Goal: Task Accomplishment & Management: Complete application form

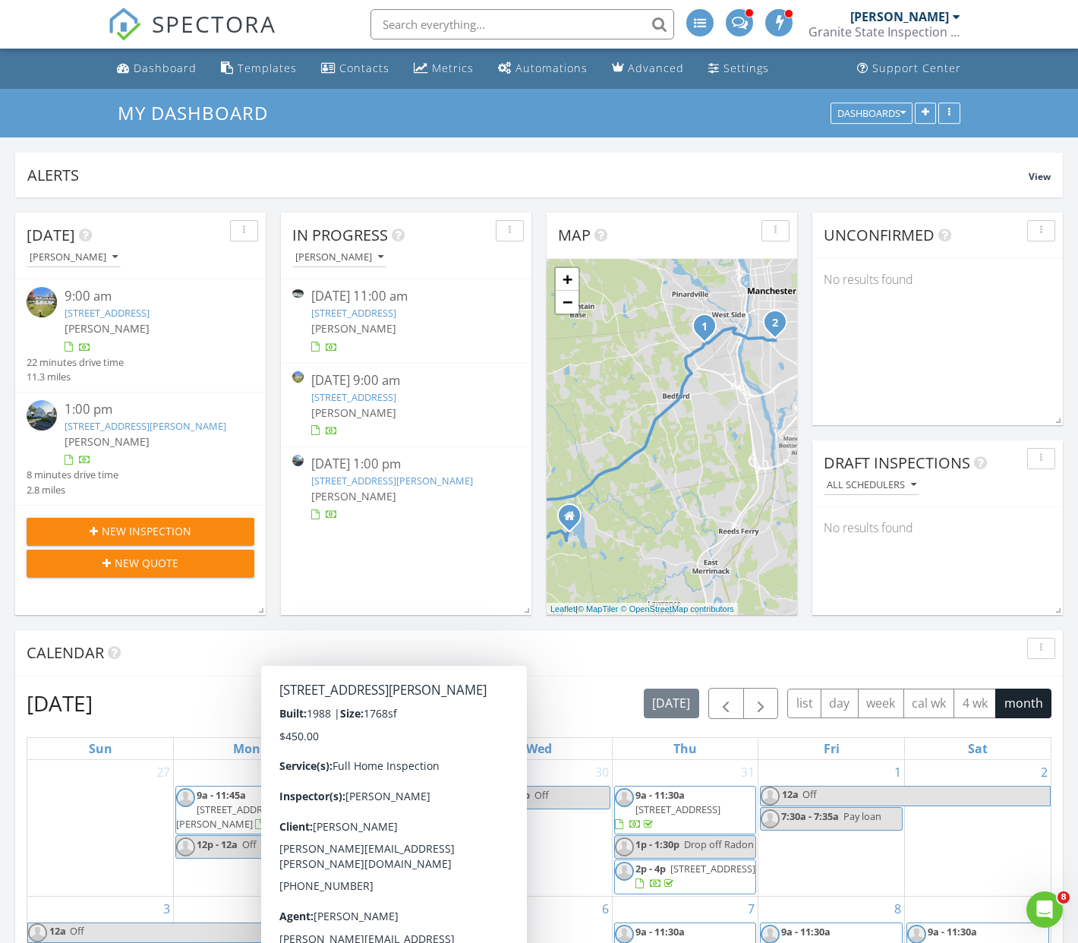
click at [140, 539] on span "New Inspection" at bounding box center [147, 531] width 90 height 16
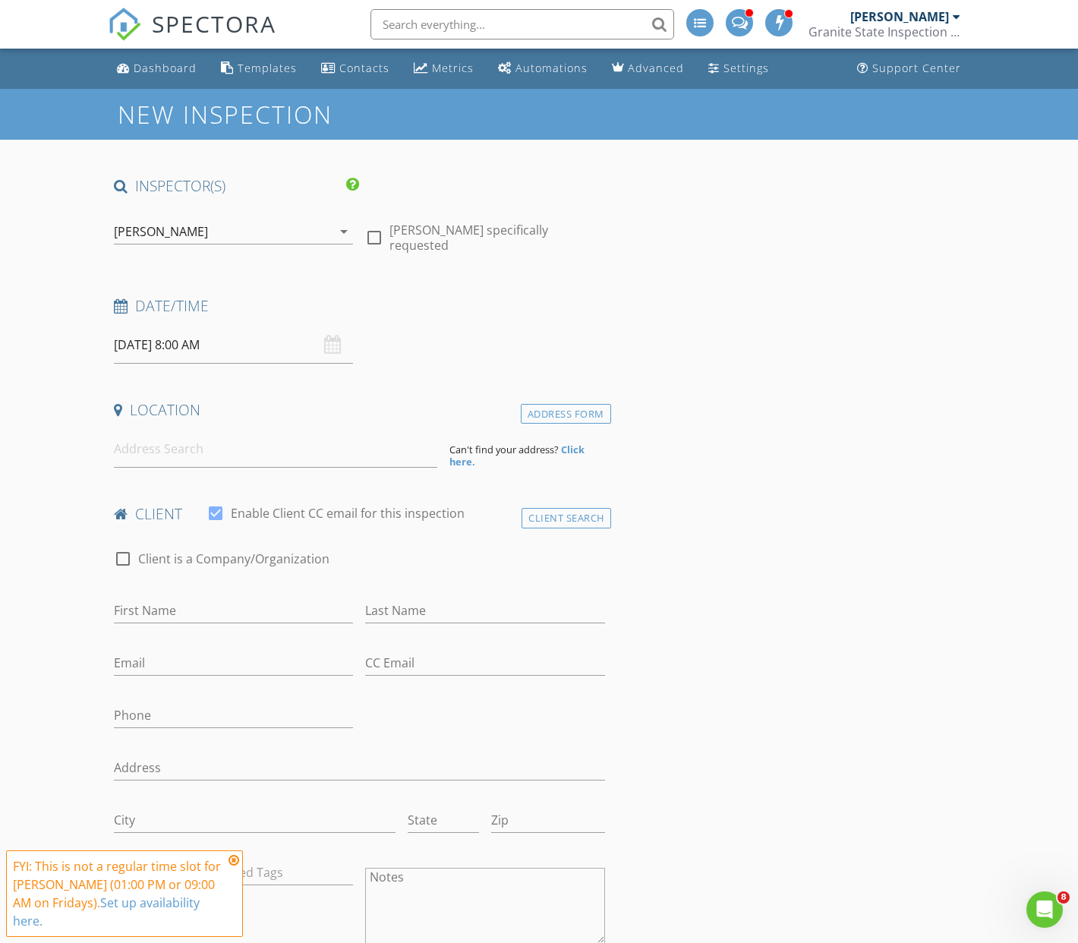
click at [332, 351] on div "[DATE] 8:00 AM" at bounding box center [233, 345] width 239 height 37
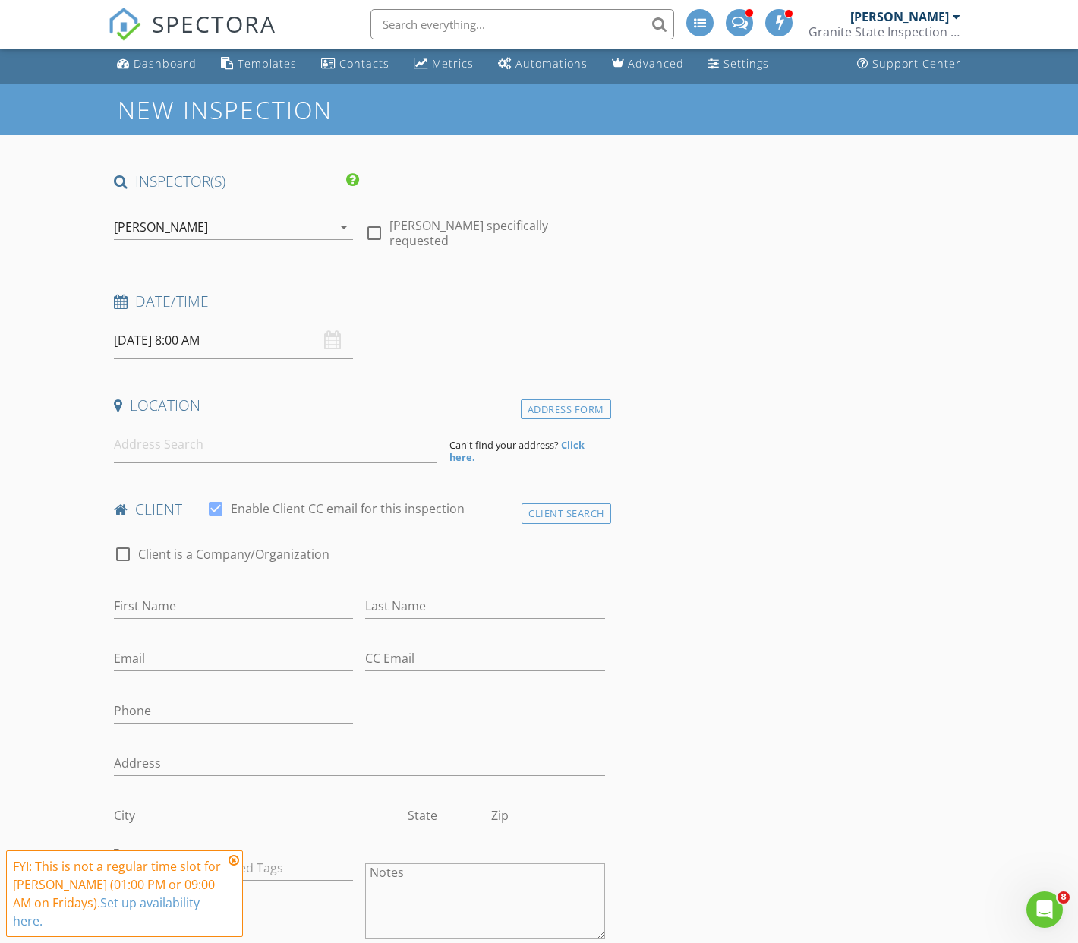
click at [295, 349] on input "[DATE] 8:00 AM" at bounding box center [233, 340] width 239 height 37
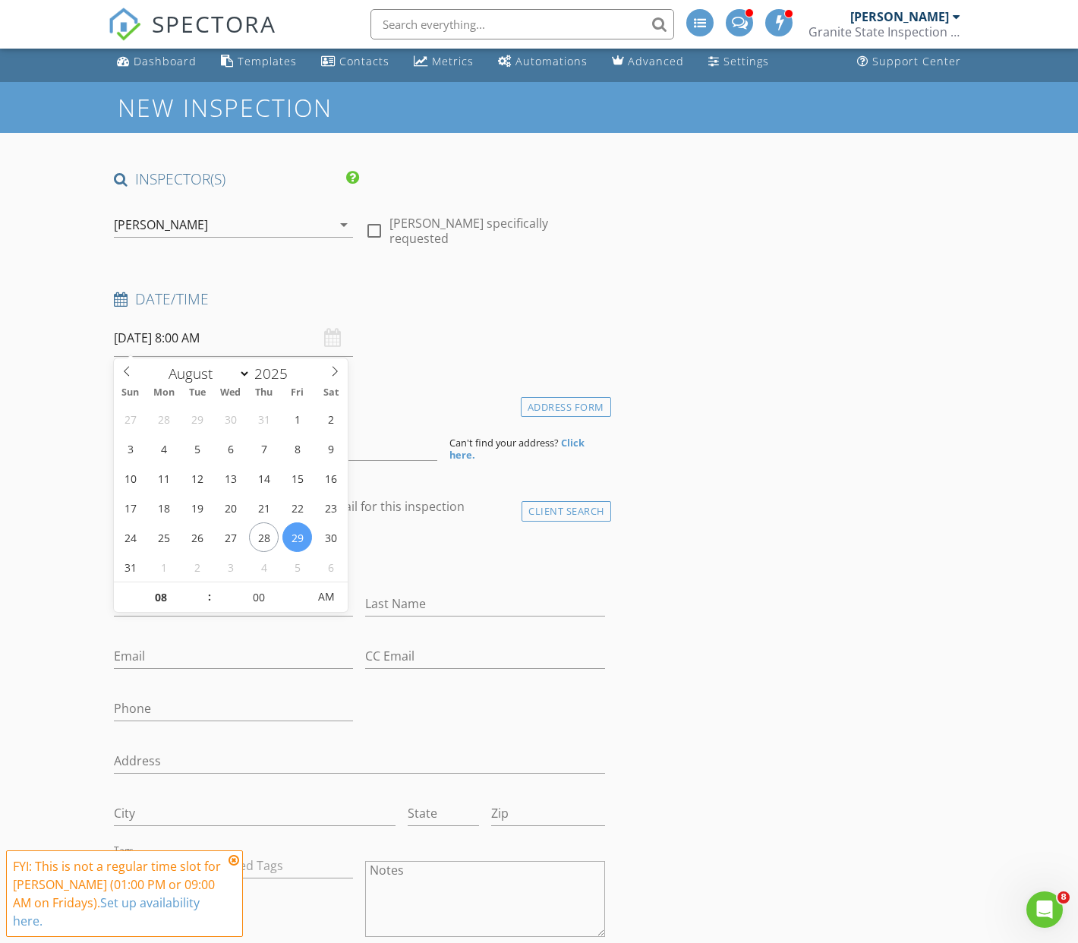
scroll to position [8, 0]
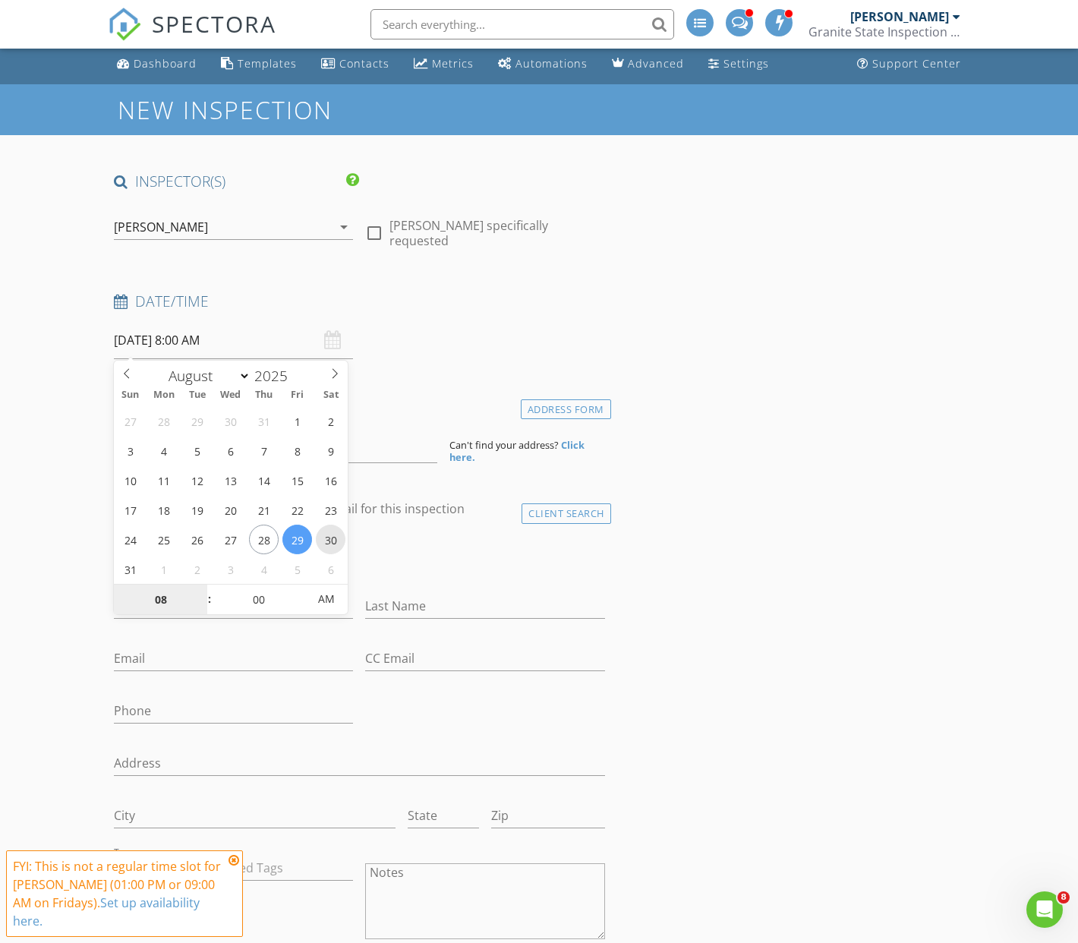
type input "[DATE] 8:00 AM"
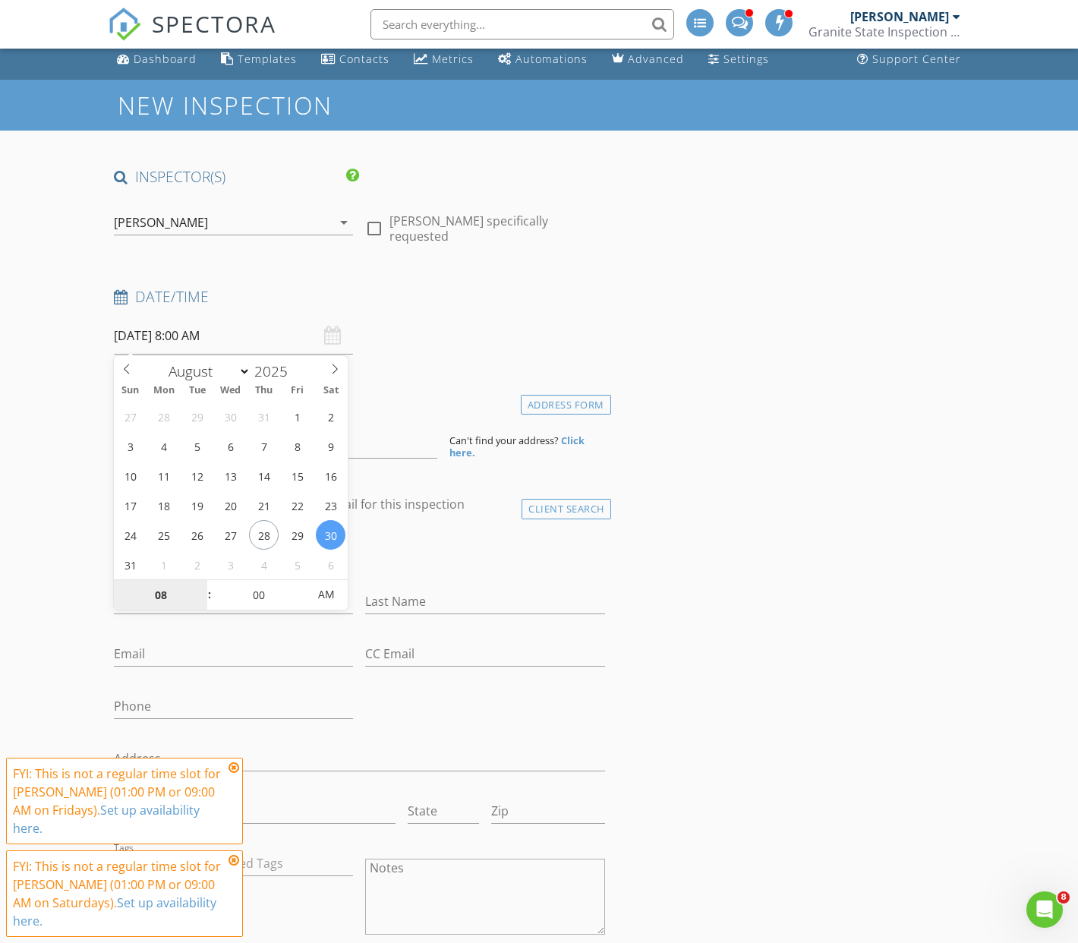
scroll to position [11, 0]
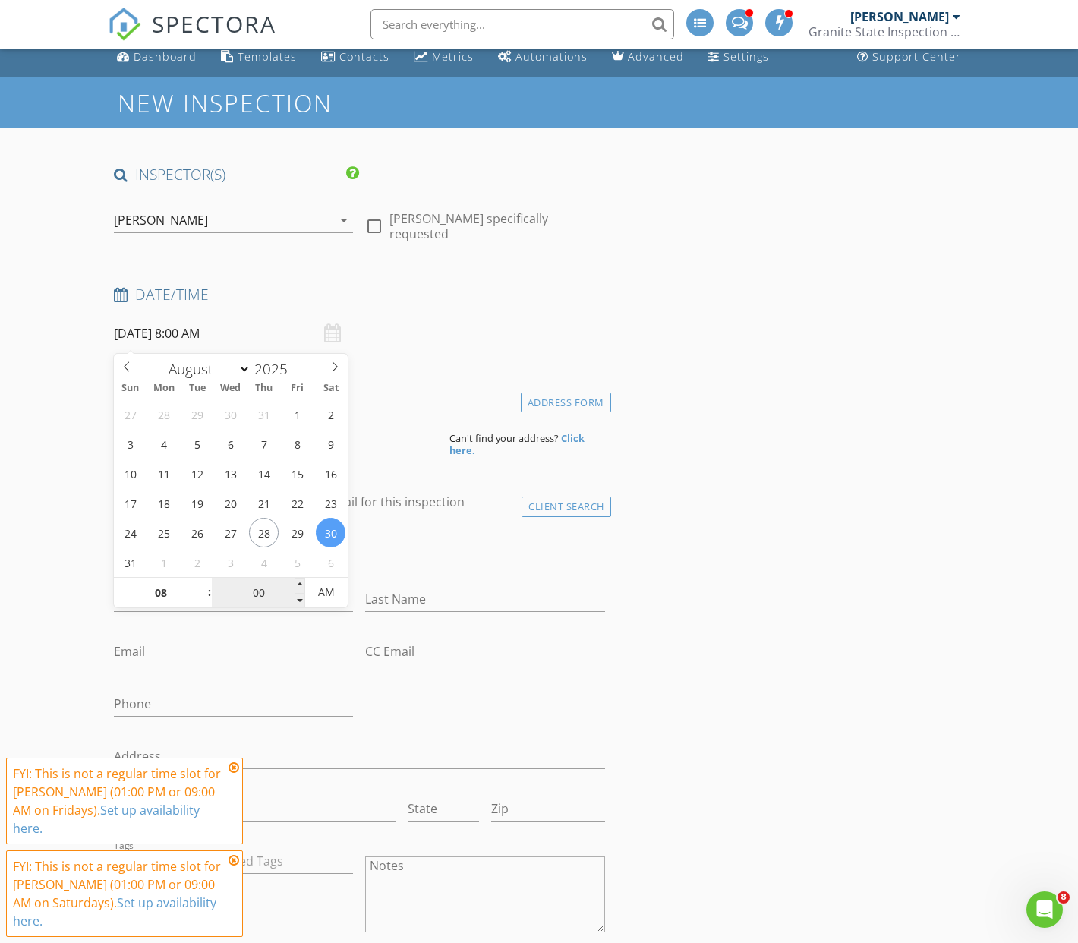
click at [255, 593] on input "00" at bounding box center [258, 593] width 93 height 30
type input "05"
type input "08/30/2025 8:05 AM"
click at [299, 584] on span at bounding box center [300, 585] width 11 height 15
type input "10"
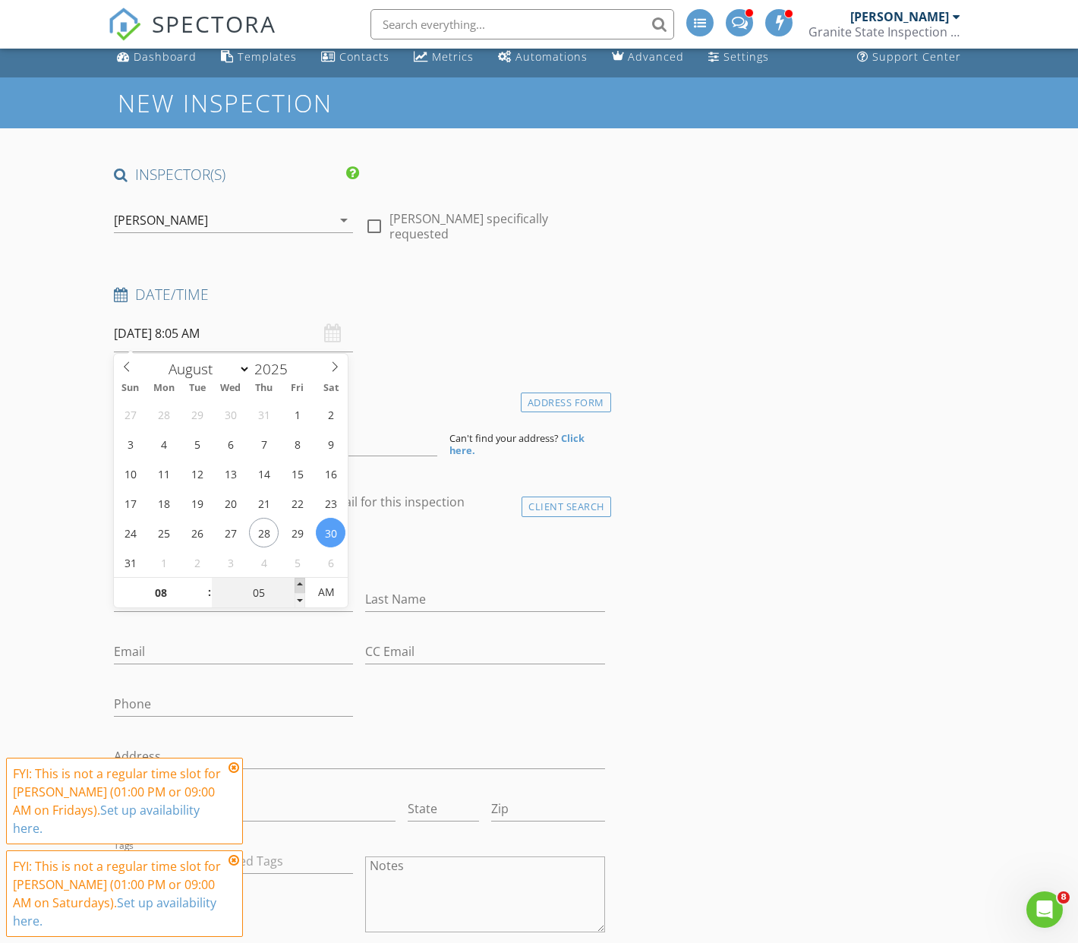
type input "08/30/2025 8:10 AM"
click at [299, 584] on span at bounding box center [300, 585] width 11 height 15
type input "15"
type input "08/30/2025 8:15 AM"
click at [299, 584] on span at bounding box center [300, 585] width 11 height 15
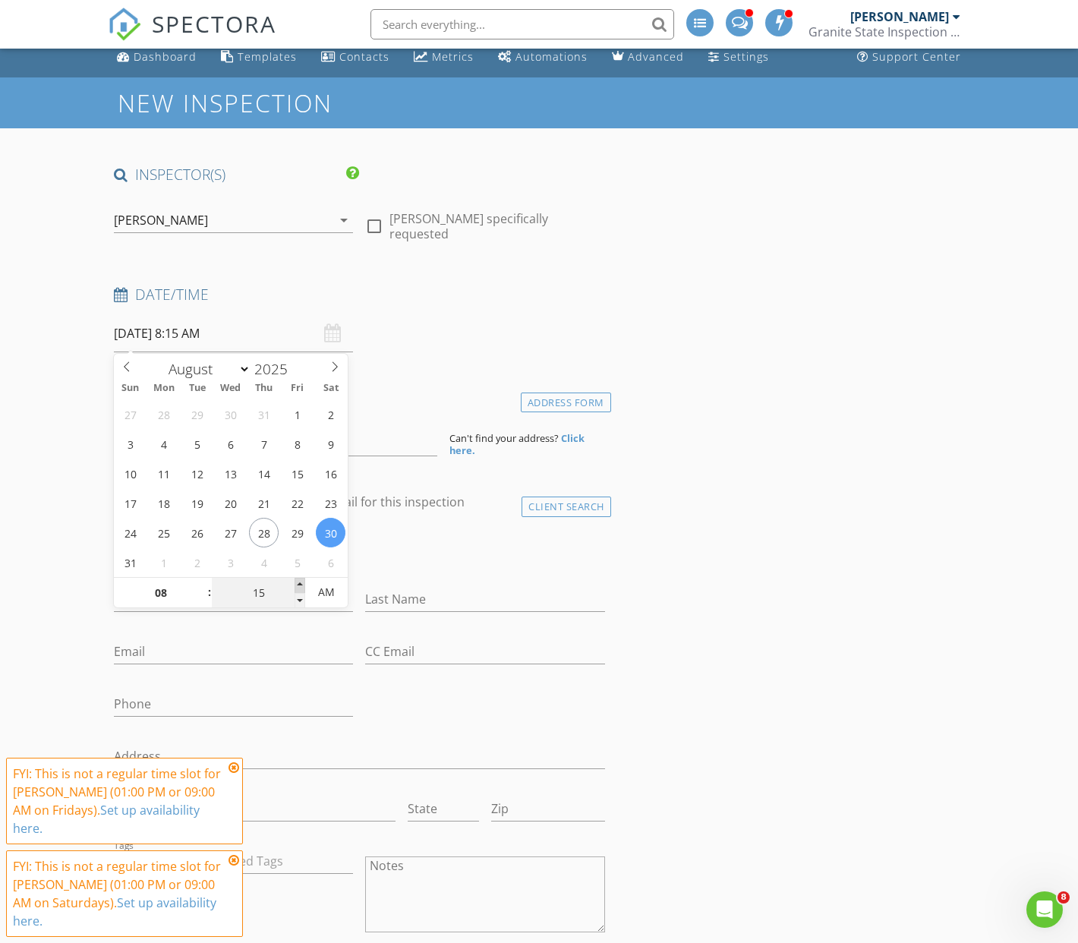
type input "20"
type input "08/30/2025 8:20 AM"
click at [299, 584] on span at bounding box center [300, 585] width 11 height 15
type input "25"
type input "08/30/2025 8:25 AM"
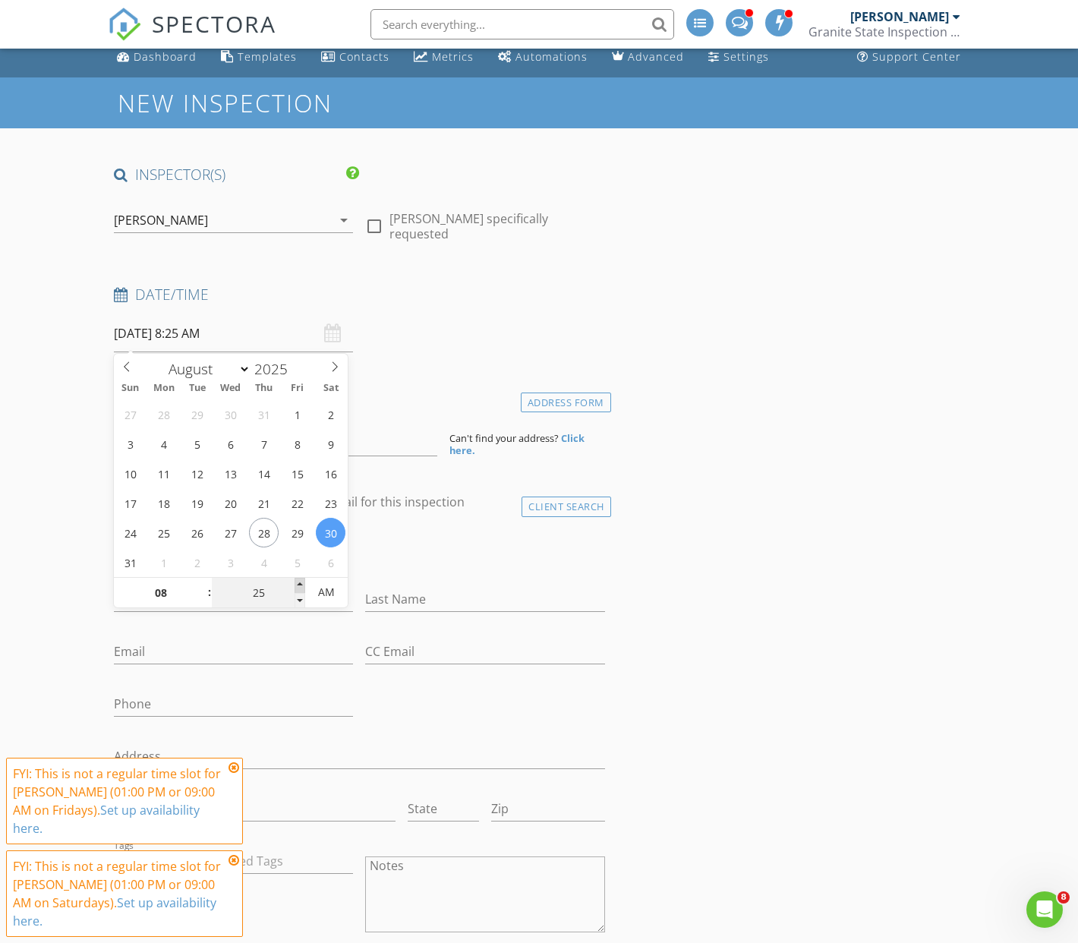
click at [299, 584] on span at bounding box center [300, 585] width 11 height 15
type input "30"
type input "[DATE] 8:30 AM"
click at [299, 584] on span at bounding box center [300, 585] width 11 height 15
click at [419, 555] on div "check_box_outline_blank Client is a Company/Organization" at bounding box center [359, 554] width 491 height 39
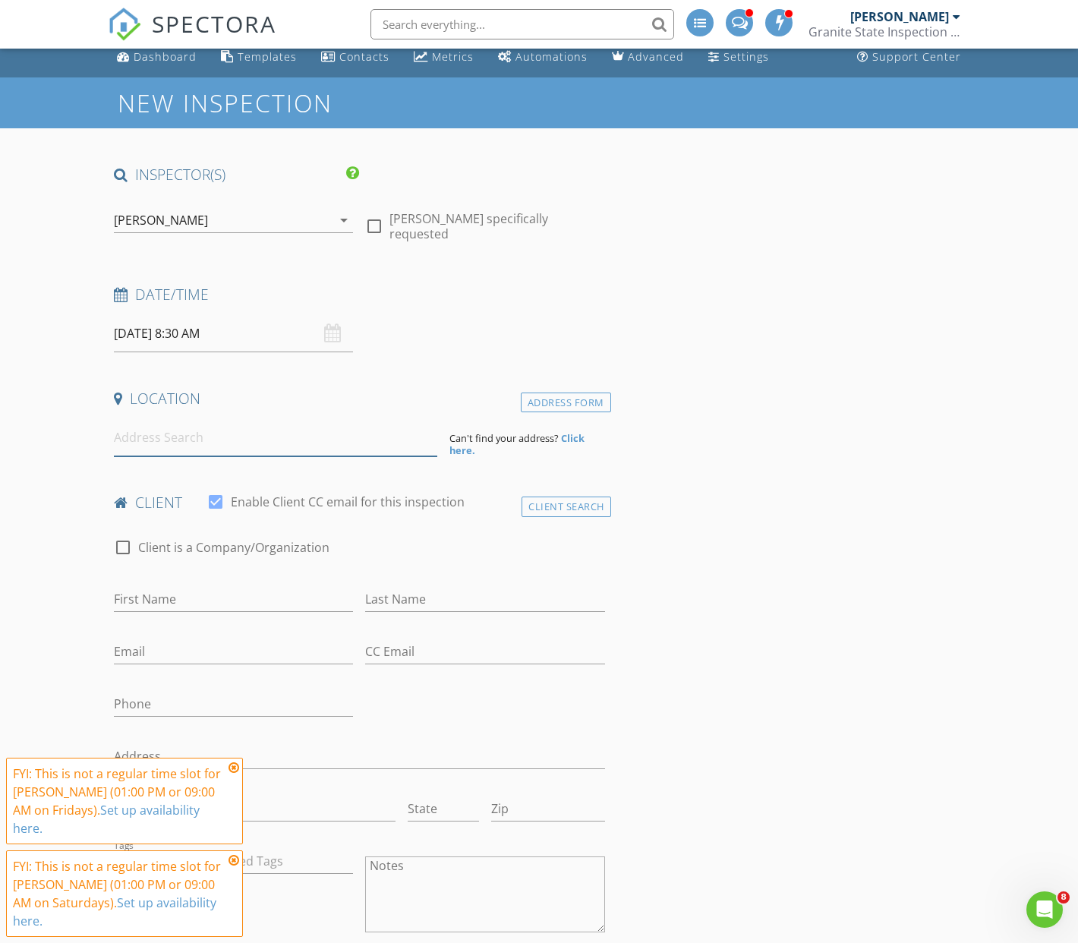
click at [149, 438] on input at bounding box center [276, 437] width 324 height 37
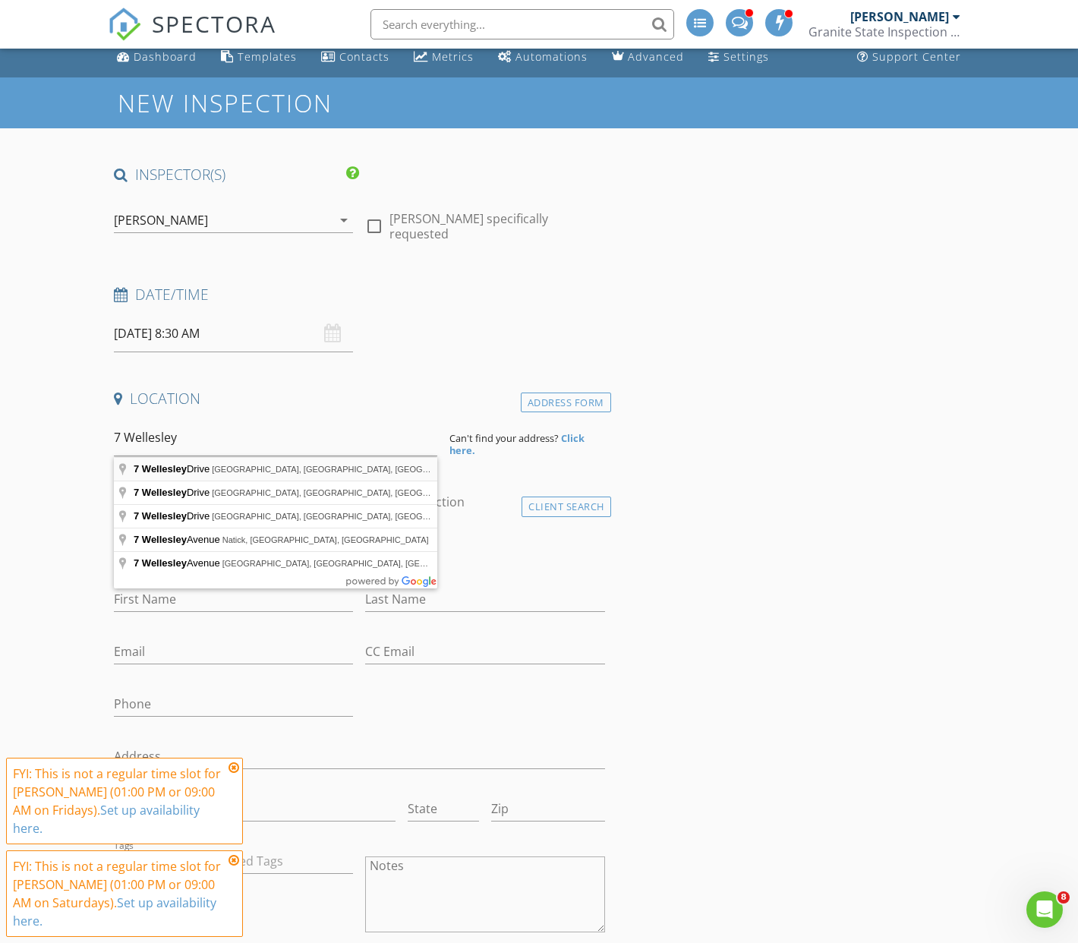
type input "7 Wellesley Drive, Pelham, NH, USA"
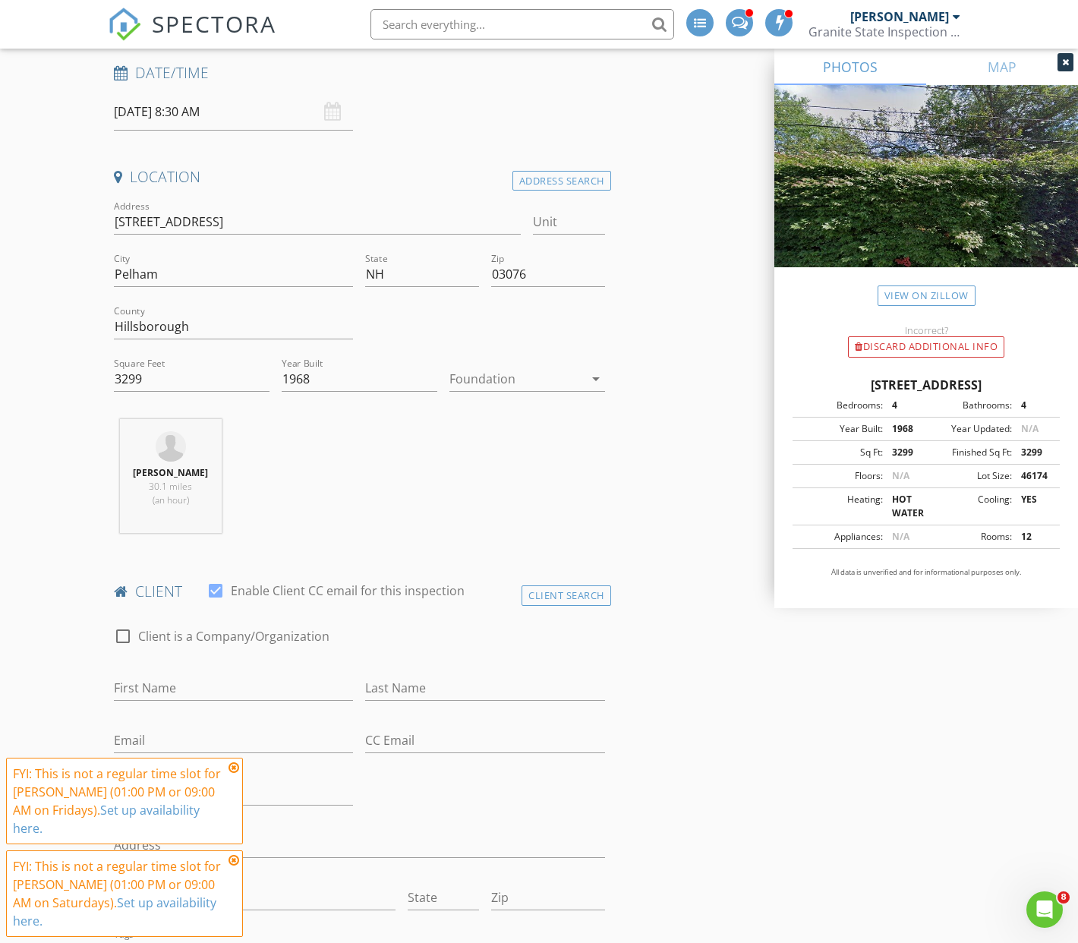
scroll to position [235, 0]
click at [233, 769] on icon at bounding box center [234, 768] width 11 height 12
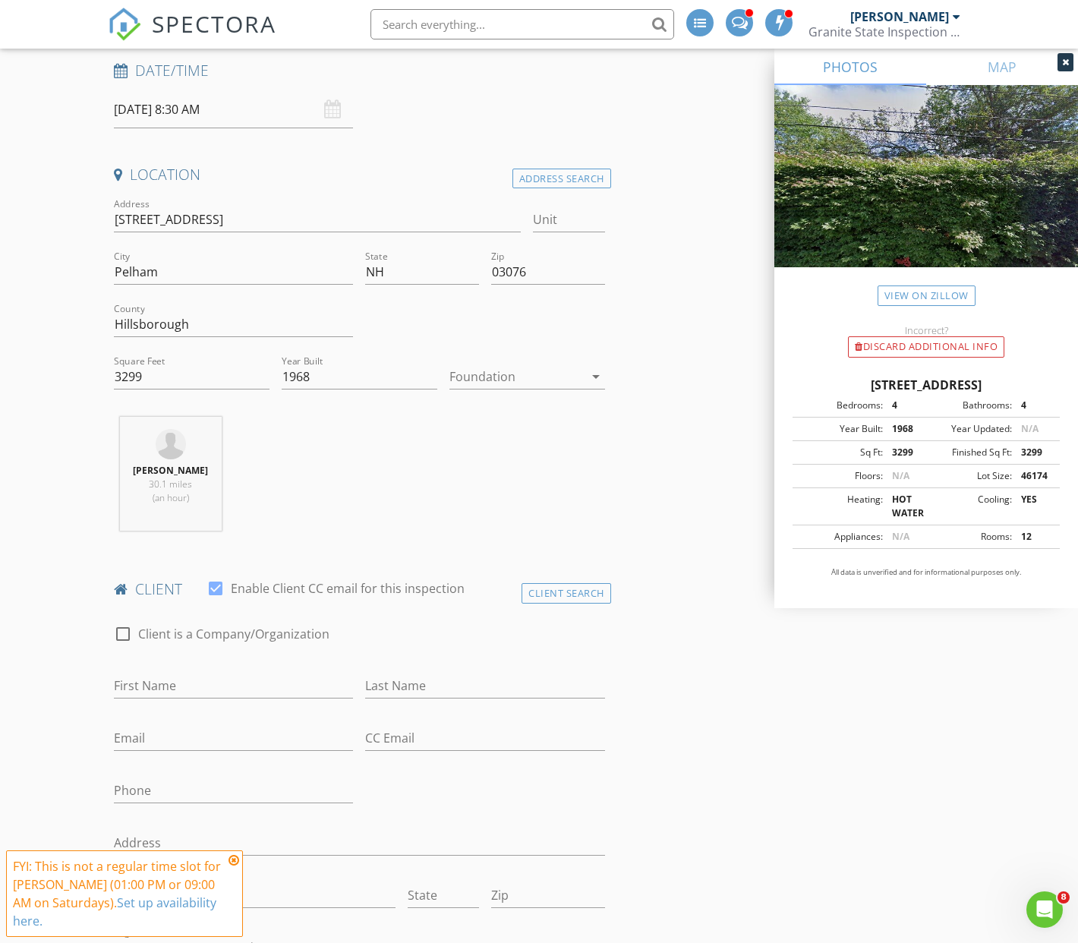
click at [236, 863] on icon at bounding box center [234, 860] width 11 height 12
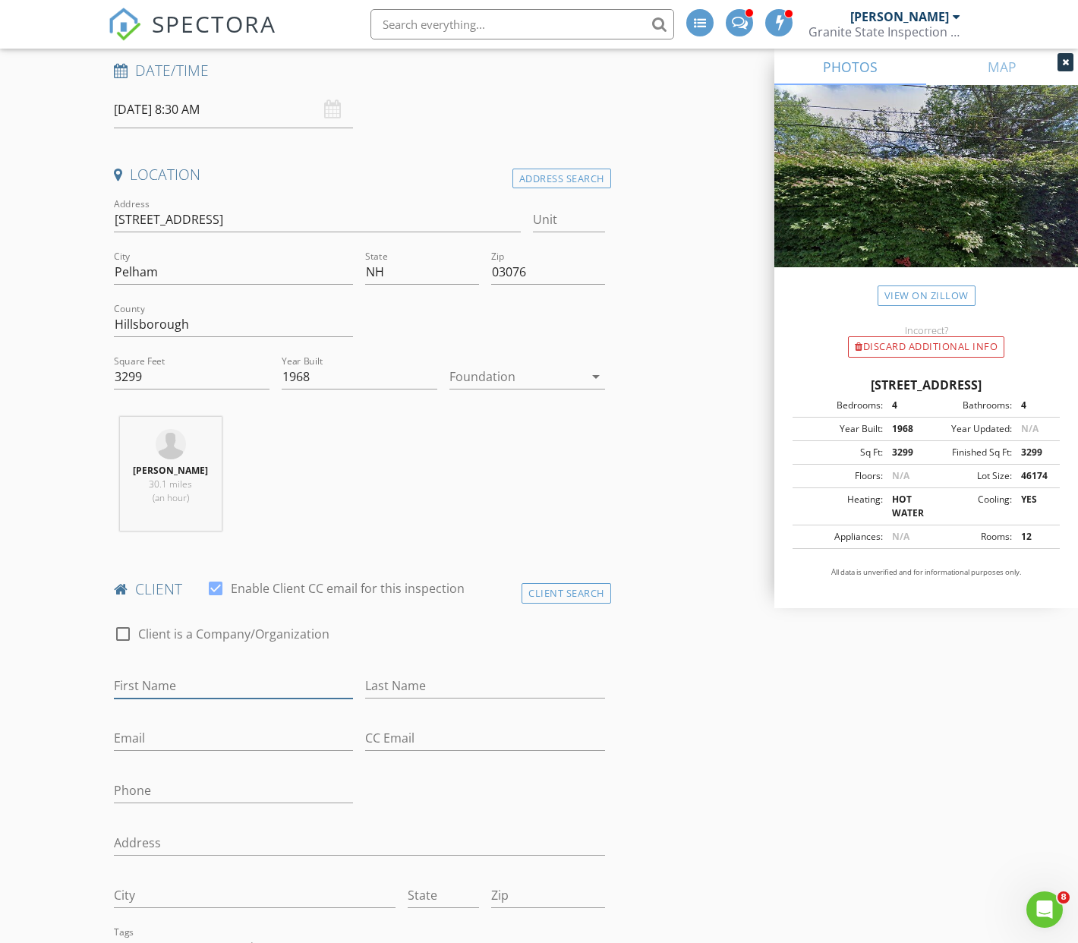
click at [163, 684] on input "First Name" at bounding box center [233, 686] width 239 height 25
type input "[PERSON_NAME]"
click at [402, 684] on input "Last Name" at bounding box center [484, 686] width 239 height 25
click at [396, 693] on input "Last Name" at bounding box center [484, 686] width 239 height 25
click at [402, 688] on input "Last Name" at bounding box center [484, 686] width 239 height 25
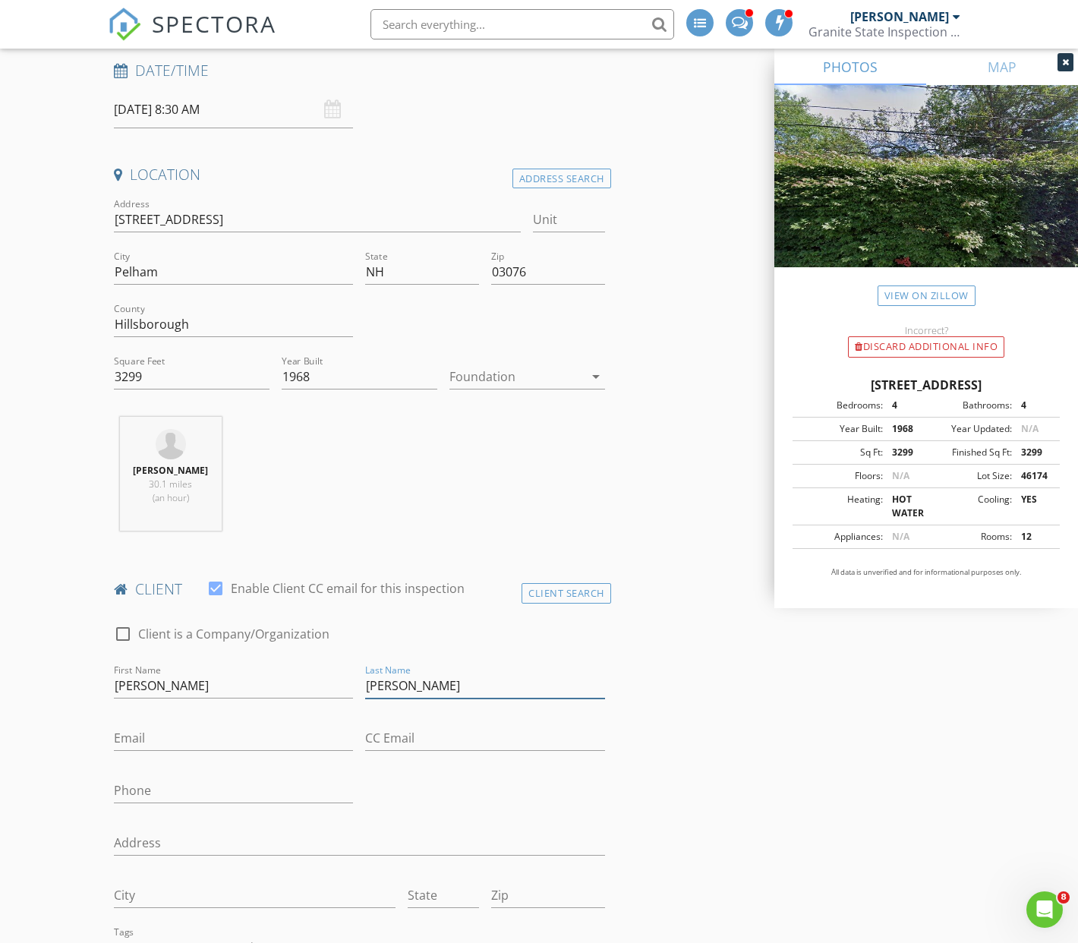
type input "[PERSON_NAME]"
click at [166, 738] on input "Email" at bounding box center [233, 738] width 239 height 25
click at [126, 740] on input "Email" at bounding box center [233, 738] width 239 height 25
paste input "[PERSON_NAME][EMAIL_ADDRESS][PERSON_NAME][DOMAIN_NAME]"
type input "[PERSON_NAME][EMAIL_ADDRESS][PERSON_NAME][DOMAIN_NAME]"
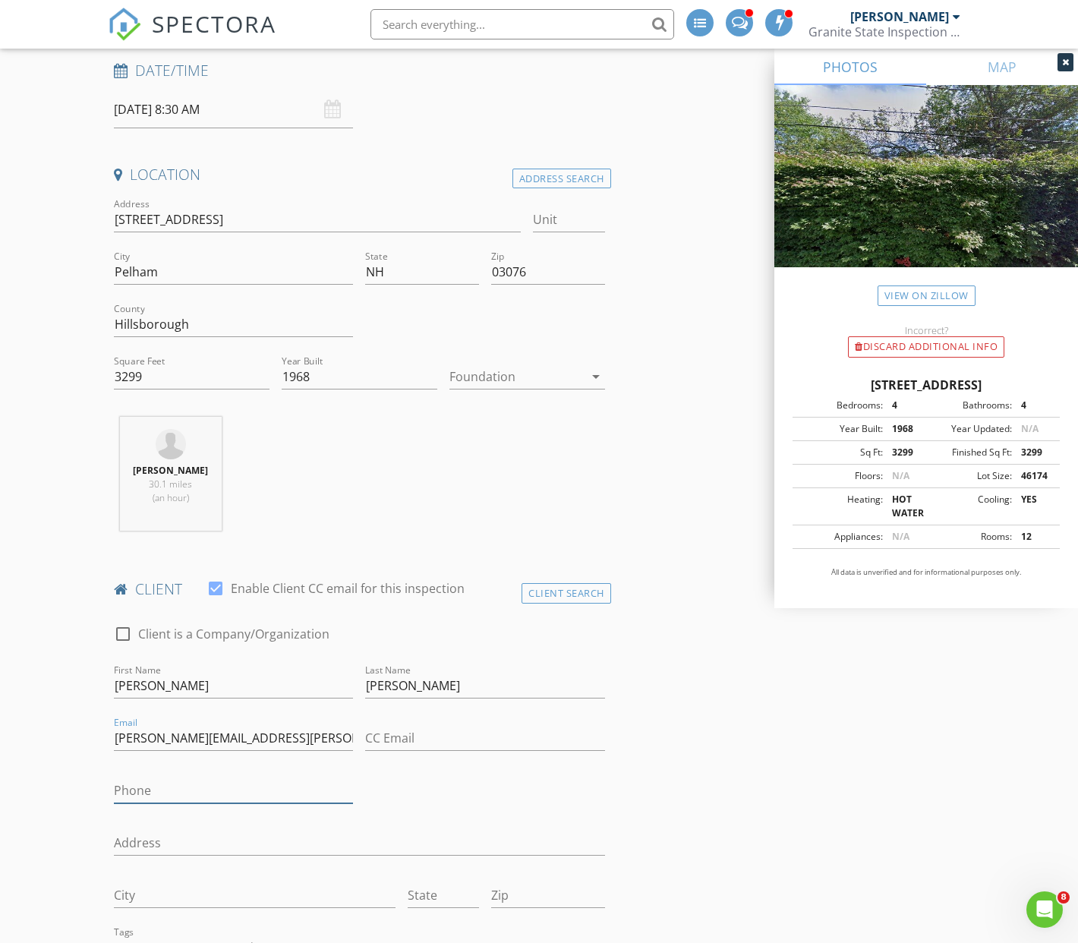
click at [167, 794] on input "Phone" at bounding box center [233, 790] width 239 height 25
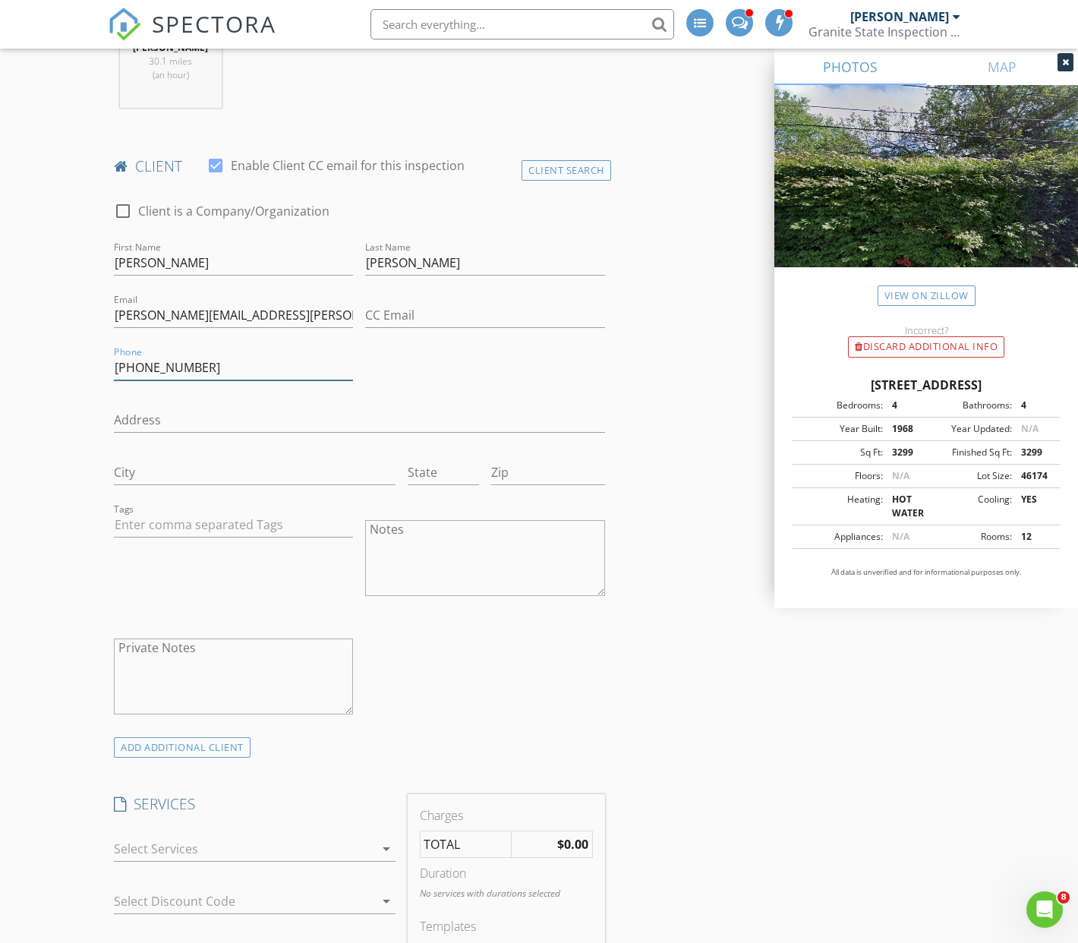
scroll to position [658, 0]
type input "[PHONE_NUMBER]"
click at [346, 852] on div at bounding box center [244, 850] width 260 height 24
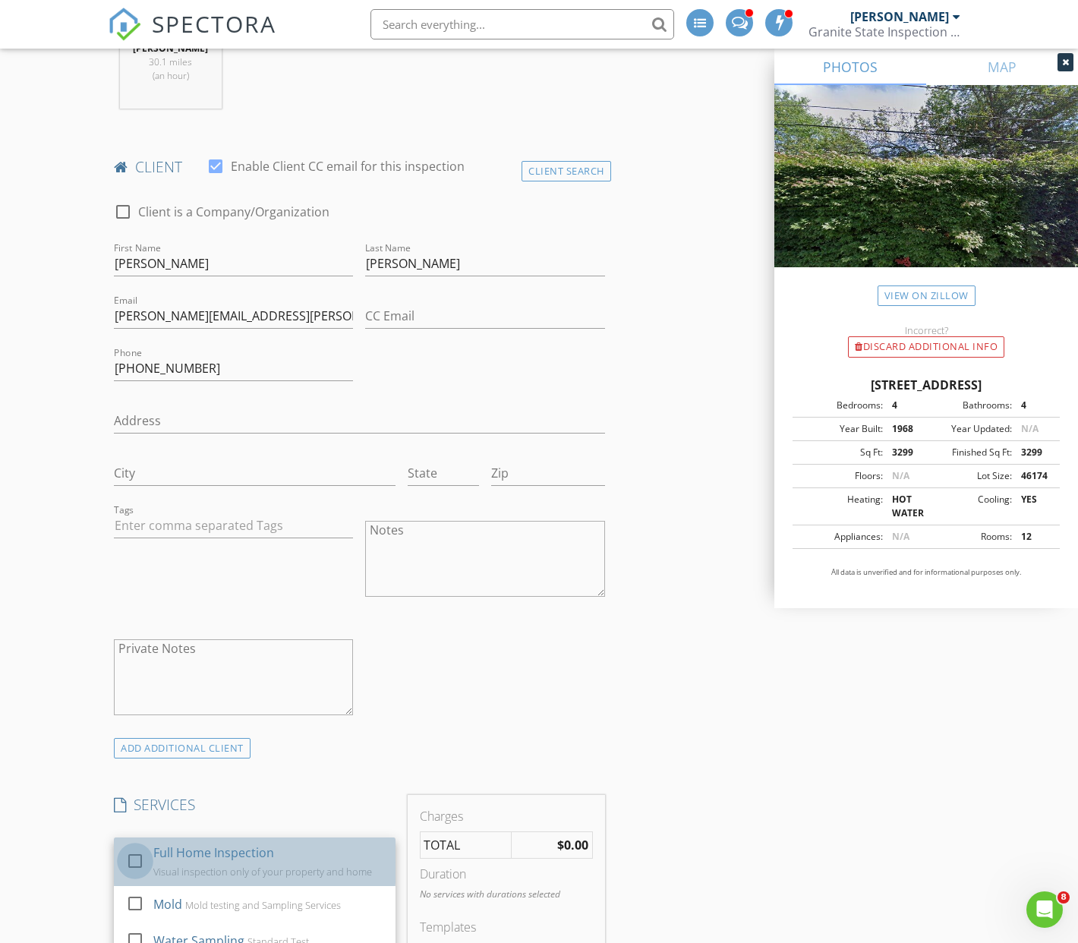
click at [137, 860] on div at bounding box center [135, 861] width 26 height 26
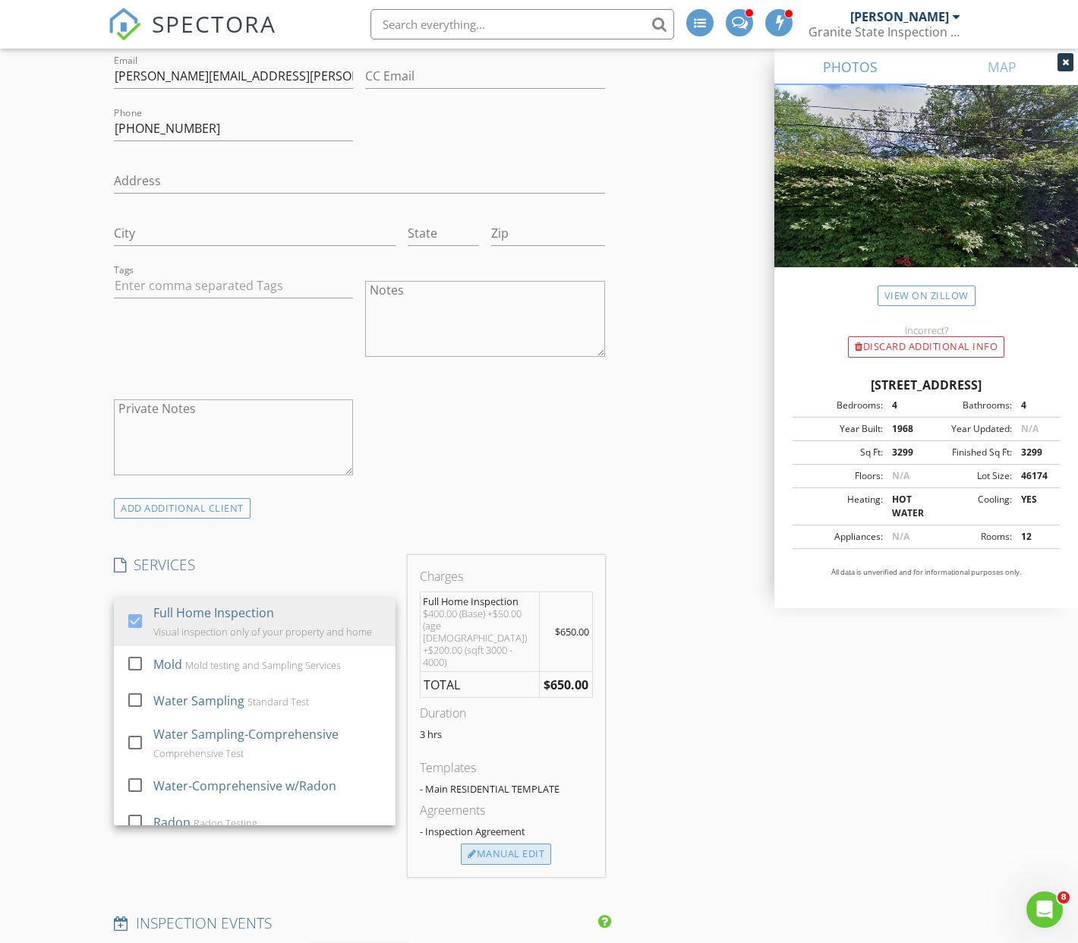
scroll to position [899, 0]
click at [529, 842] on div "Manual Edit" at bounding box center [506, 852] width 90 height 21
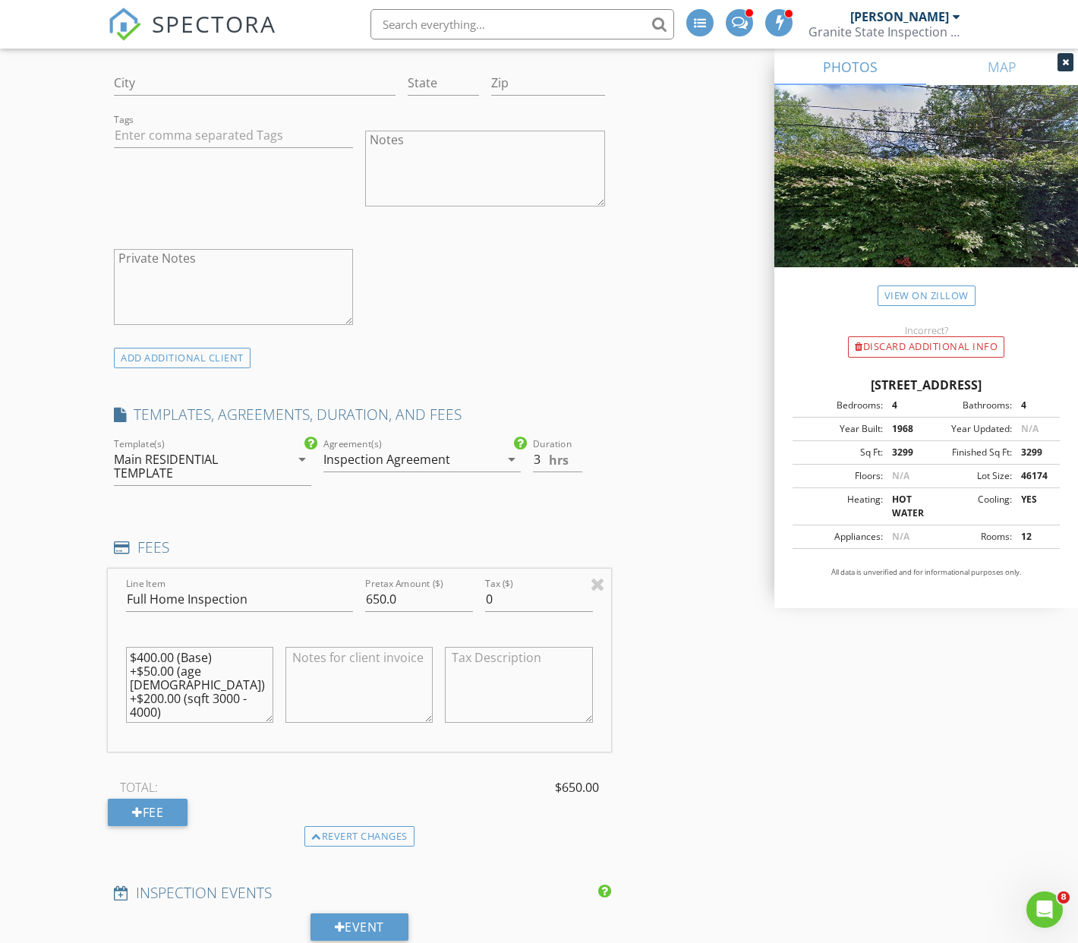
scroll to position [1053, 0]
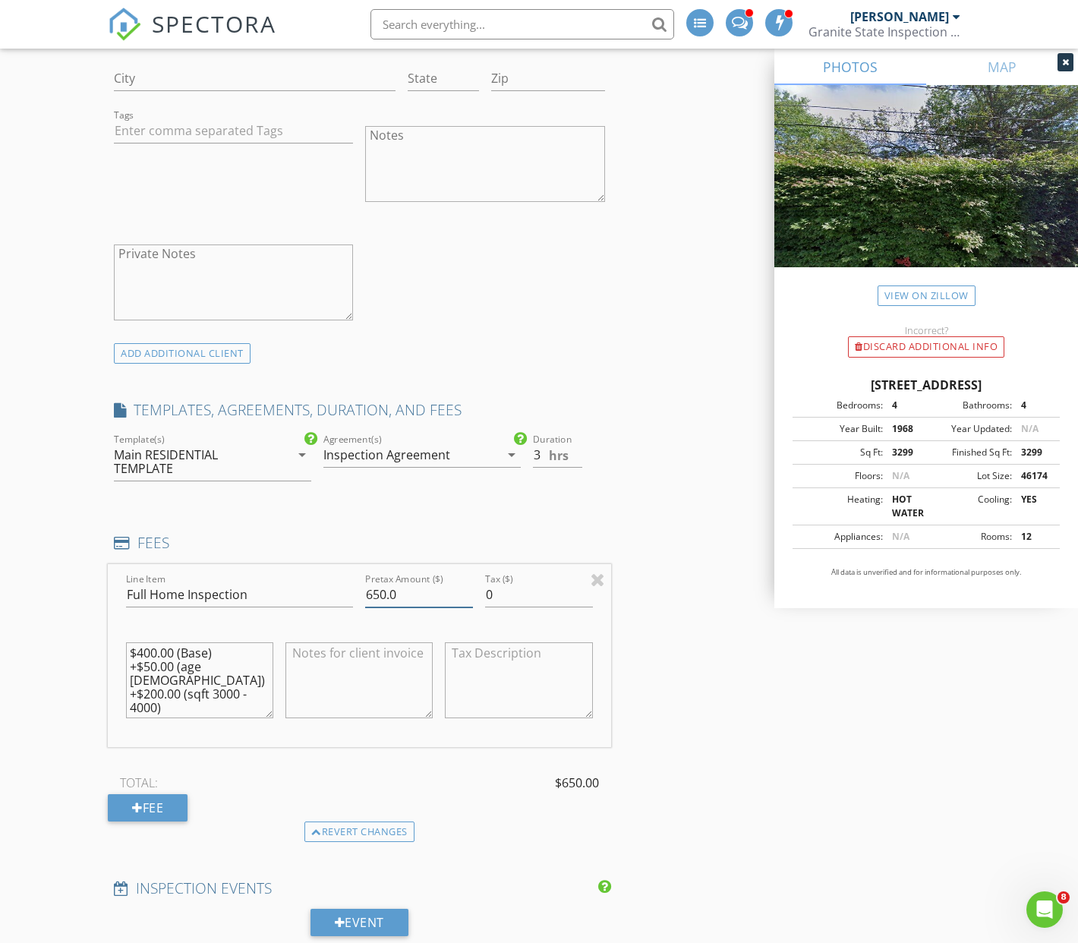
drag, startPoint x: 386, startPoint y: 594, endPoint x: 393, endPoint y: 604, distance: 12.0
click at [385, 594] on input "650.0" at bounding box center [419, 594] width 108 height 25
type input "695.0"
click at [156, 653] on textarea "$400.00 (Base) +$50.00 (age [DEMOGRAPHIC_DATA]) +$200.00 (sqft 3000 - 4000)" at bounding box center [199, 680] width 147 height 76
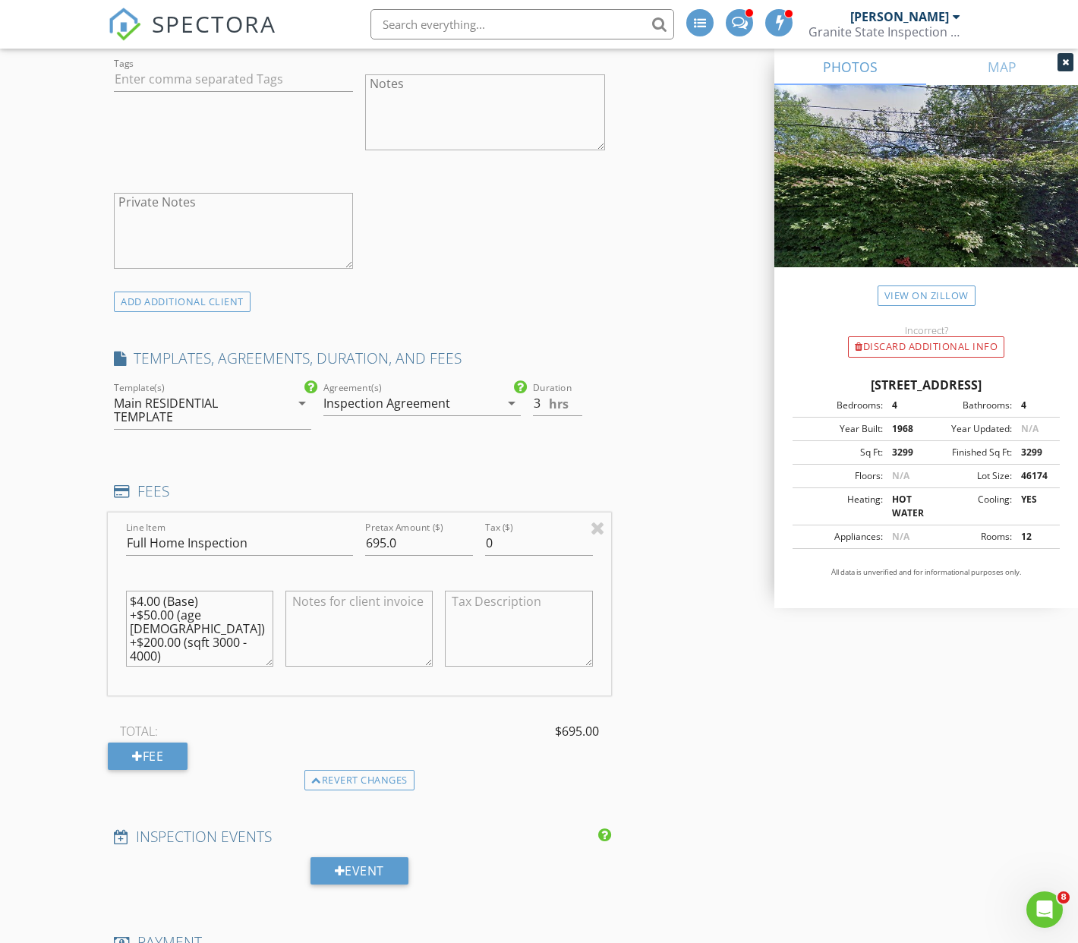
scroll to position [1109, 0]
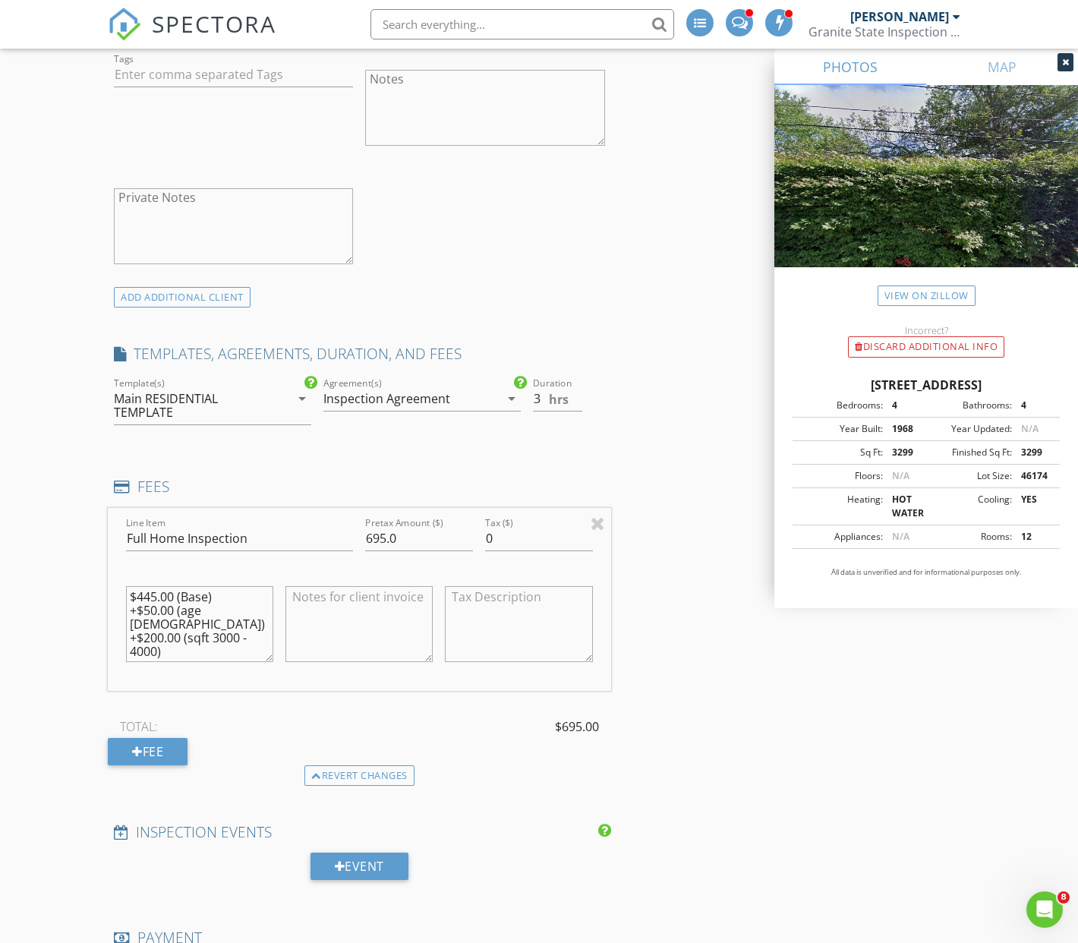
type textarea "$445.00 (Base) +$50.00 (age 50 - 100) +$200.00 (sqft 3000 - 4000)"
click at [495, 778] on div "Revert changes" at bounding box center [359, 775] width 503 height 21
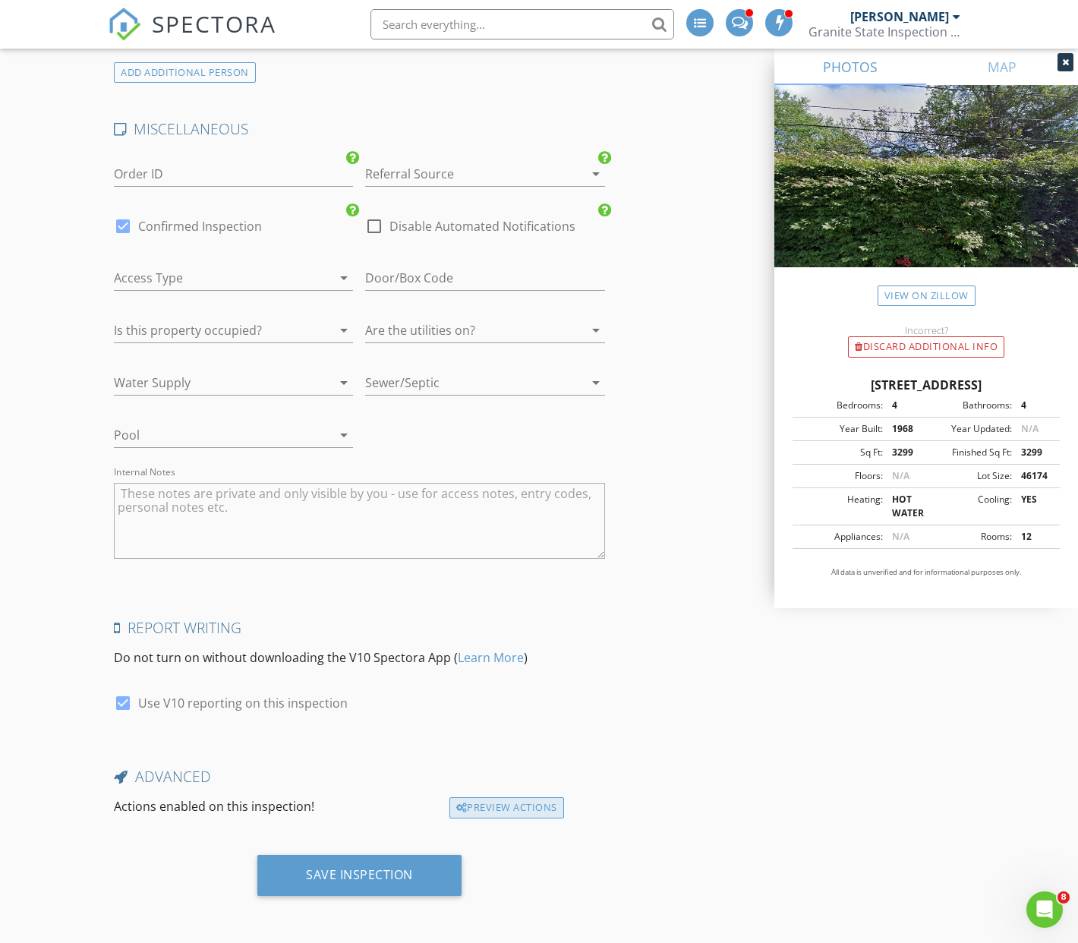
scroll to position [2529, 0]
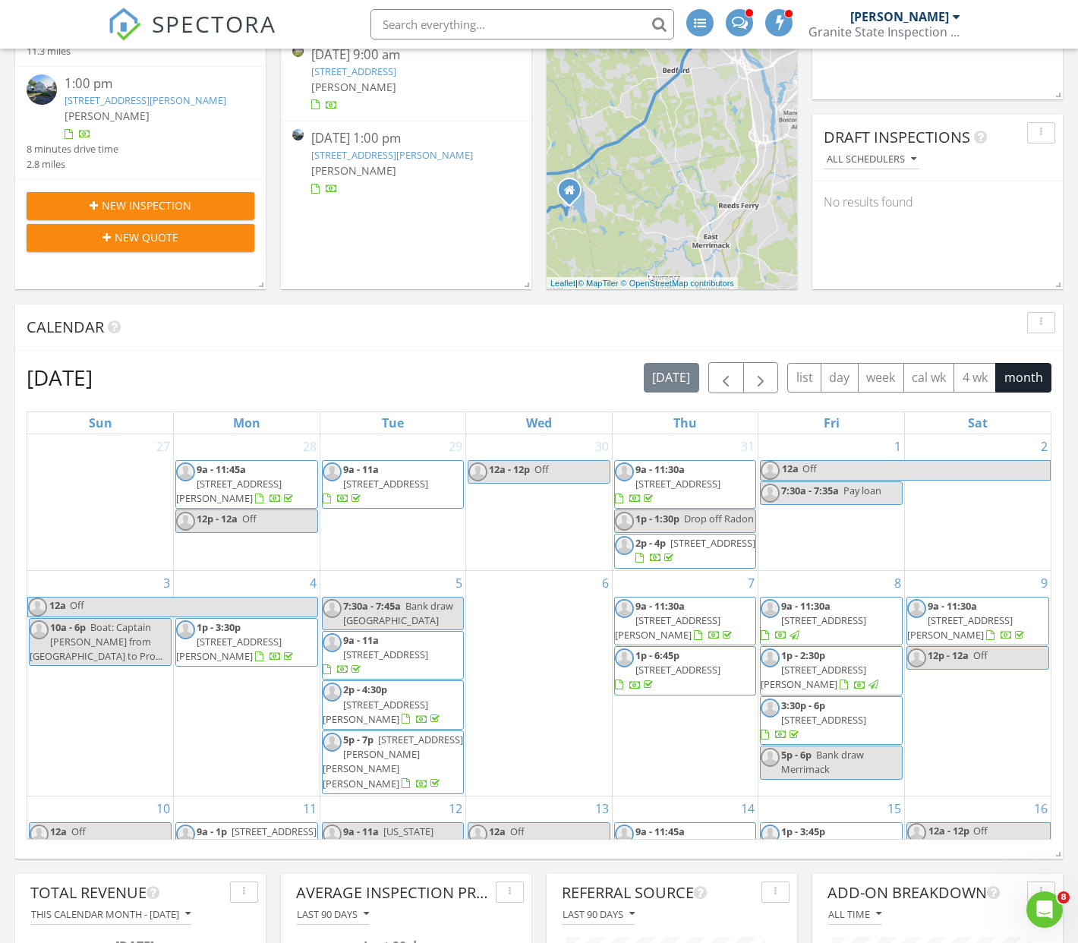
scroll to position [323, 0]
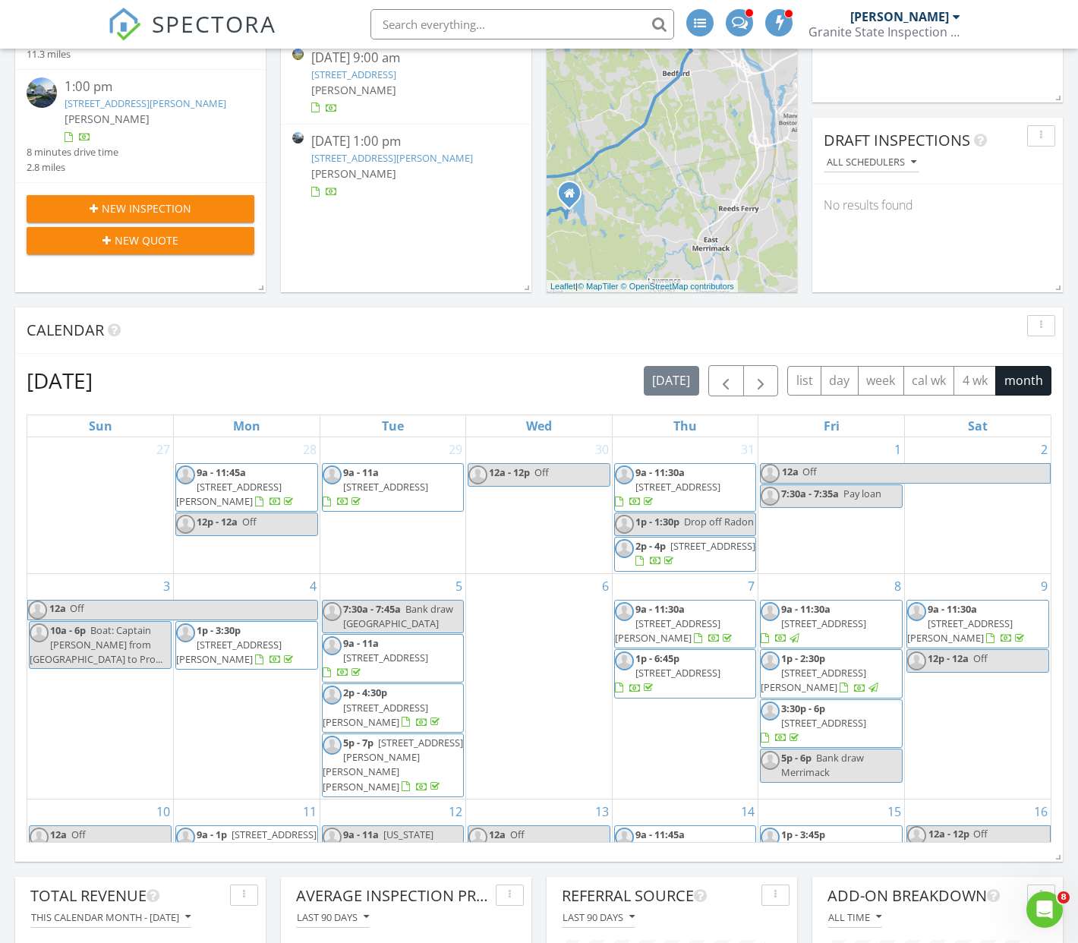
click at [134, 216] on span "New Inspection" at bounding box center [147, 208] width 90 height 16
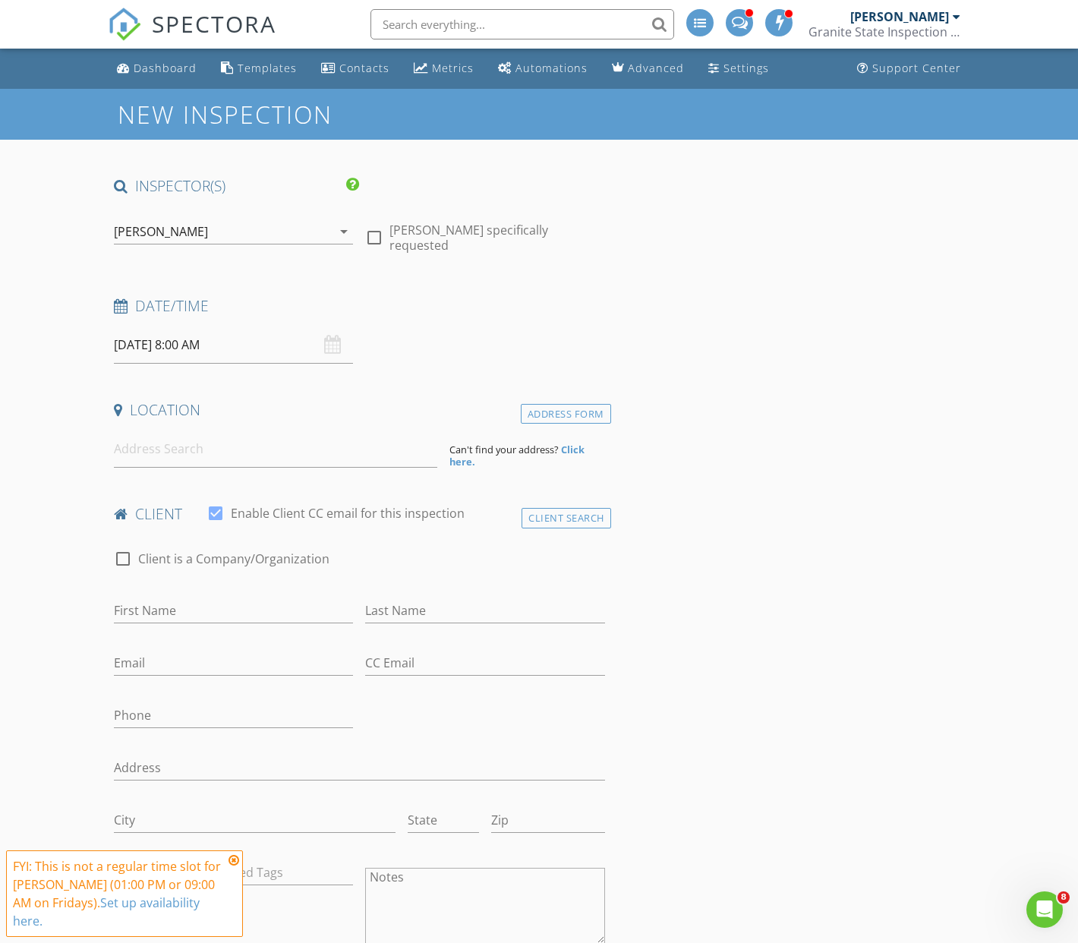
click at [233, 859] on icon at bounding box center [234, 860] width 11 height 12
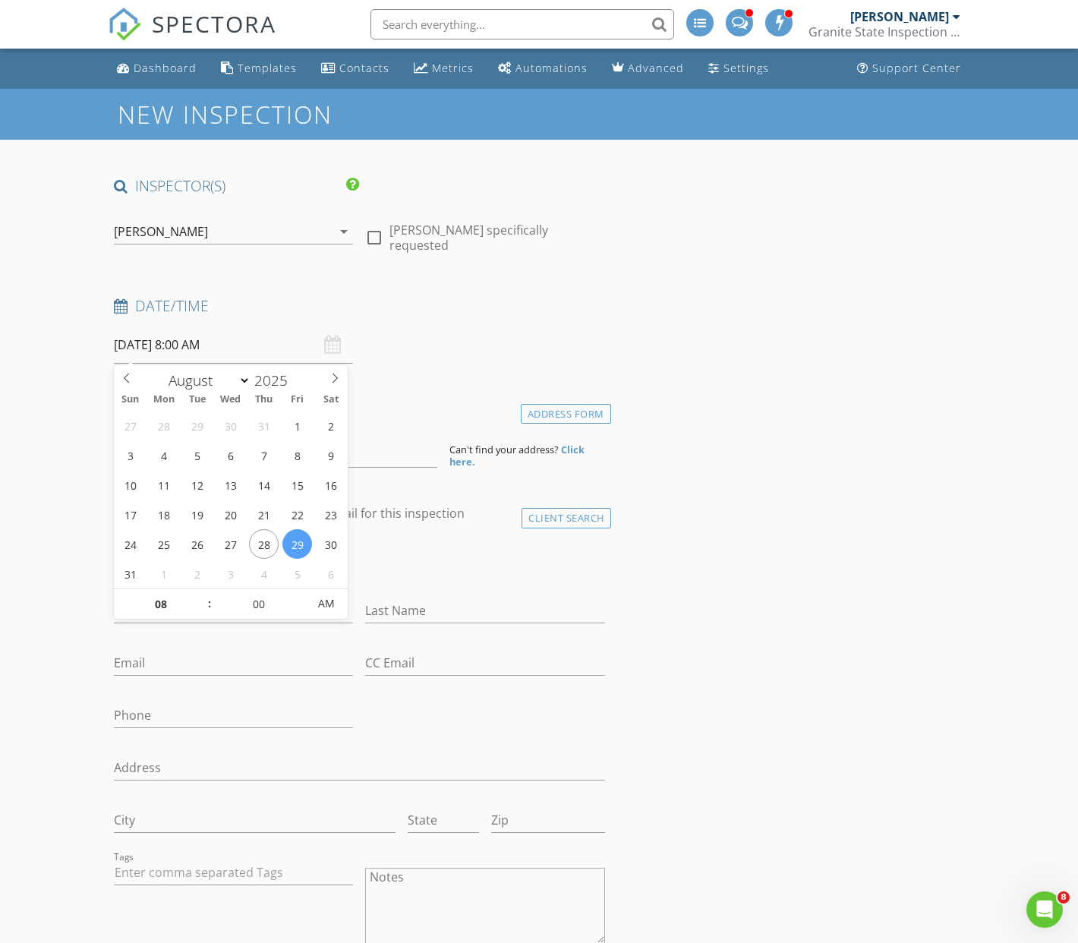
click at [248, 349] on input "[DATE] 8:00 AM" at bounding box center [233, 345] width 239 height 37
type input "[DATE] 8:00 AM"
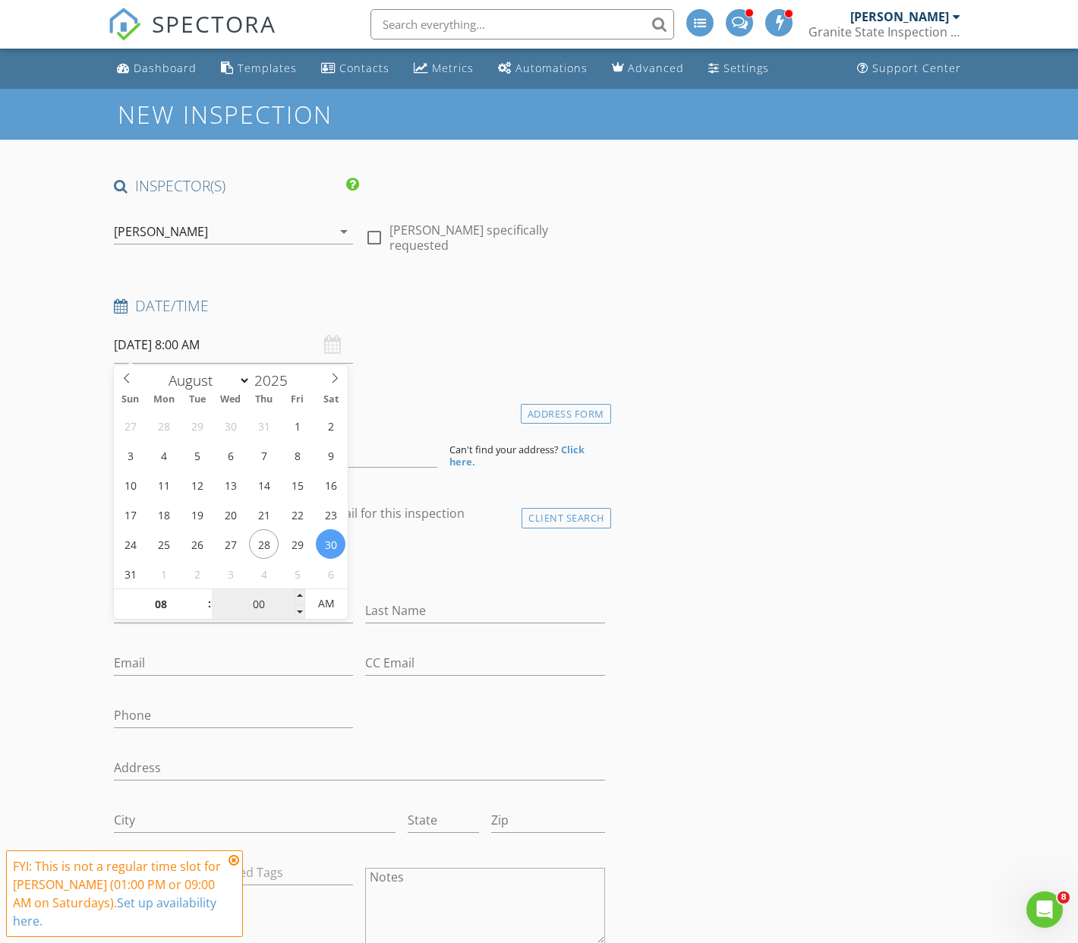
click at [258, 604] on input "00" at bounding box center [258, 604] width 93 height 30
type input "05"
type input "08/30/2025 8:05 AM"
click at [299, 596] on span at bounding box center [300, 596] width 11 height 15
type input "10"
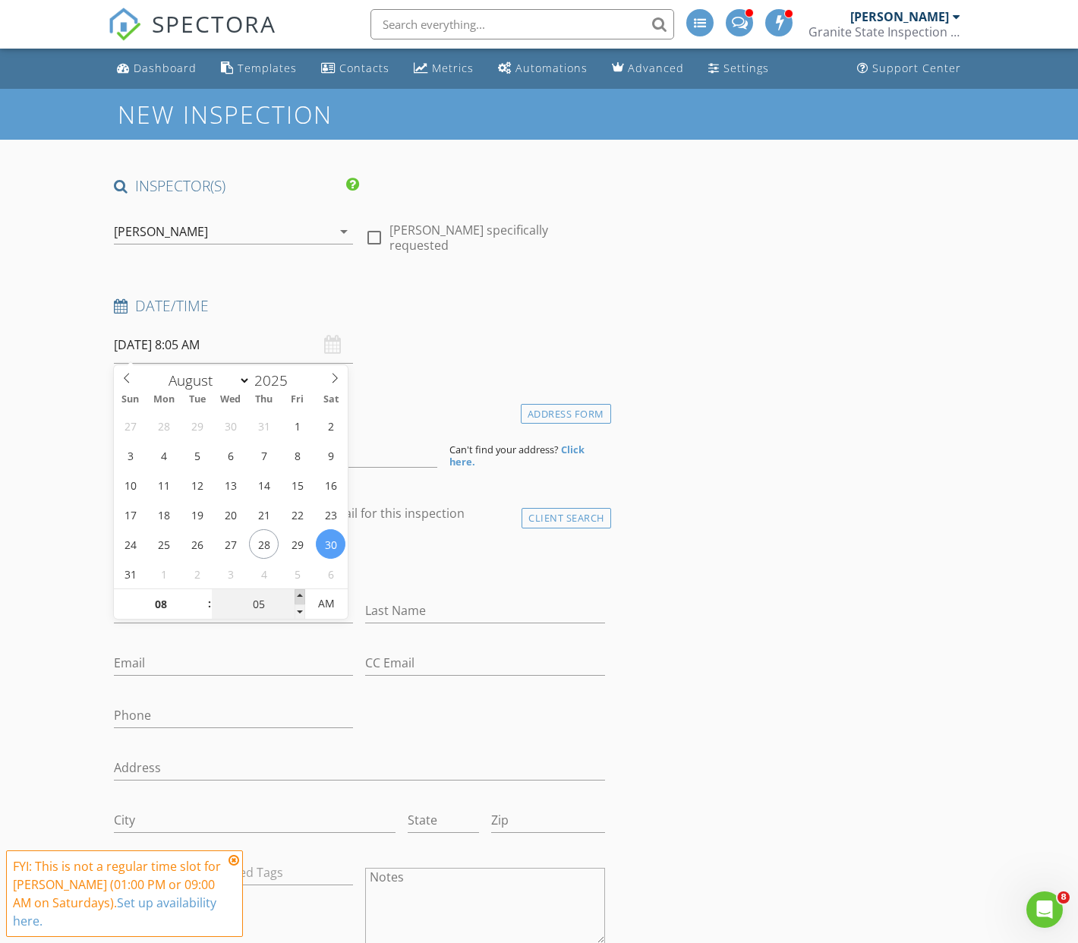
type input "08/30/2025 8:10 AM"
click at [299, 596] on span at bounding box center [300, 596] width 11 height 15
type input "15"
type input "08/30/2025 8:15 AM"
click at [299, 596] on span at bounding box center [300, 596] width 11 height 15
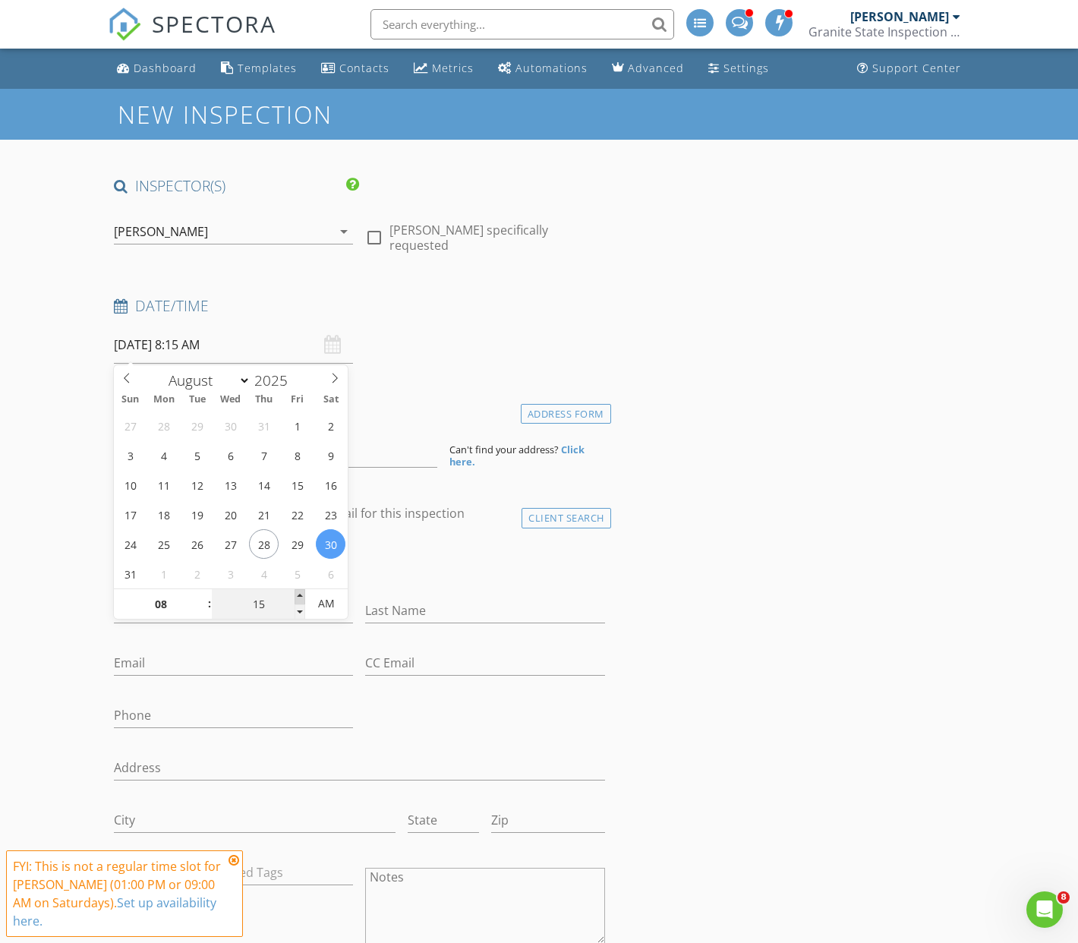
type input "20"
type input "08/30/2025 8:20 AM"
click at [299, 597] on span at bounding box center [300, 596] width 11 height 15
type input "25"
type input "08/30/2025 8:25 AM"
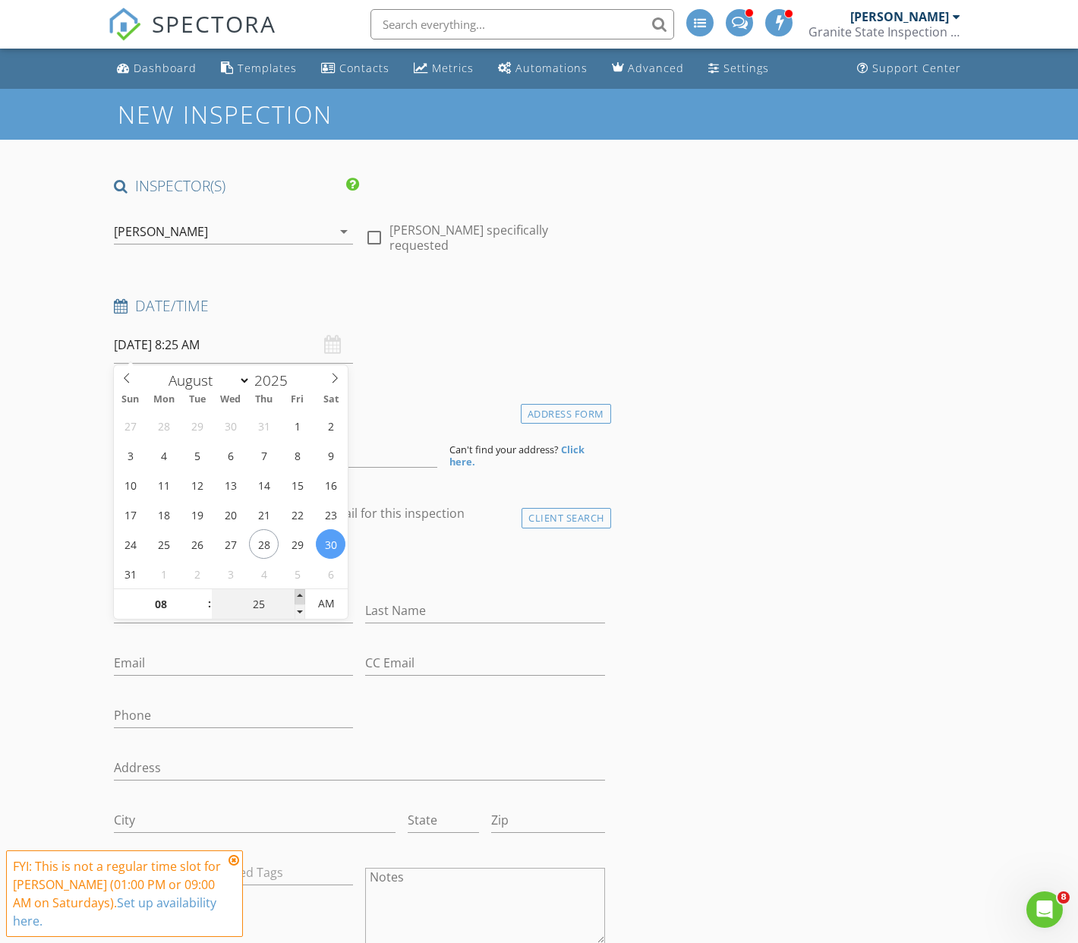
click at [299, 597] on span at bounding box center [300, 596] width 11 height 15
type input "30"
type input "[DATE] 8:30 AM"
click at [299, 597] on span at bounding box center [300, 596] width 11 height 15
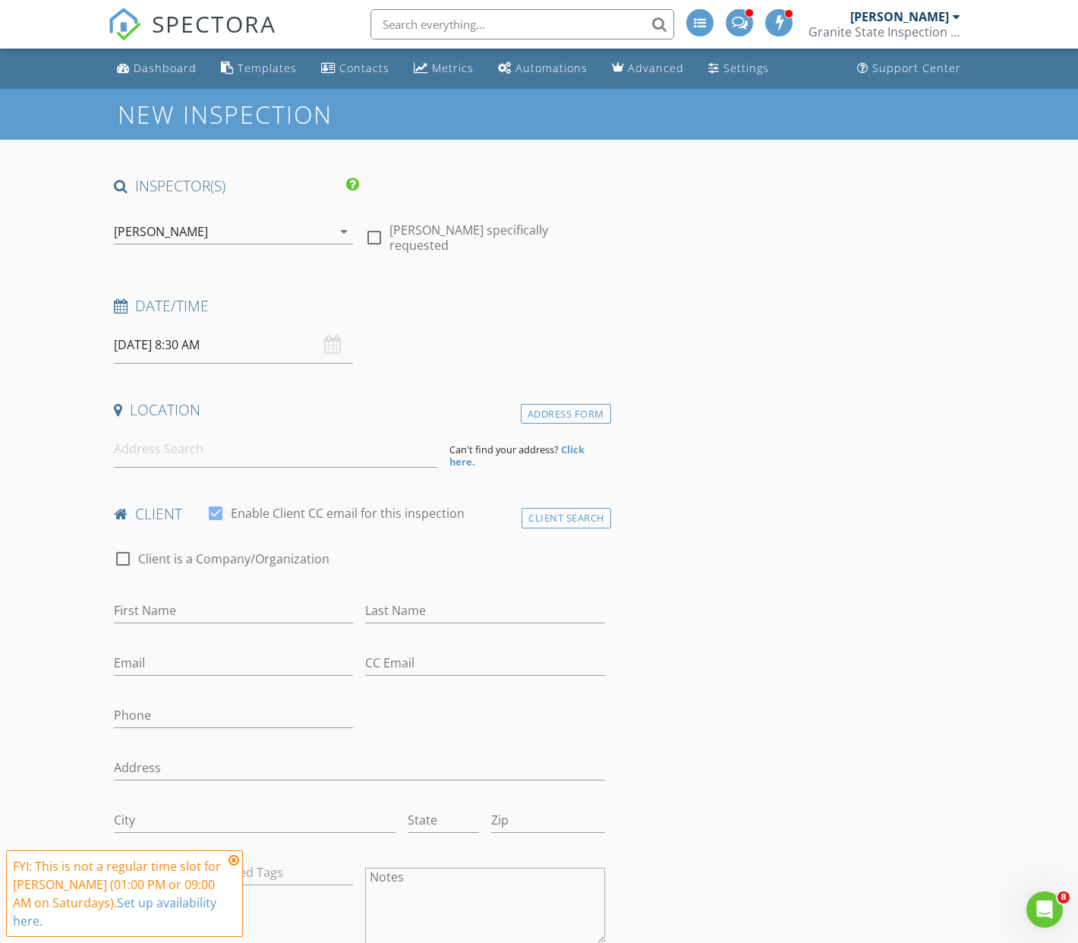
click at [396, 564] on div "check_box_outline_blank Client is a Company/Organization" at bounding box center [359, 566] width 491 height 39
click at [156, 455] on input at bounding box center [276, 449] width 324 height 37
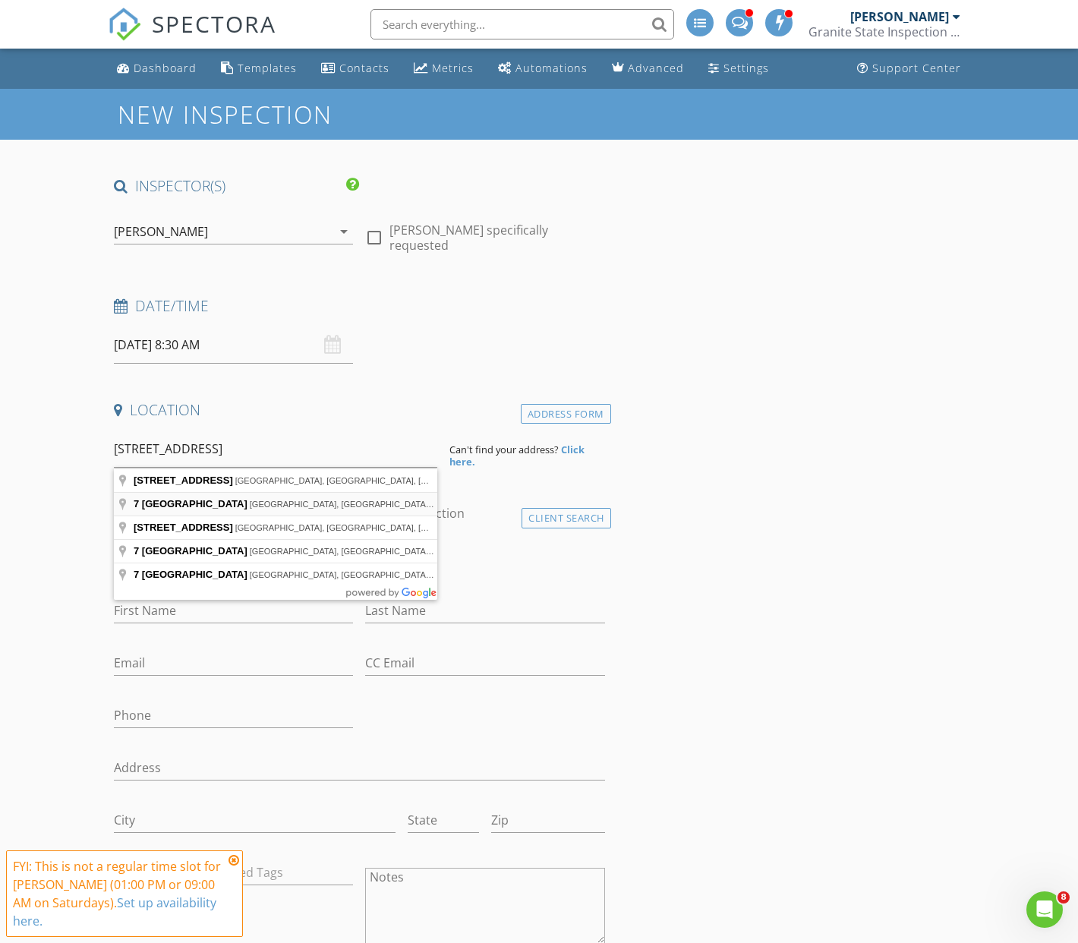
type input "7 Wellesley Drive, Pelham, NH, USA"
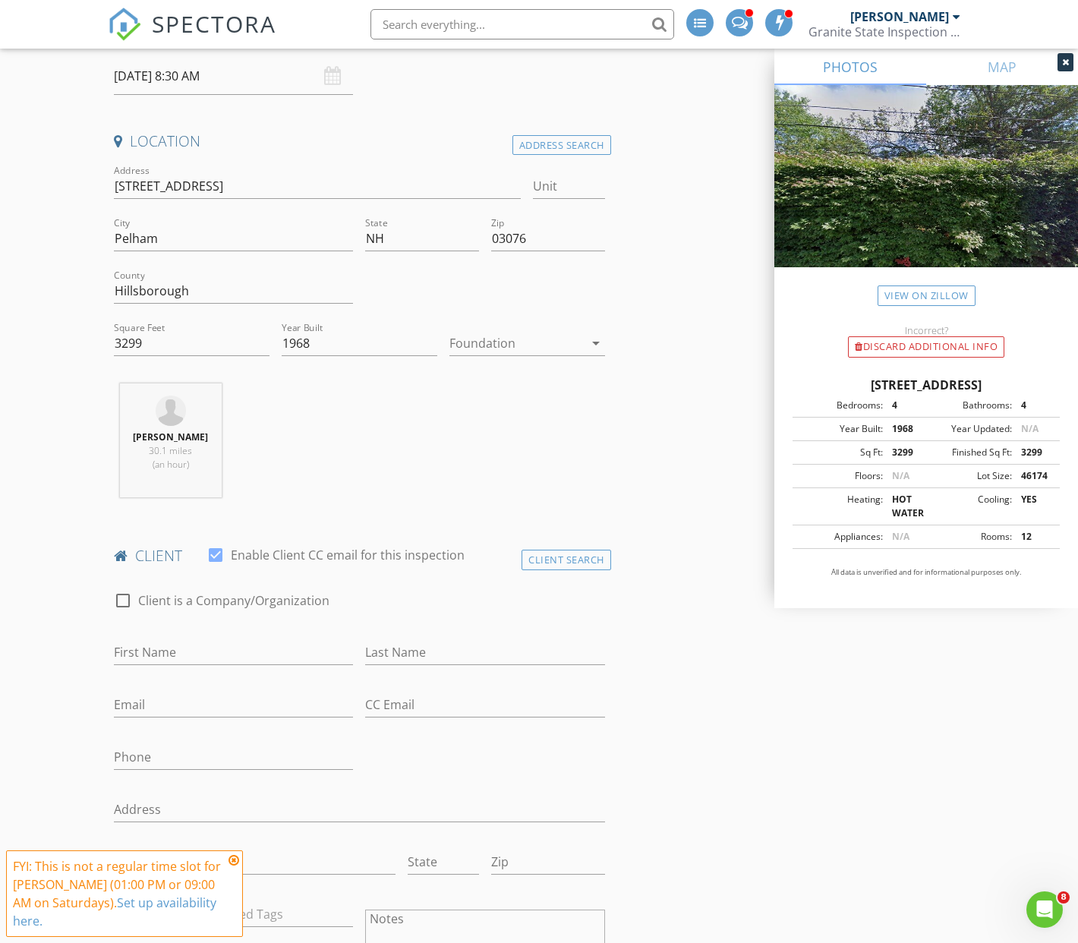
scroll to position [281, 0]
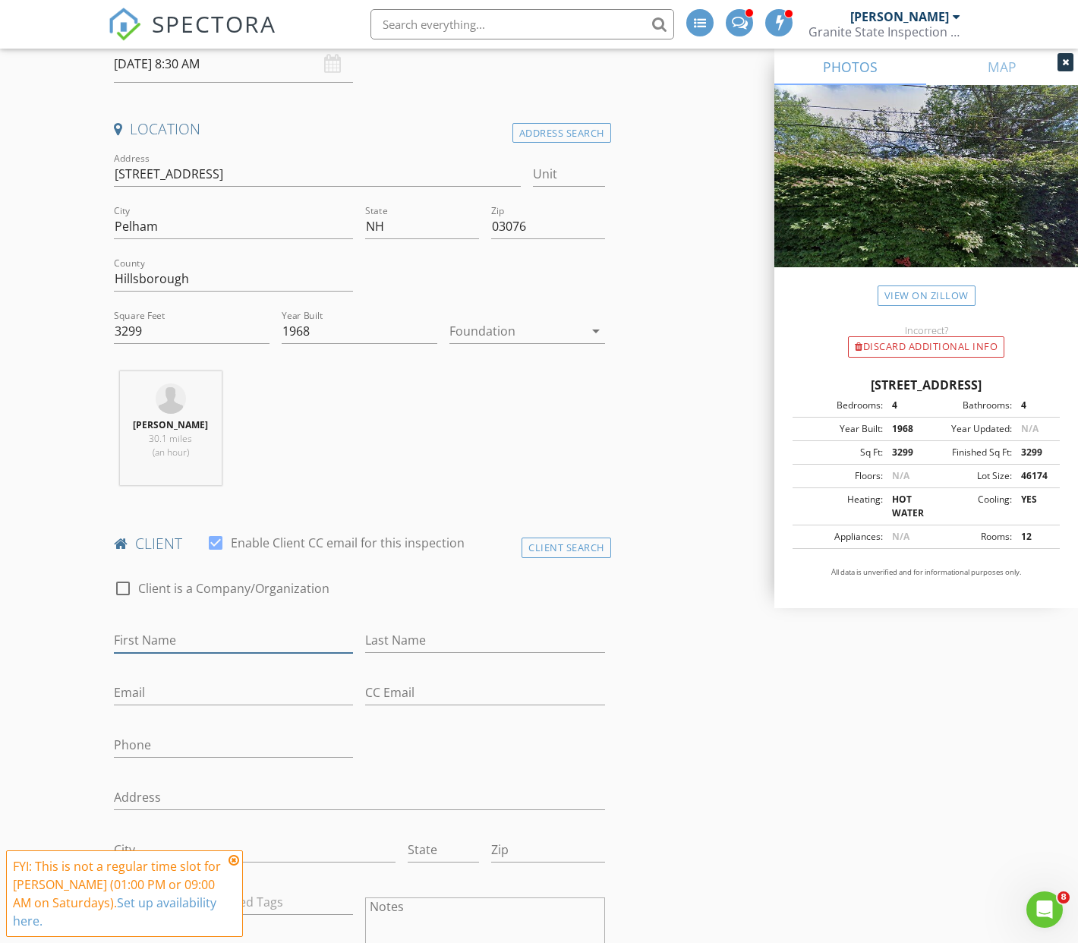
click at [139, 640] on input "First Name" at bounding box center [233, 640] width 239 height 25
type input "[PERSON_NAME]"
click at [137, 691] on input "Email" at bounding box center [233, 692] width 239 height 25
paste input "[PERSON_NAME][EMAIL_ADDRESS][PERSON_NAME][DOMAIN_NAME]"
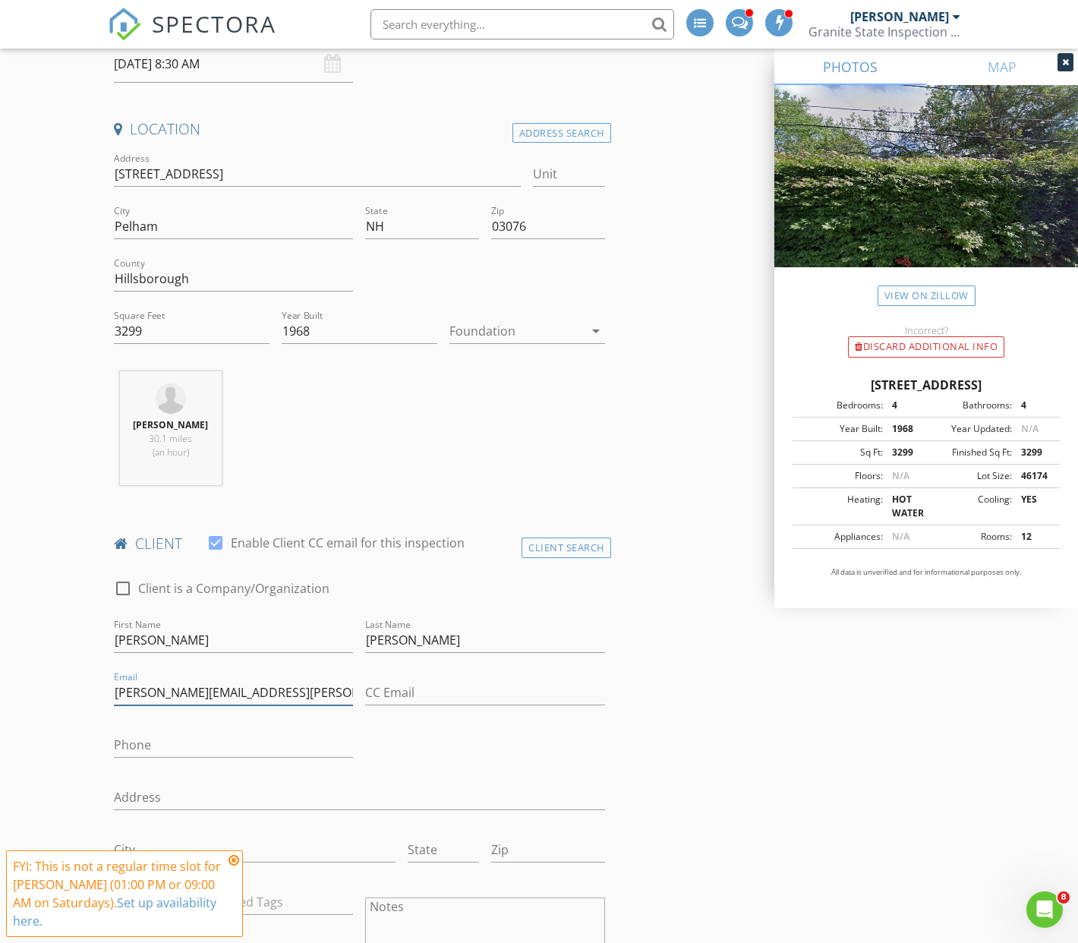
type input "[PERSON_NAME][EMAIL_ADDRESS][PERSON_NAME][DOMAIN_NAME]"
click at [143, 750] on input "Phone" at bounding box center [233, 745] width 239 height 25
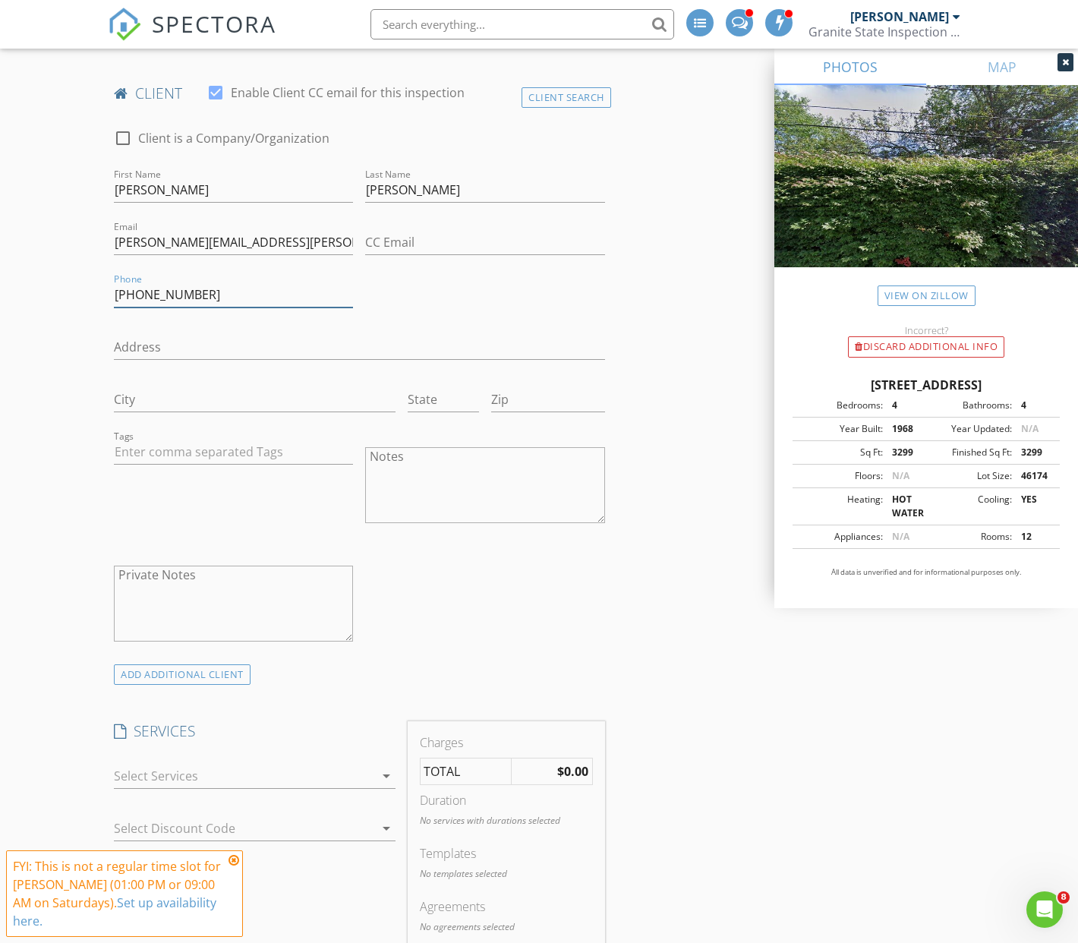
scroll to position [740, 0]
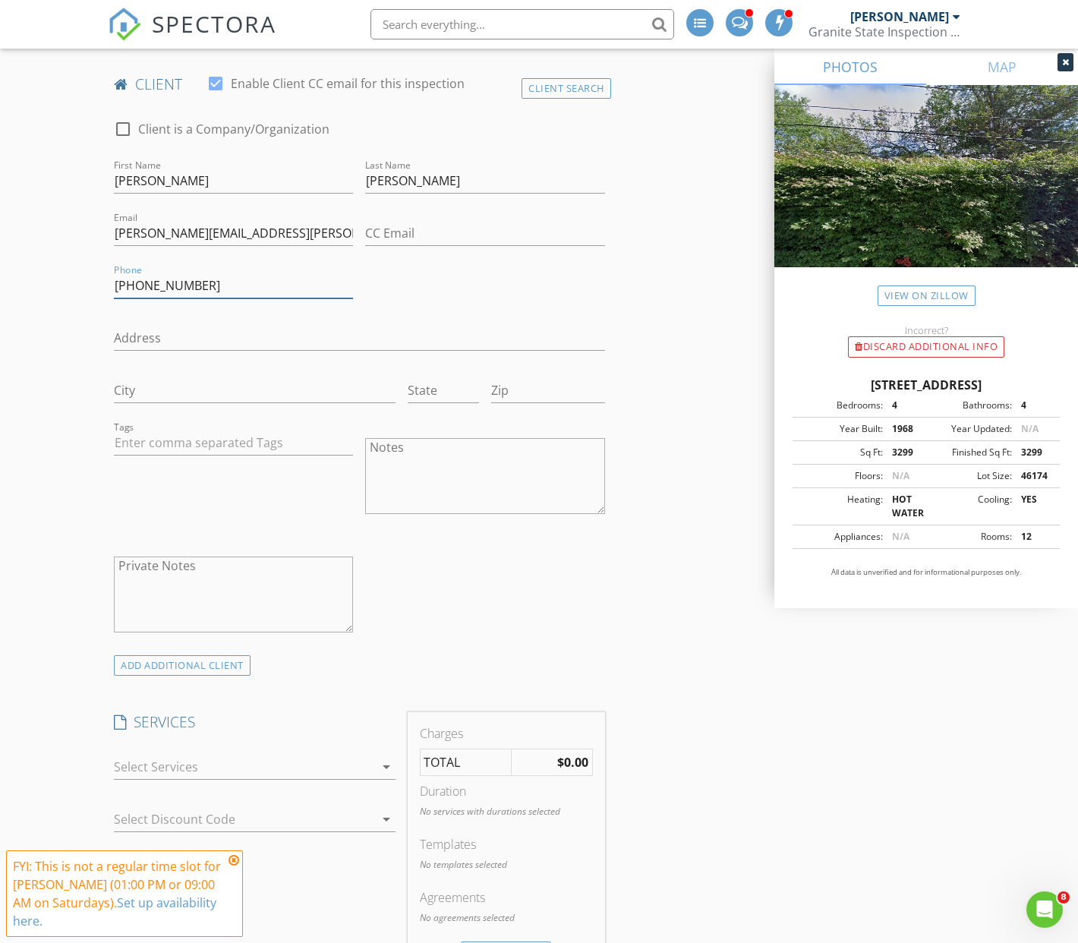
type input "[PHONE_NUMBER]"
click at [234, 860] on icon at bounding box center [234, 860] width 11 height 12
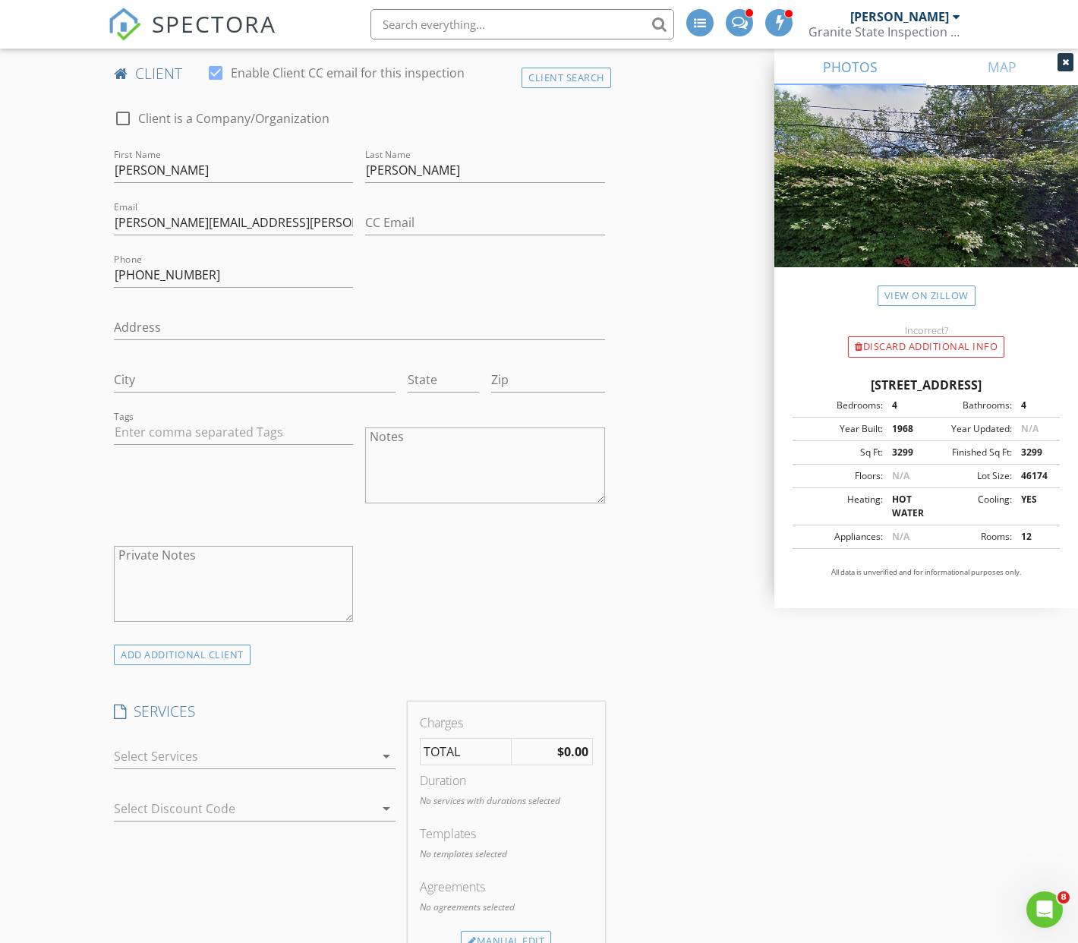
scroll to position [749, 0]
click at [383, 764] on icon "arrow_drop_down" at bounding box center [386, 759] width 18 height 18
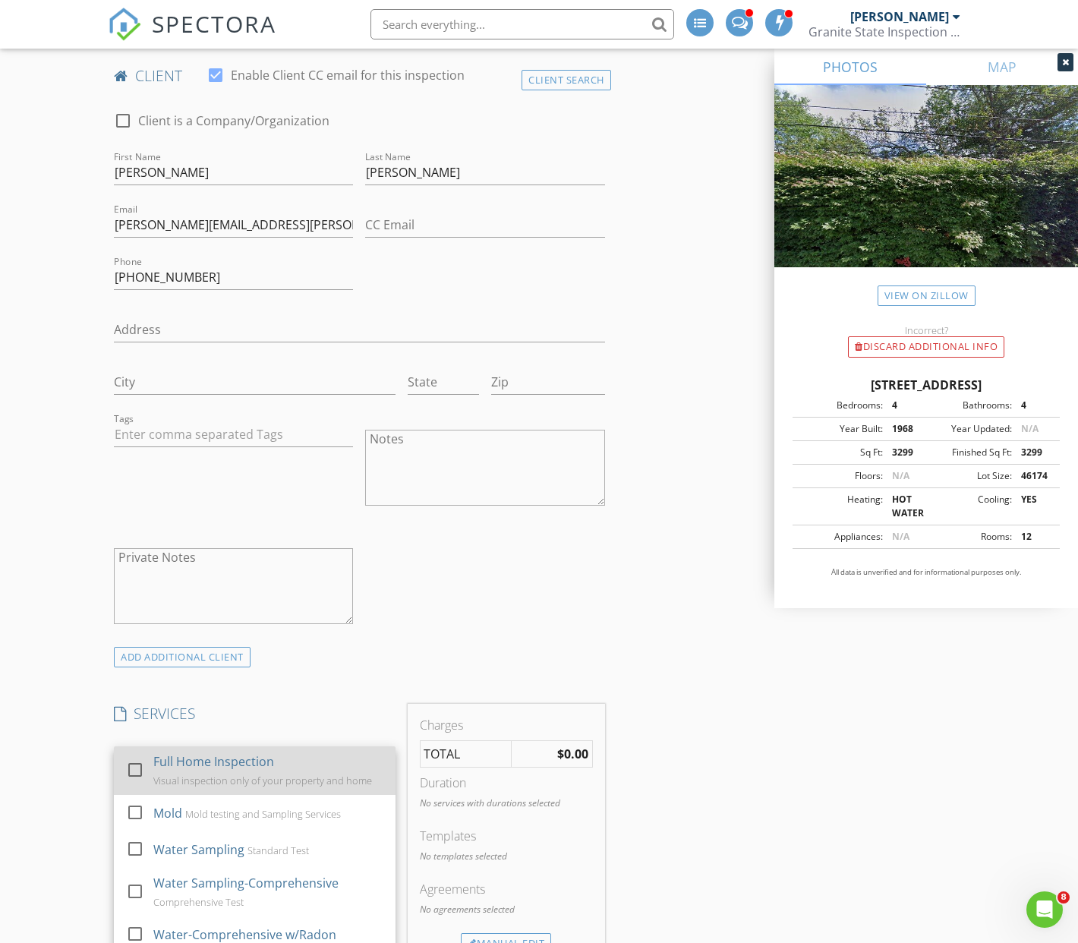
click at [135, 772] on div at bounding box center [135, 770] width 26 height 26
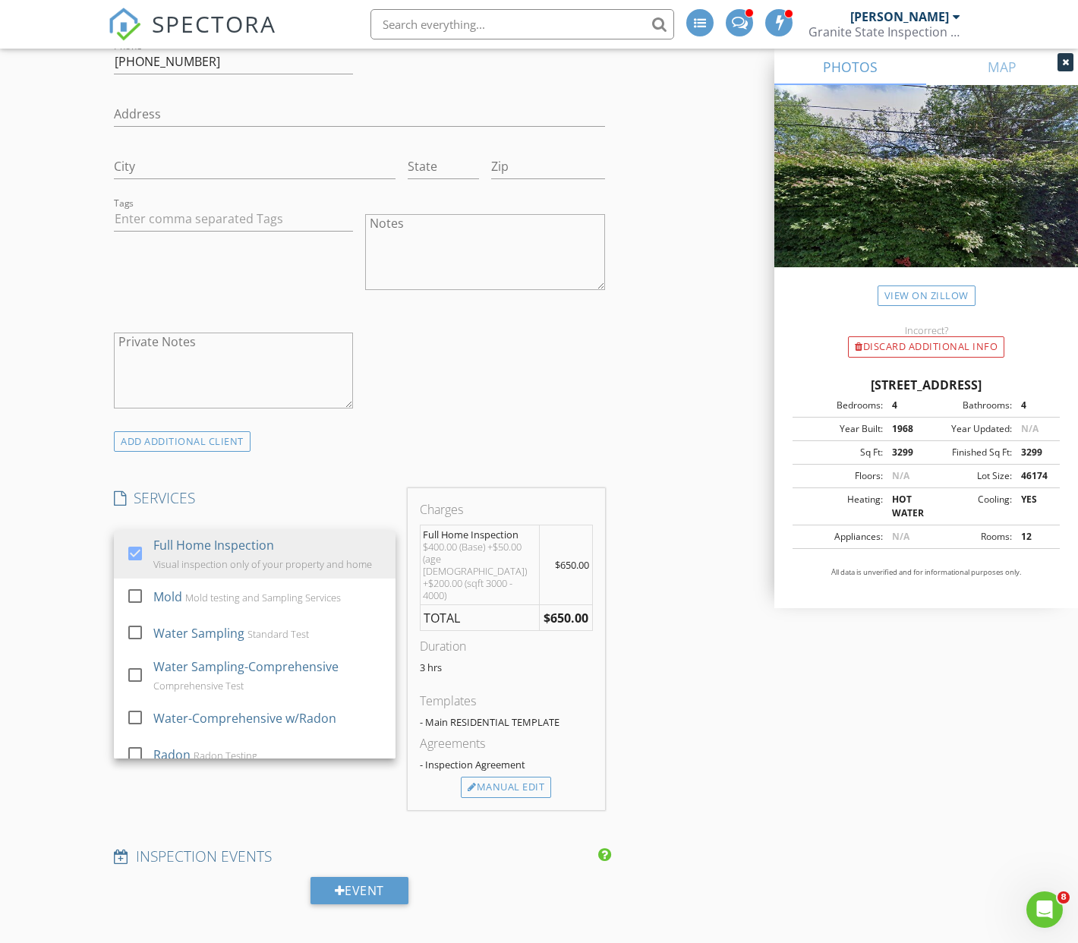
scroll to position [962, 0]
click at [533, 779] on div "Manual Edit" at bounding box center [506, 789] width 90 height 21
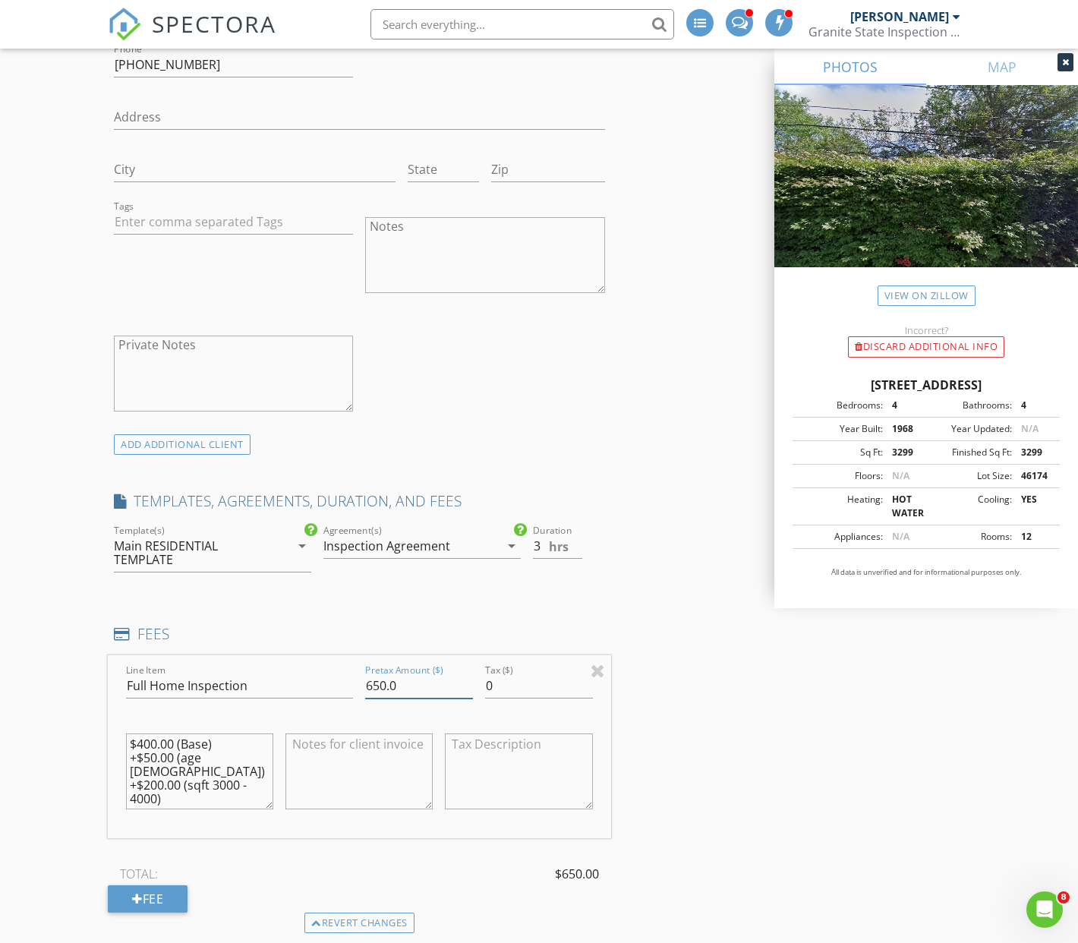
click at [387, 685] on input "650.0" at bounding box center [419, 686] width 108 height 25
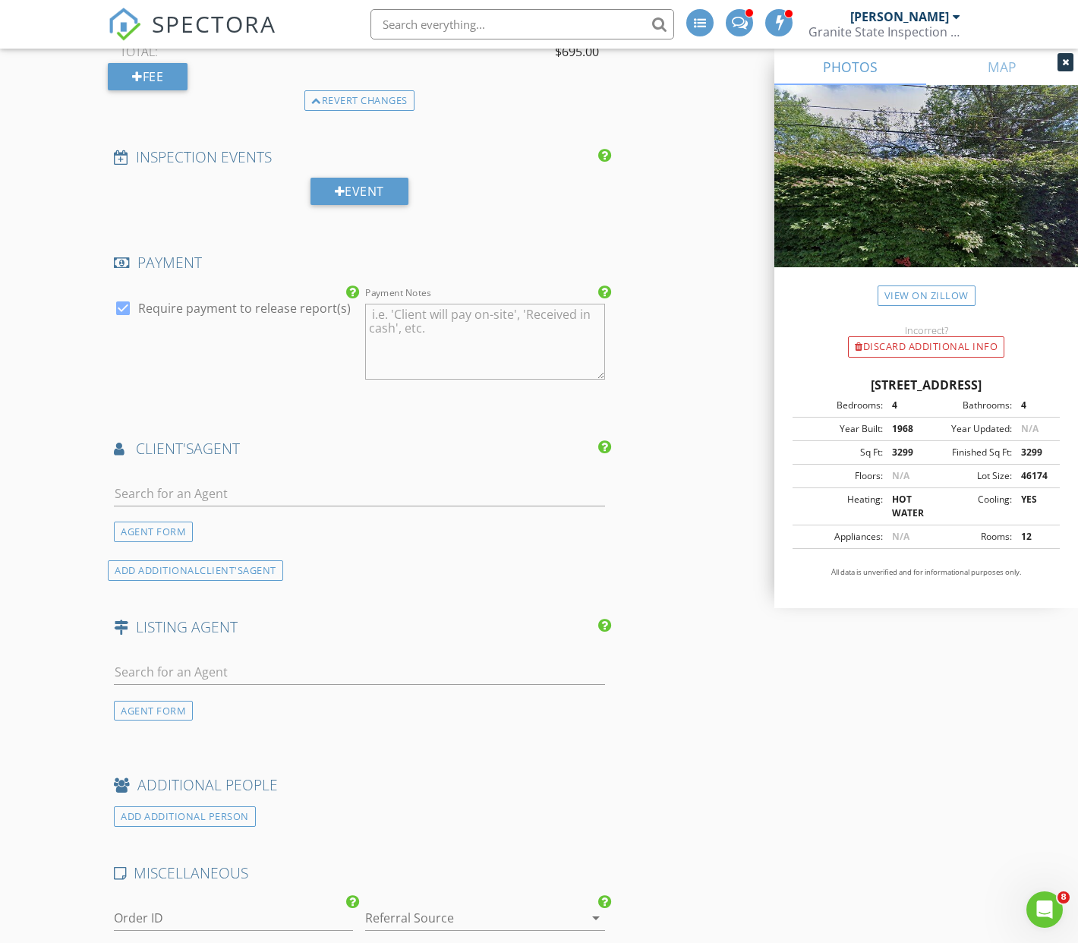
scroll to position [1788, 0]
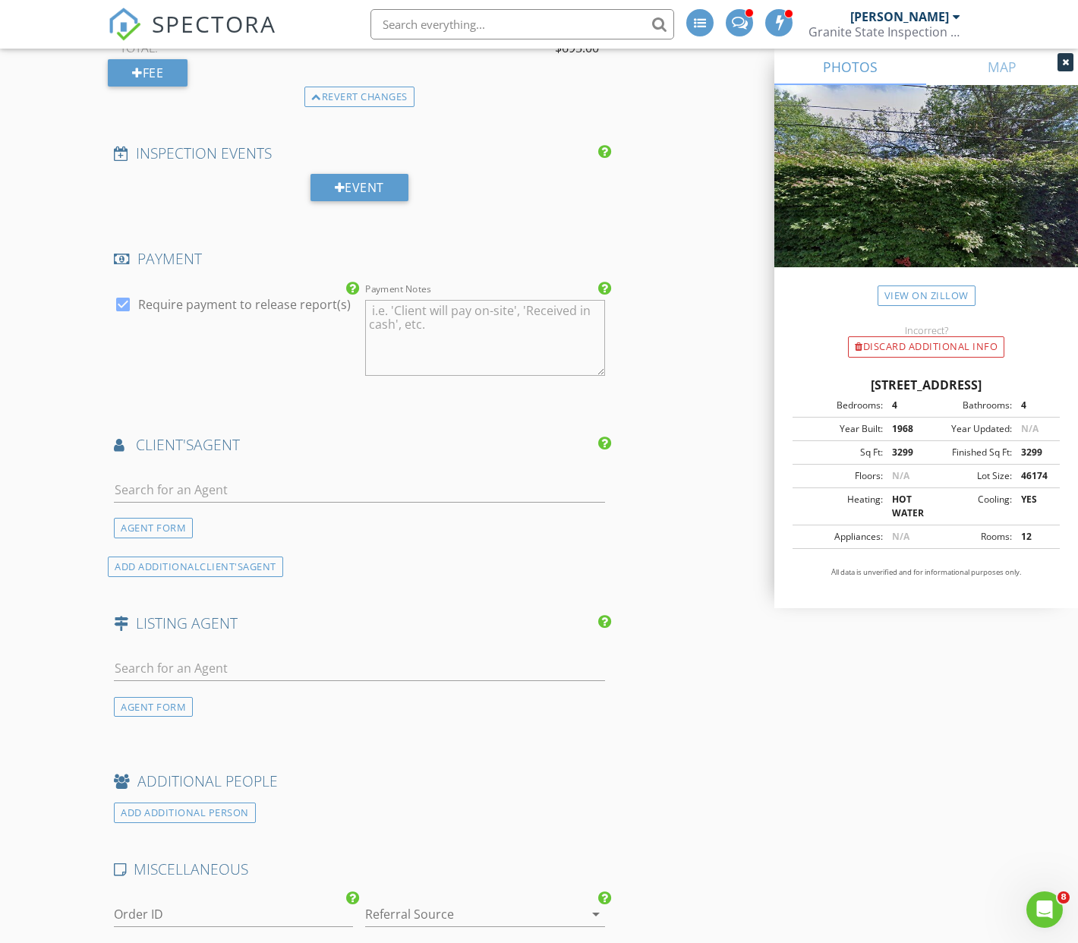
type input "695.0"
click at [434, 914] on div at bounding box center [463, 914] width 197 height 24
click at [436, 770] on div "Real Estate Agent" at bounding box center [484, 770] width 215 height 18
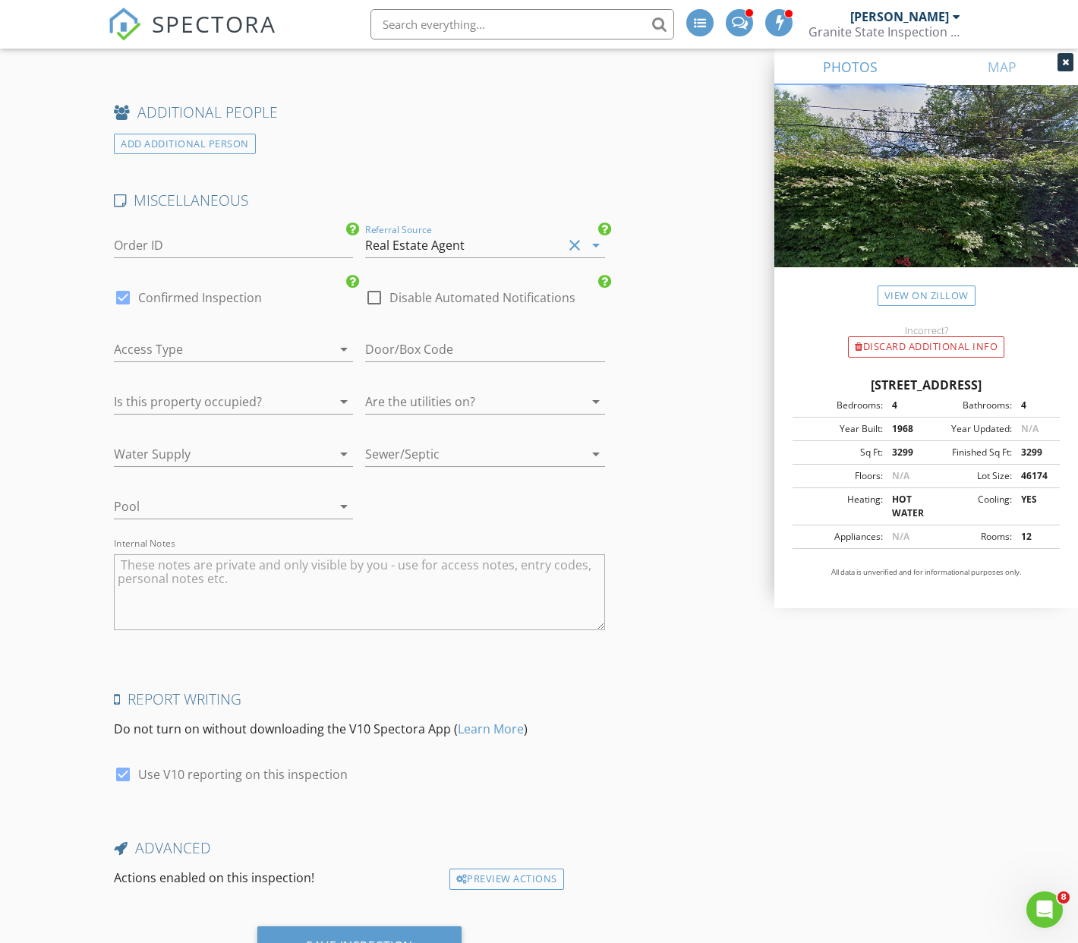
scroll to position [2529, 0]
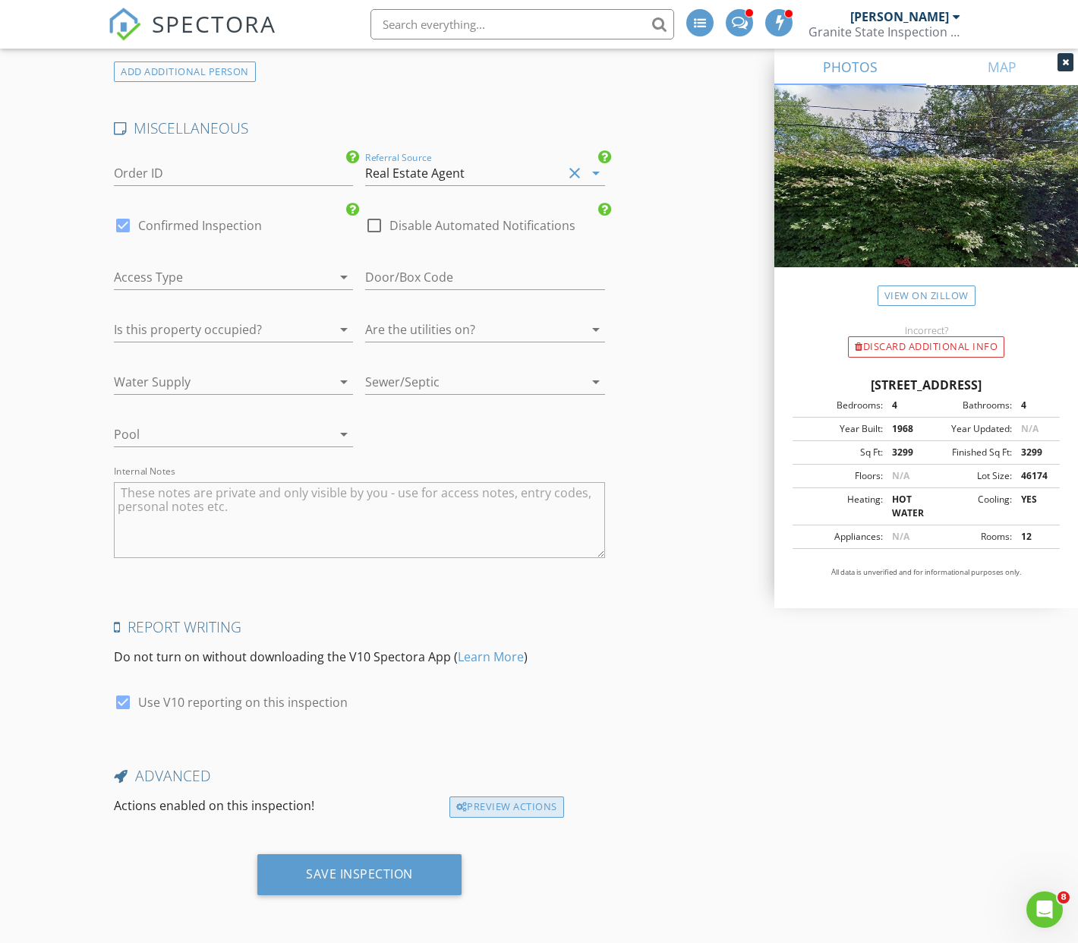
click at [516, 809] on div "Preview Actions" at bounding box center [507, 807] width 115 height 21
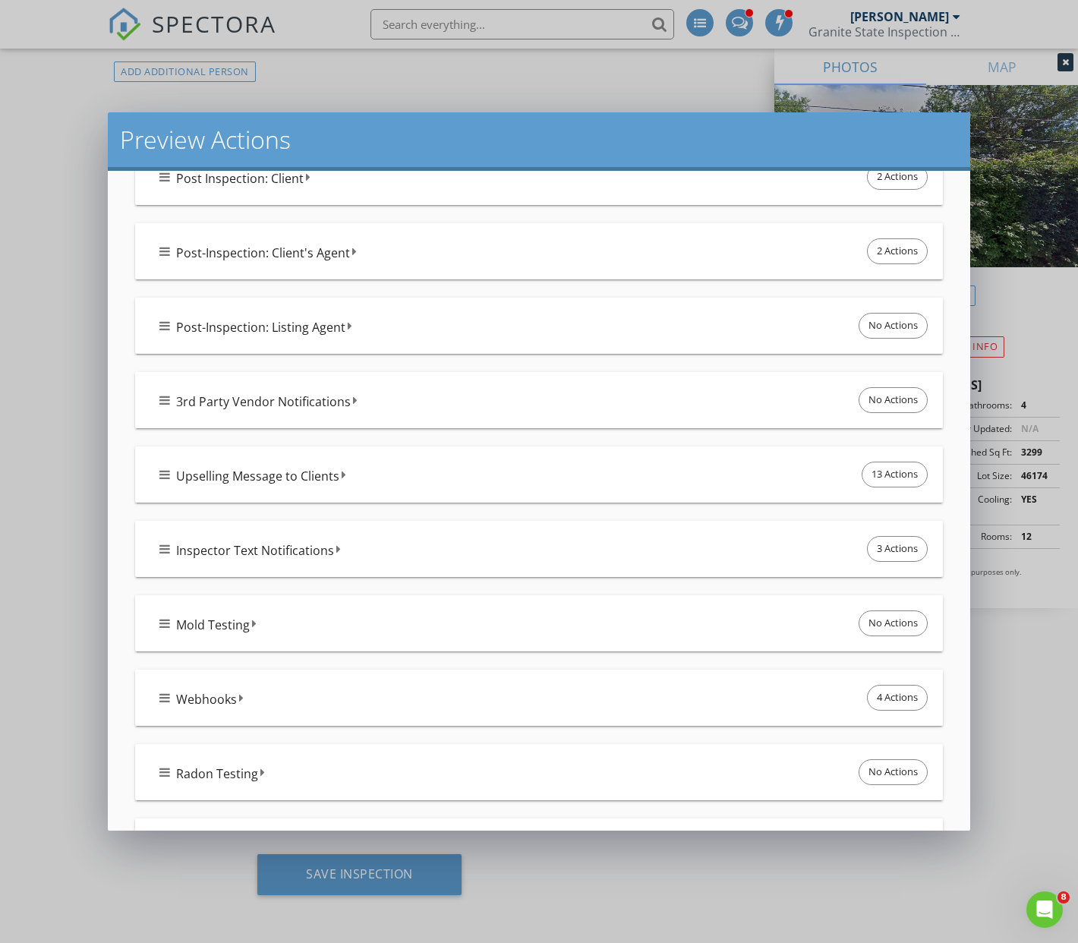
scroll to position [617, 0]
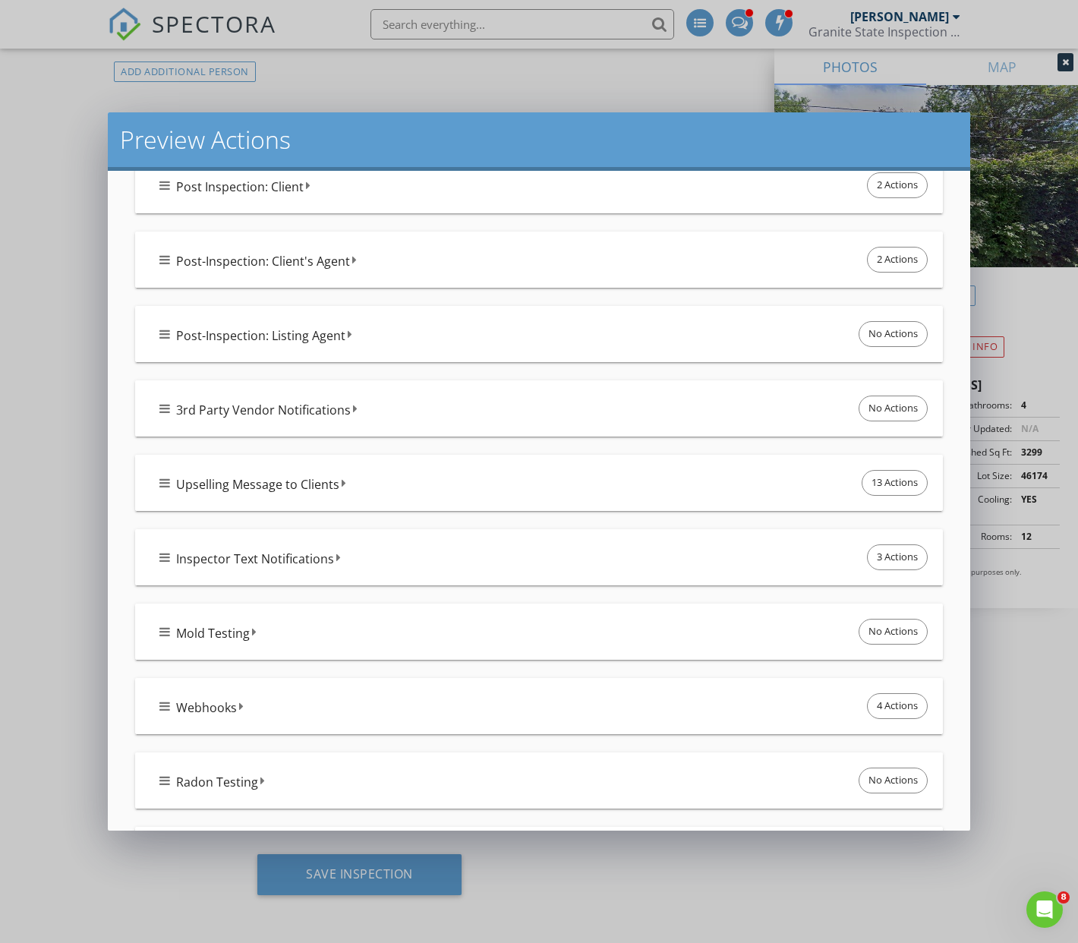
click at [354, 481] on div "Upselling Message to Clients 13 Actions" at bounding box center [545, 483] width 772 height 32
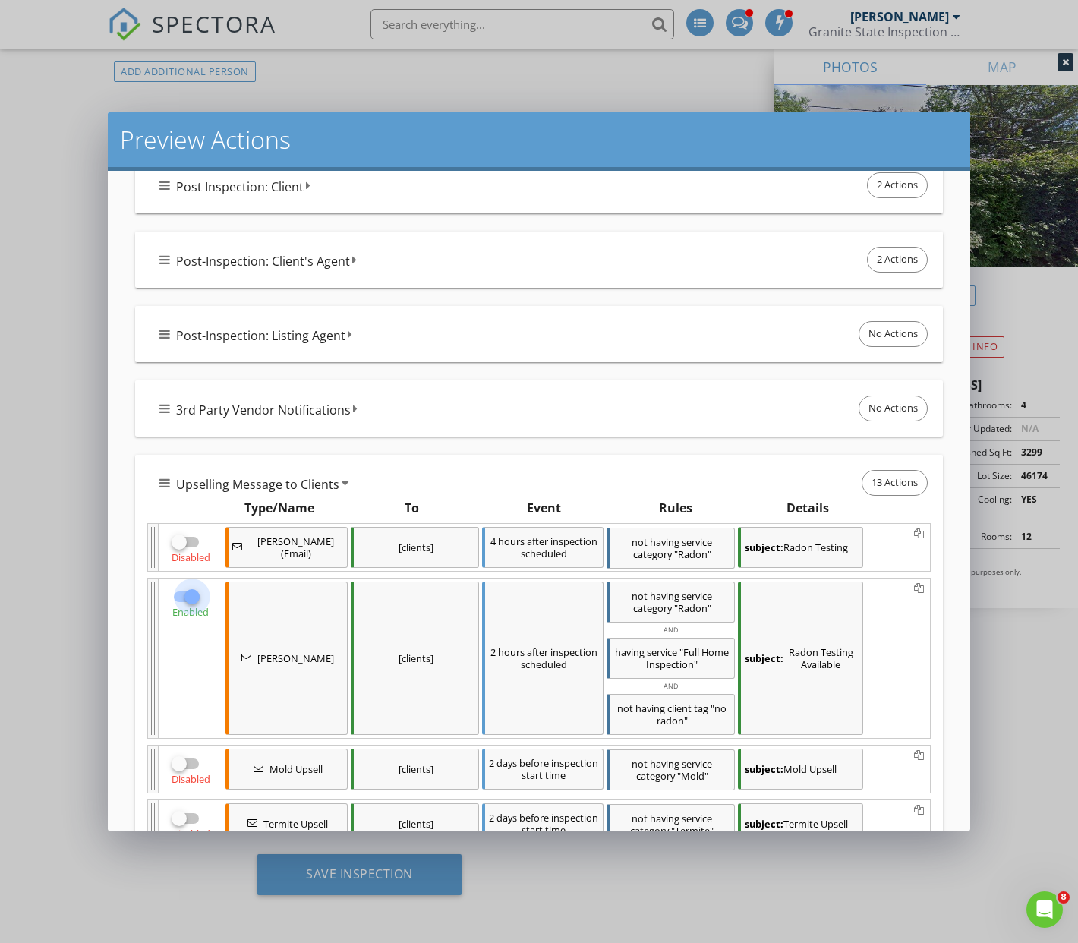
click at [191, 598] on div at bounding box center [192, 597] width 26 height 26
checkbox input "false"
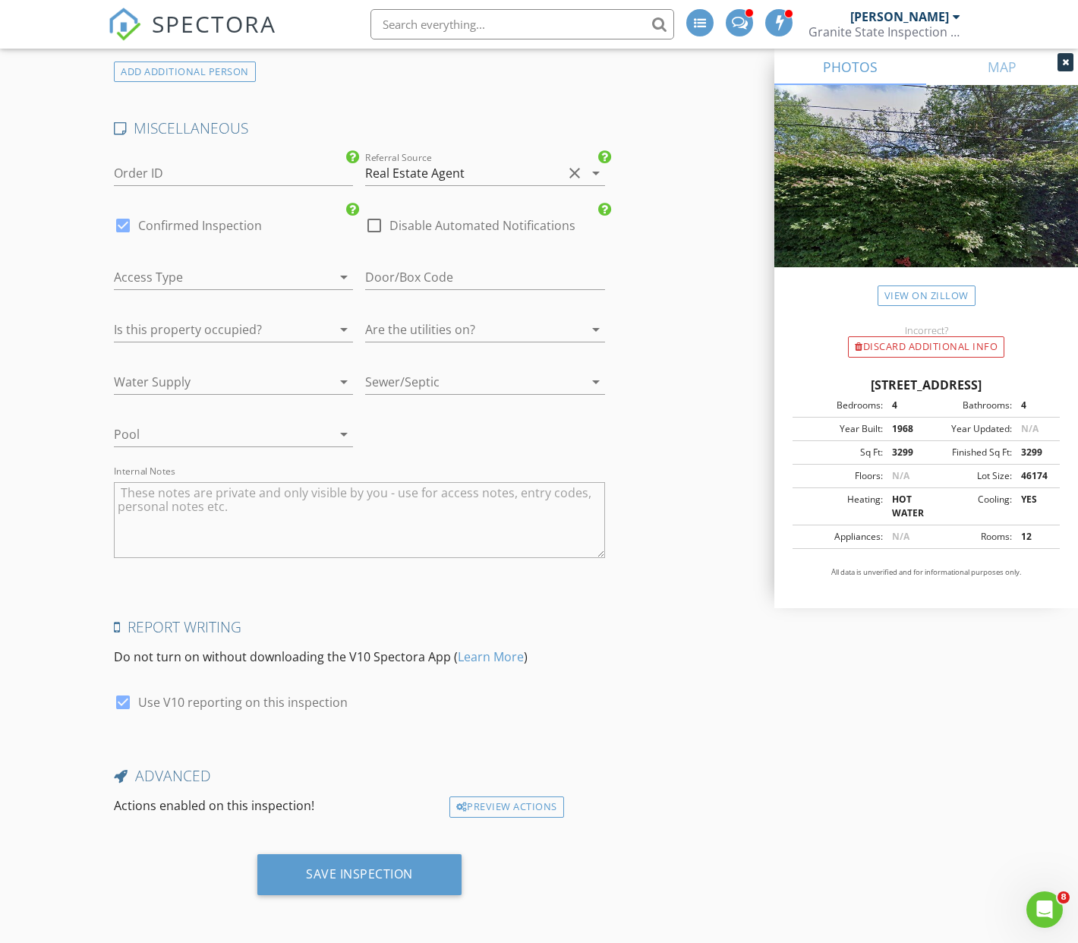
click at [1005, 754] on div at bounding box center [539, 471] width 1078 height 943
click at [342, 381] on icon "arrow_drop_down" at bounding box center [344, 382] width 18 height 18
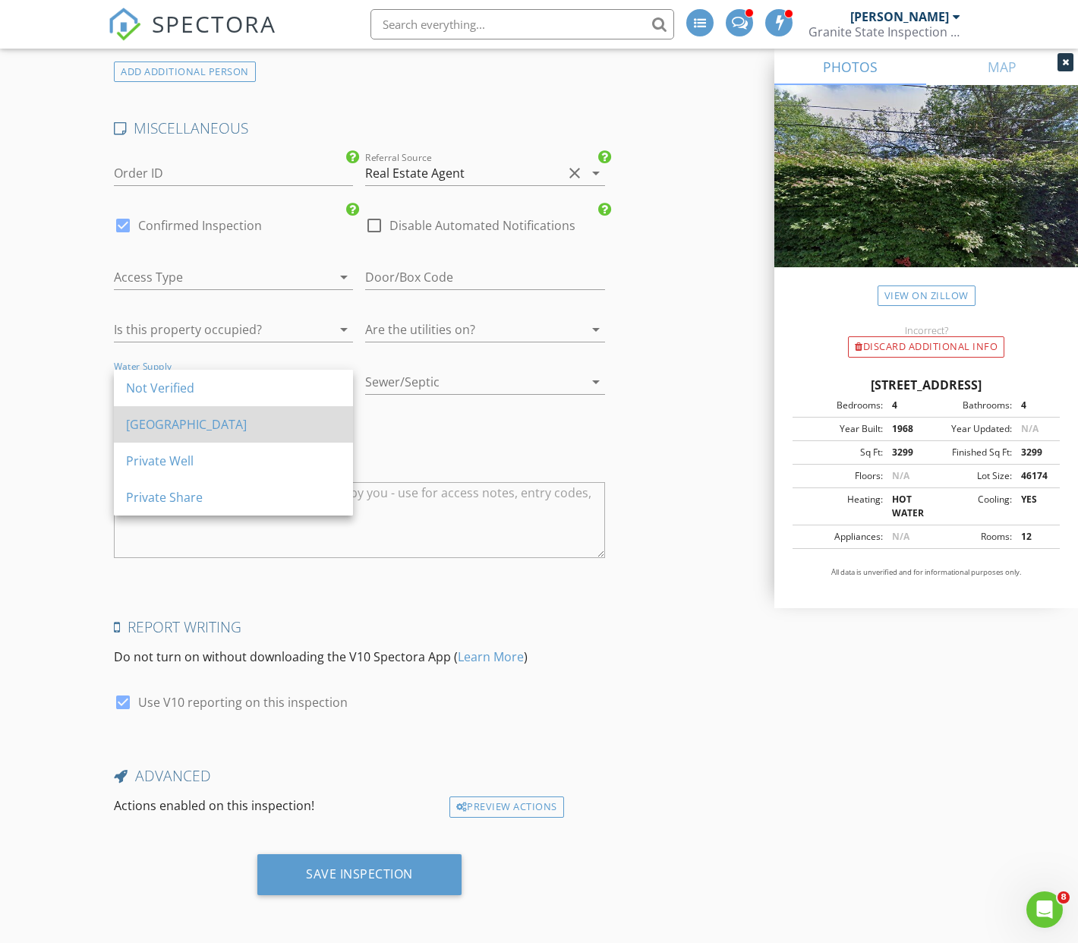
click at [180, 425] on div "Public City" at bounding box center [233, 424] width 215 height 18
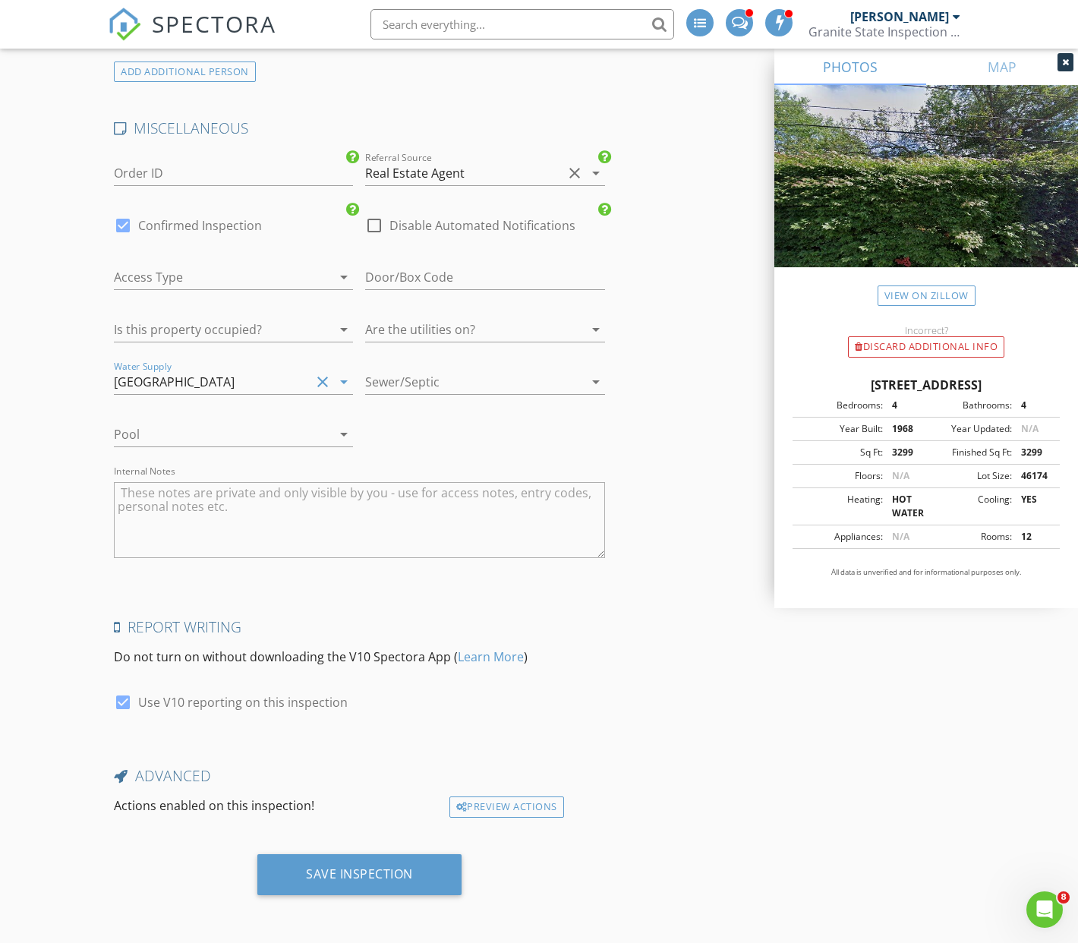
click at [398, 384] on div at bounding box center [463, 382] width 197 height 24
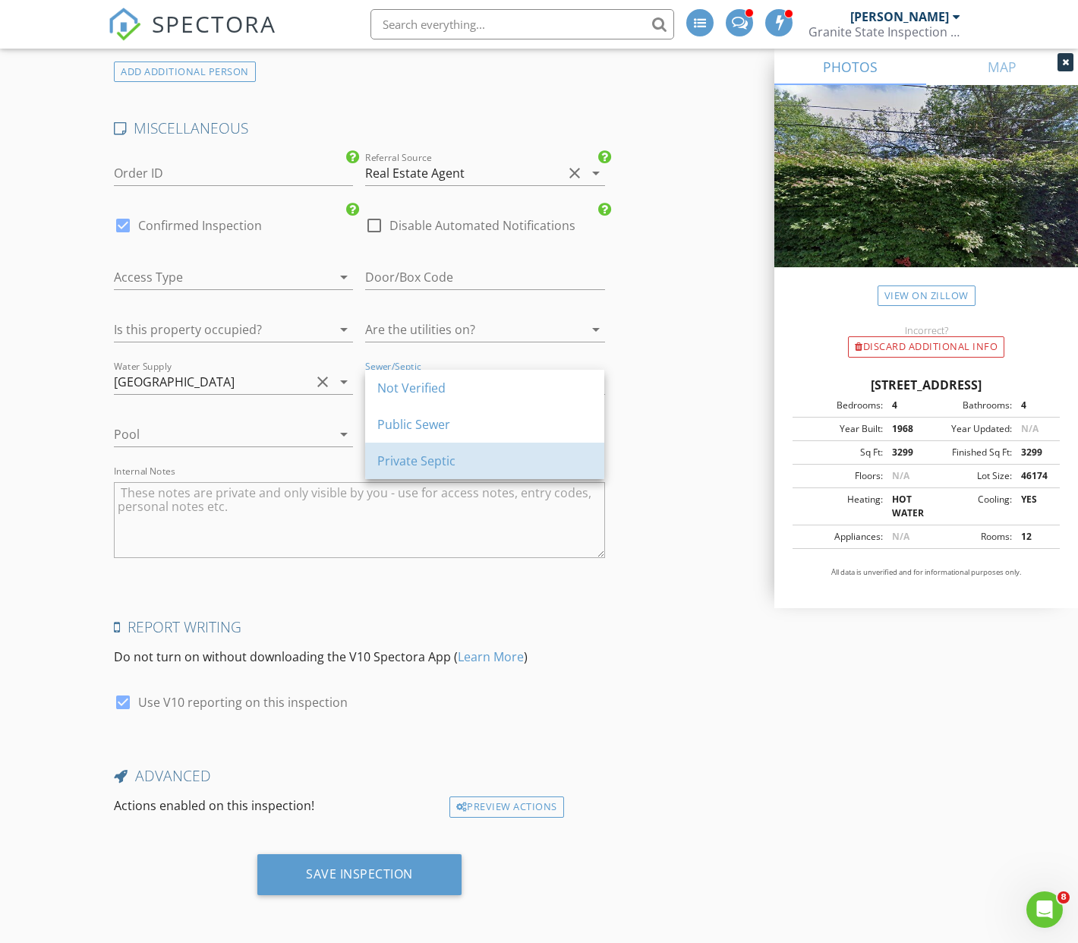
click at [435, 461] on div "Private Septic" at bounding box center [484, 461] width 215 height 18
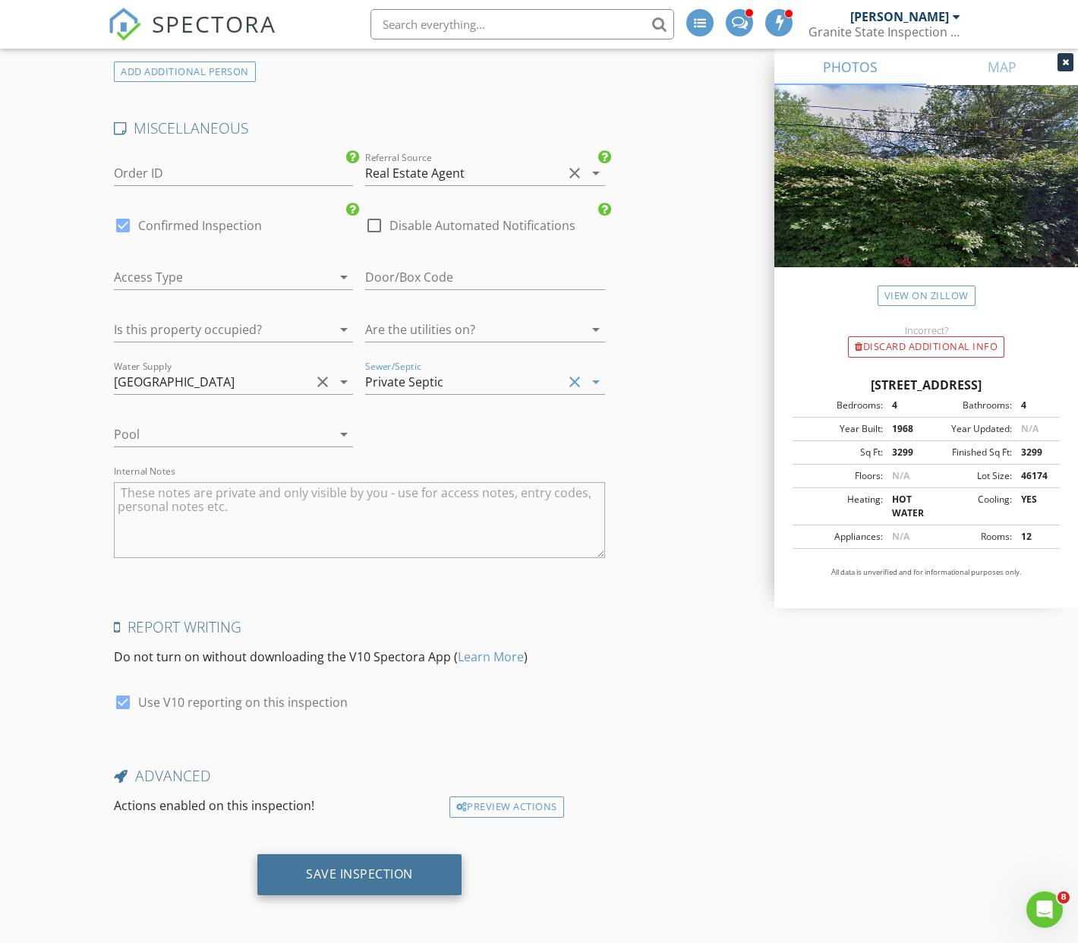
click at [351, 877] on div "Save Inspection" at bounding box center [359, 874] width 107 height 15
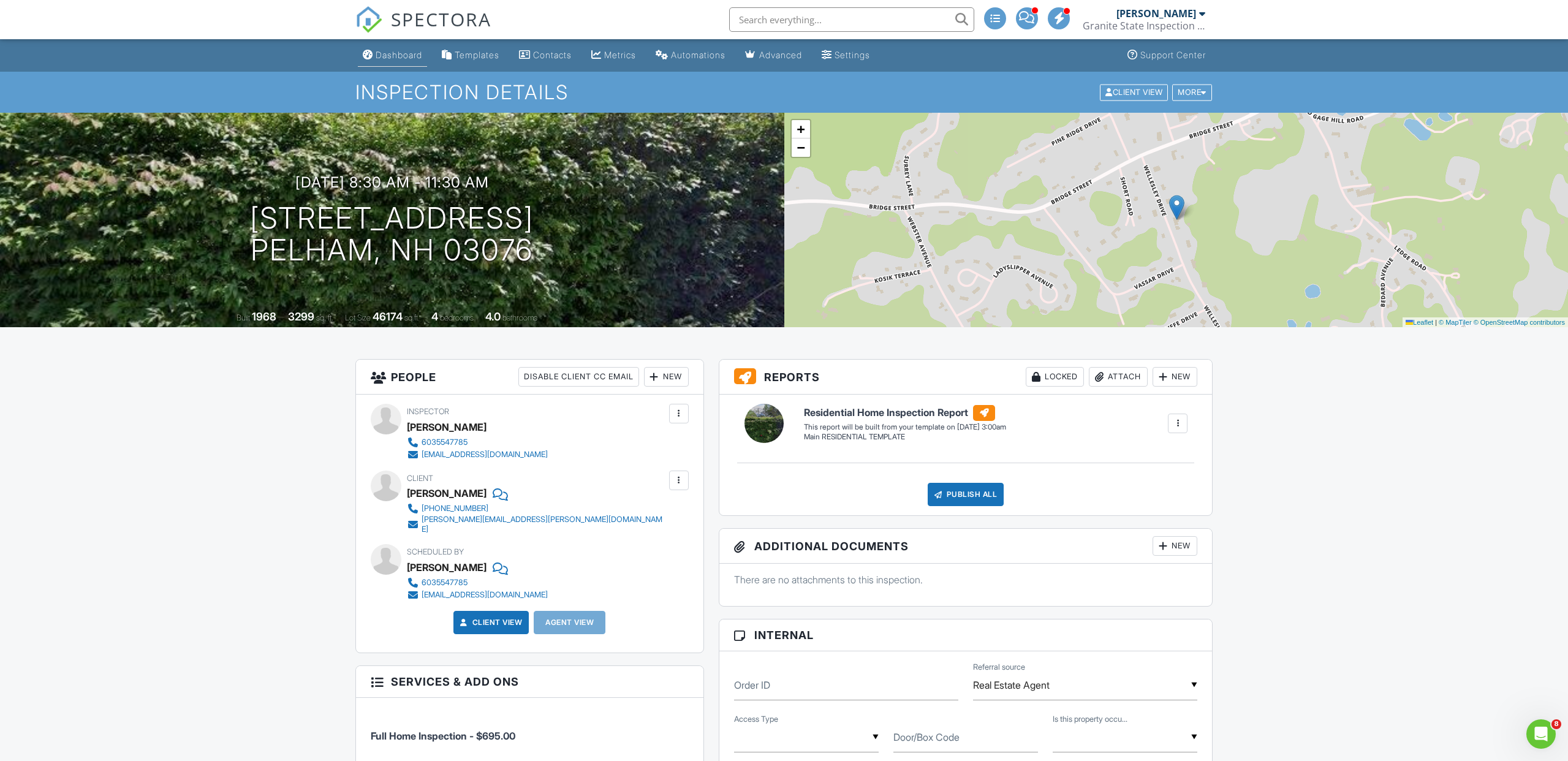
click at [403, 56] on div "Dashboard" at bounding box center [399, 55] width 47 height 10
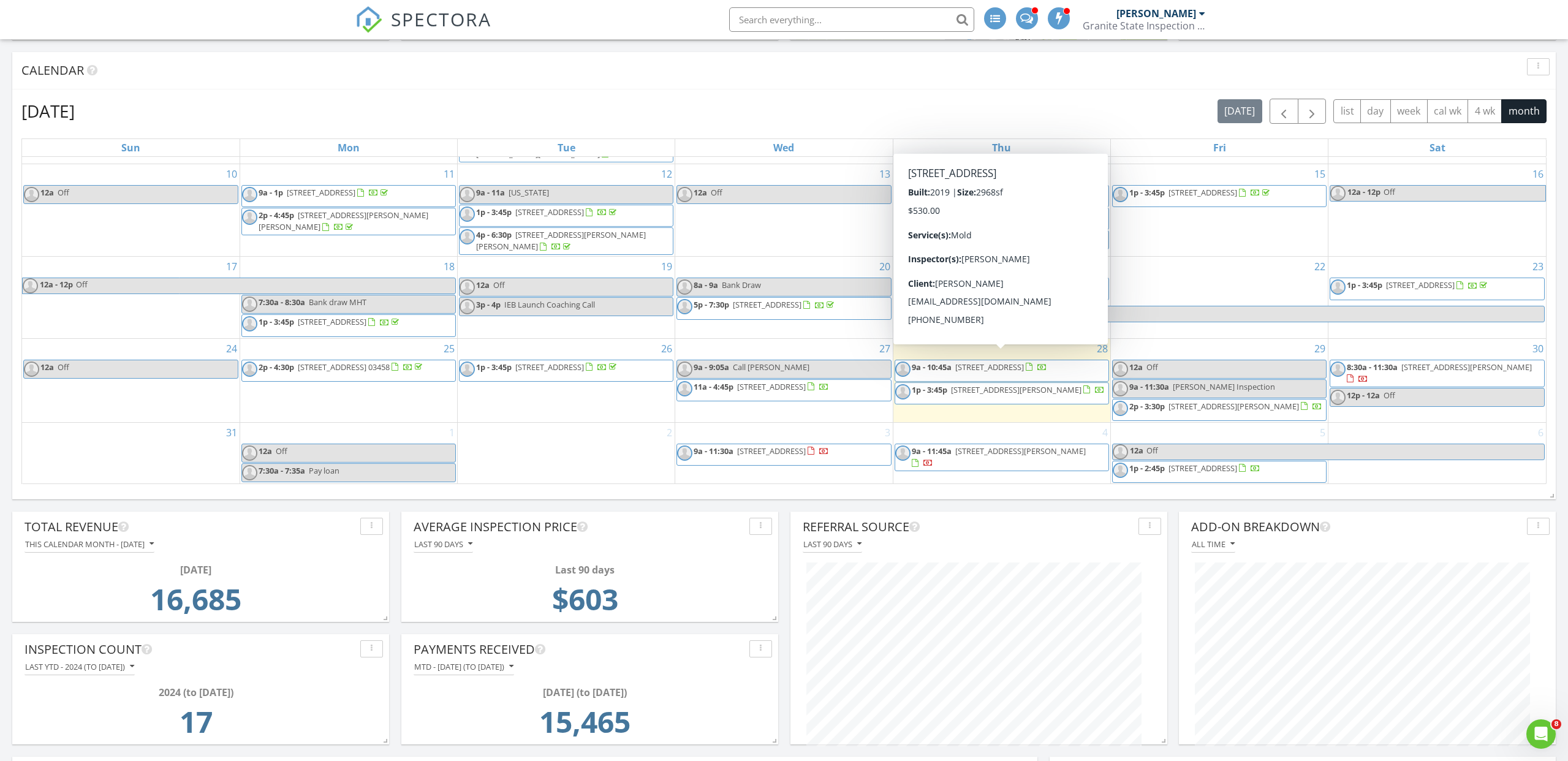
scroll to position [452, 0]
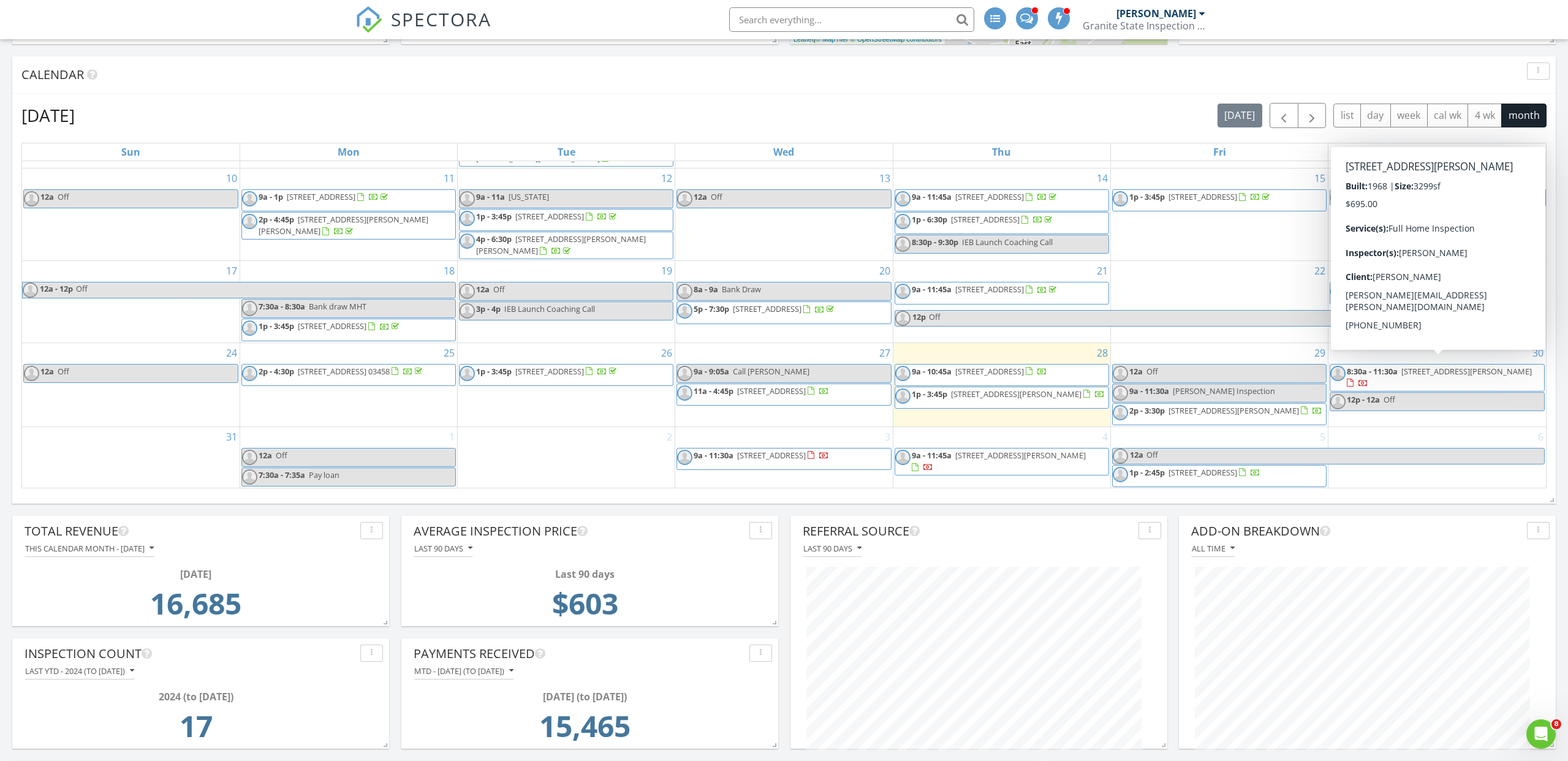
click at [1433, 366] on span "[STREET_ADDRESS][PERSON_NAME]" at bounding box center [1467, 371] width 131 height 11
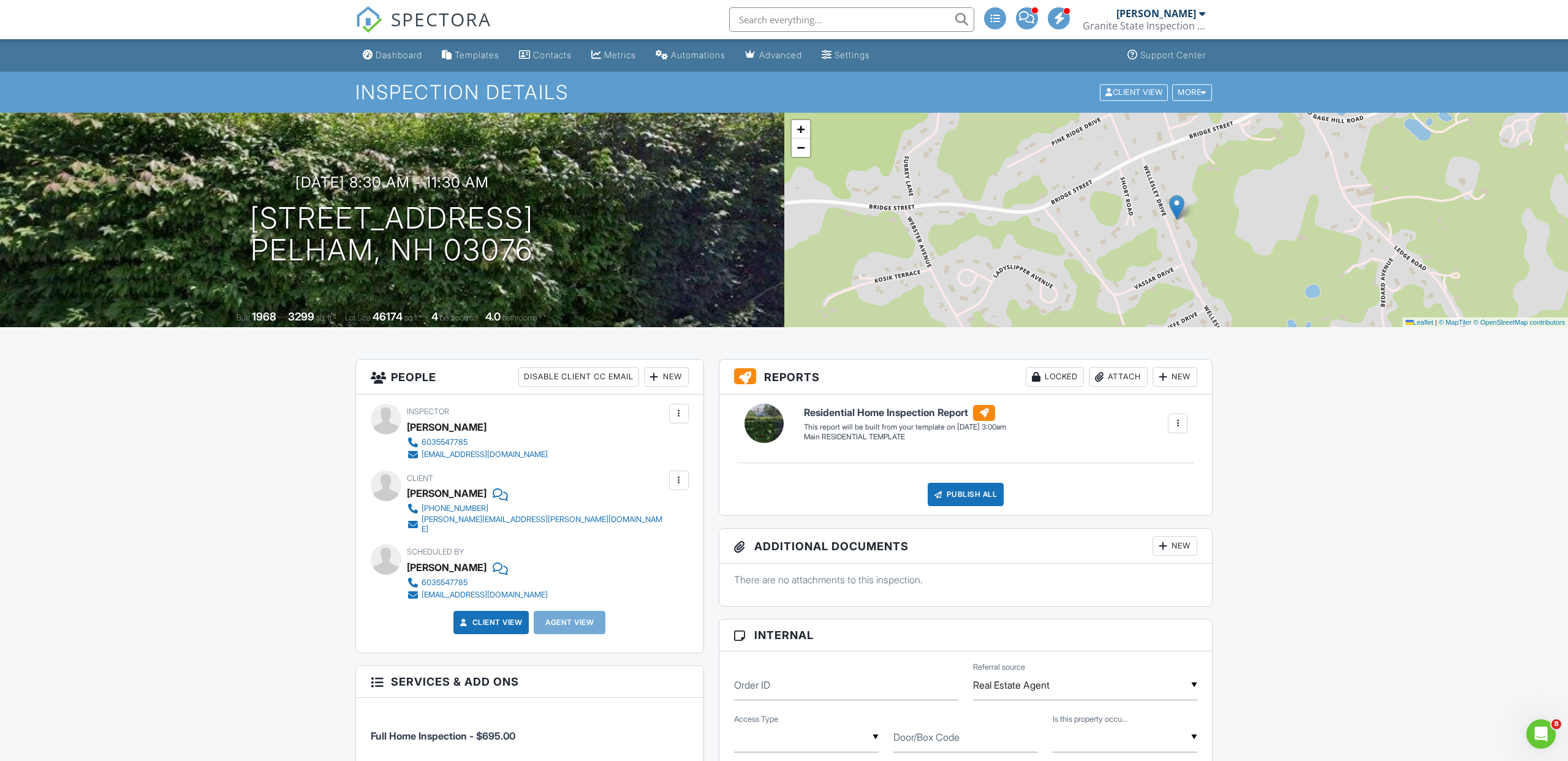
click at [668, 378] on div "New" at bounding box center [666, 377] width 44 height 19
click at [693, 475] on li "Client's Agent" at bounding box center [711, 475] width 121 height 31
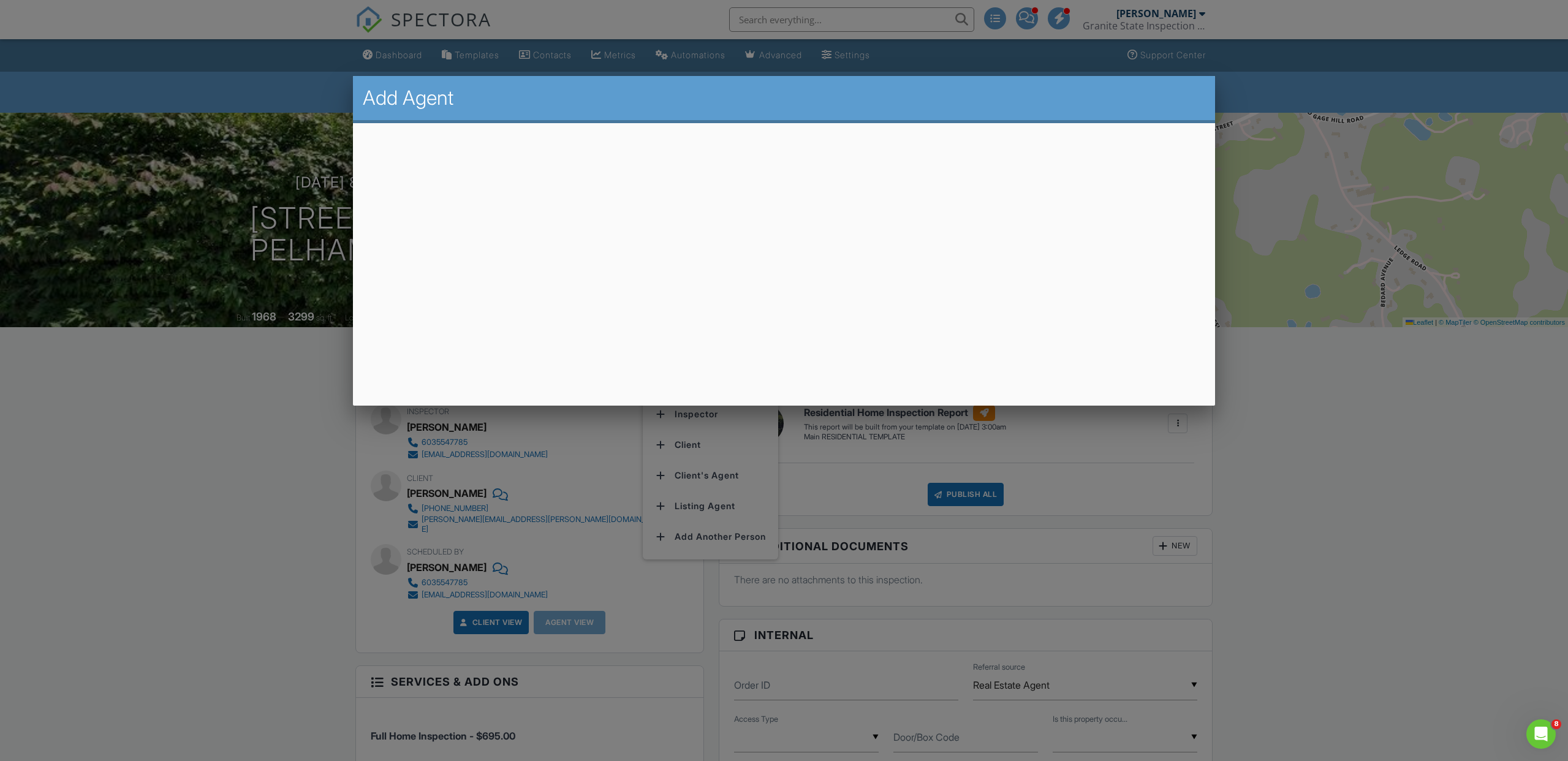
click at [257, 419] on div at bounding box center [784, 414] width 1568 height 951
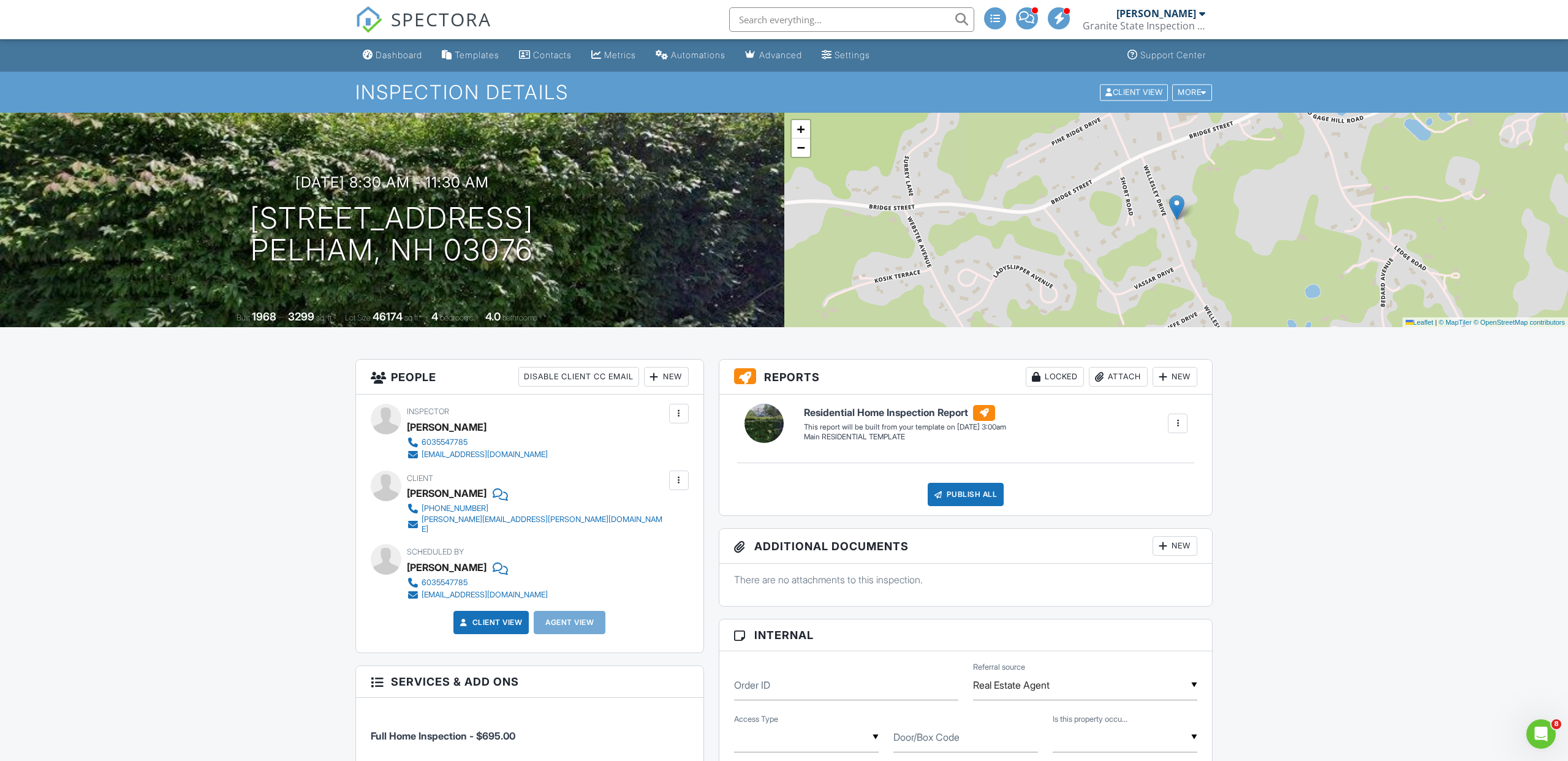
click at [667, 375] on div "New" at bounding box center [666, 377] width 44 height 19
click at [688, 470] on li "Client's Agent" at bounding box center [711, 475] width 121 height 31
click at [670, 378] on div "New" at bounding box center [666, 377] width 44 height 19
click at [689, 475] on li "Client's Agent" at bounding box center [711, 475] width 121 height 31
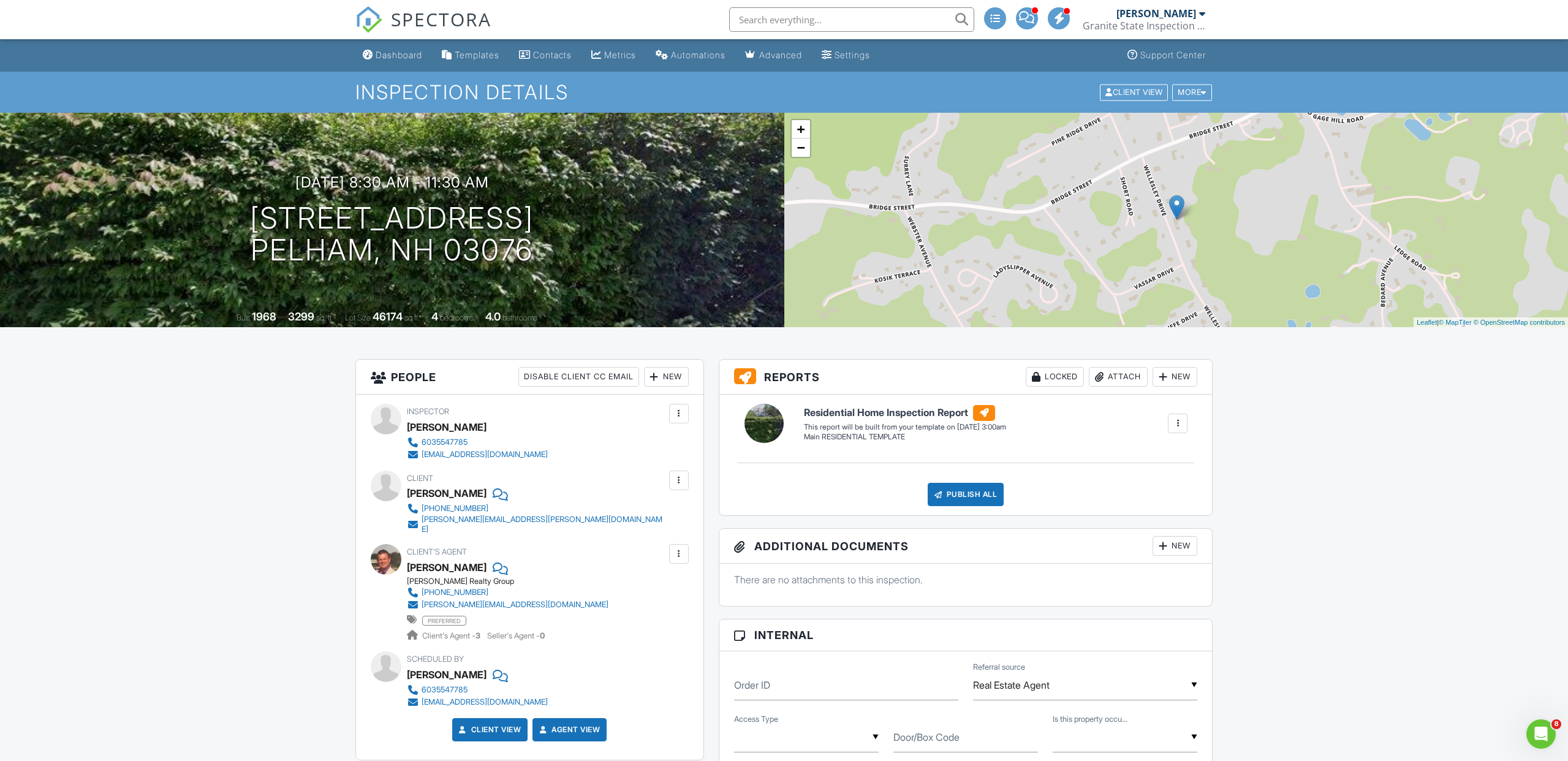
click at [397, 57] on div "Dashboard" at bounding box center [399, 55] width 47 height 10
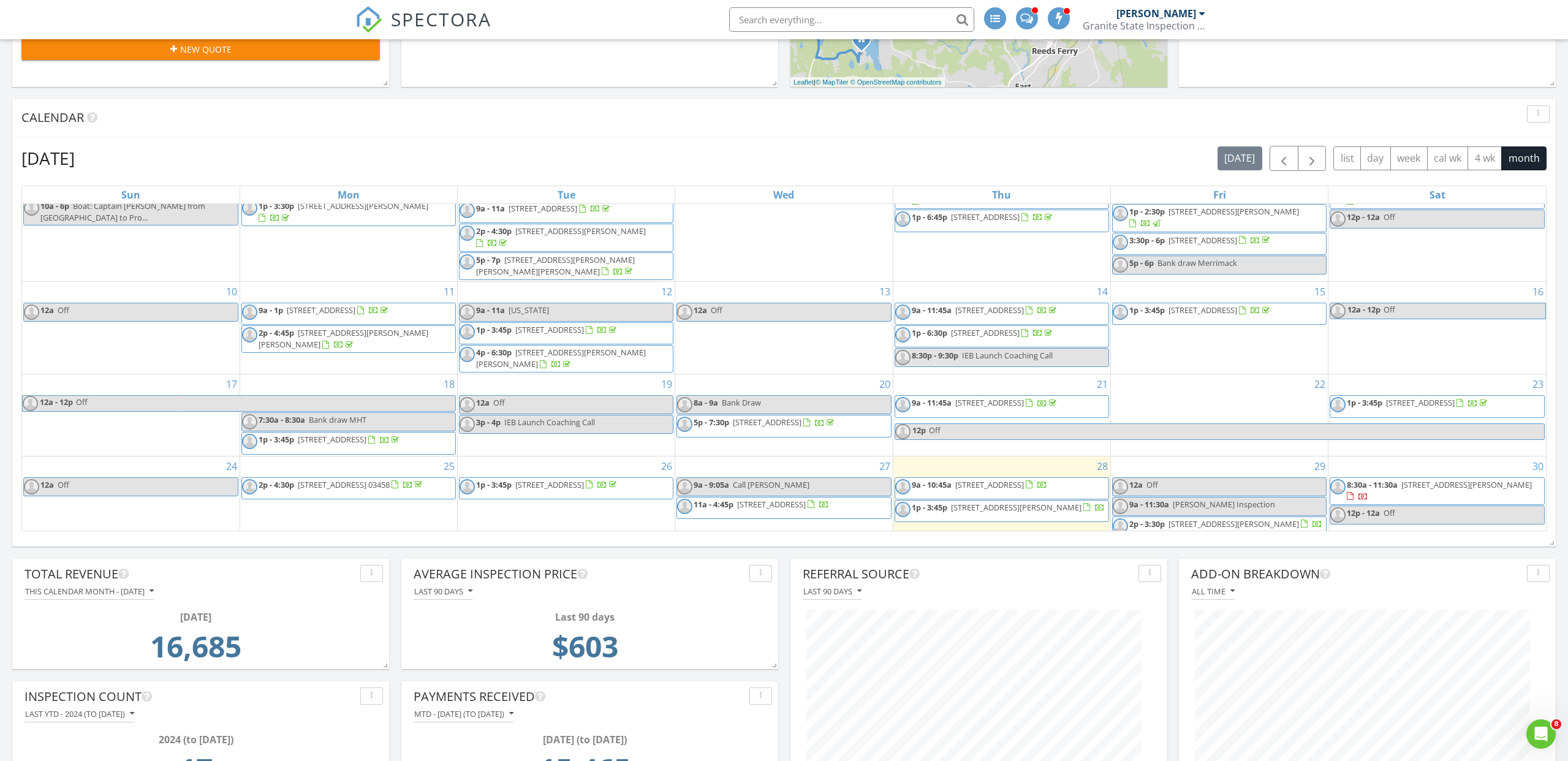
scroll to position [213, 0]
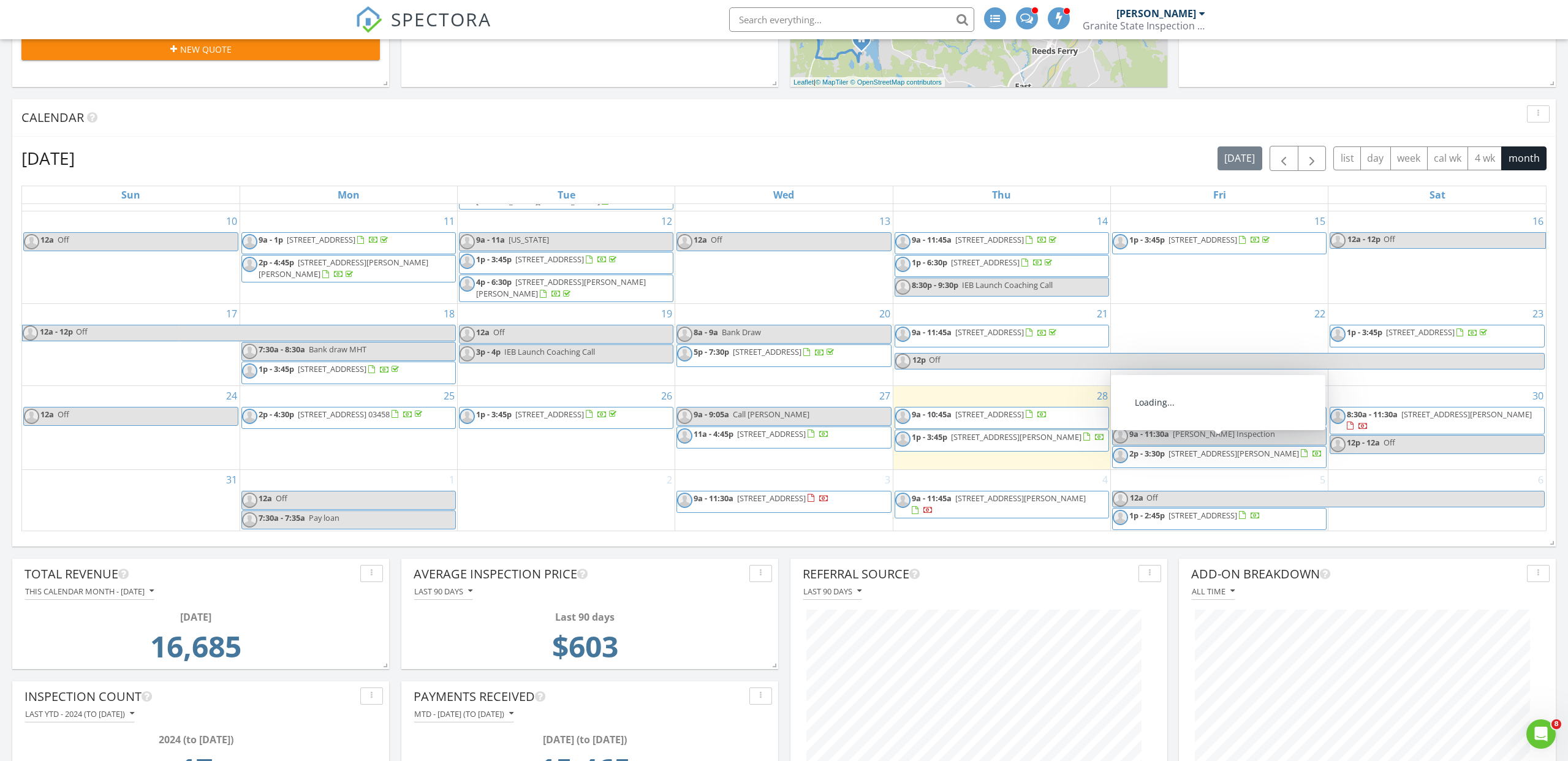
click at [1206, 450] on span "[STREET_ADDRESS][PERSON_NAME]" at bounding box center [1234, 454] width 131 height 11
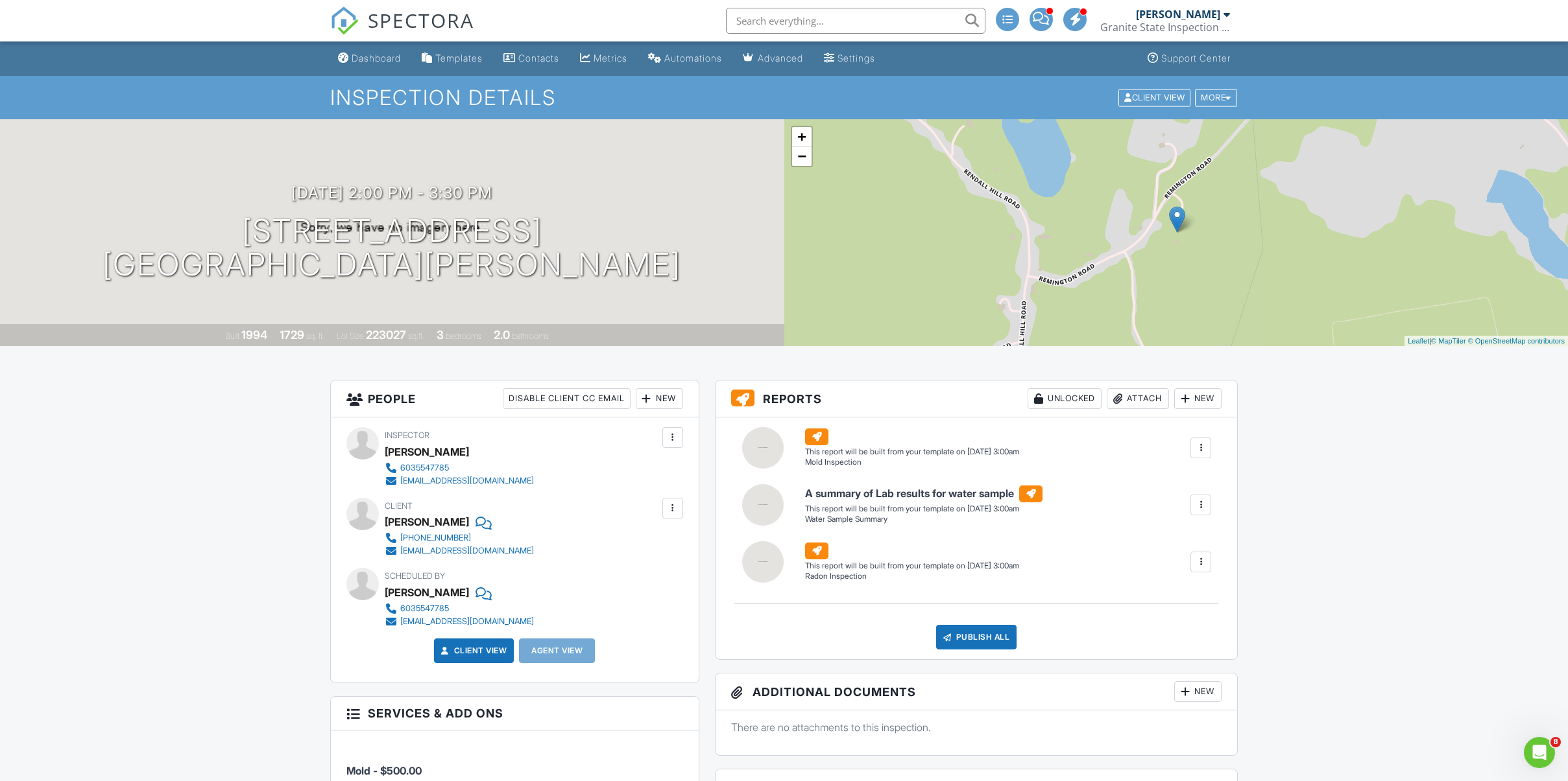
click at [379, 55] on div "Dashboard" at bounding box center [377, 58] width 50 height 11
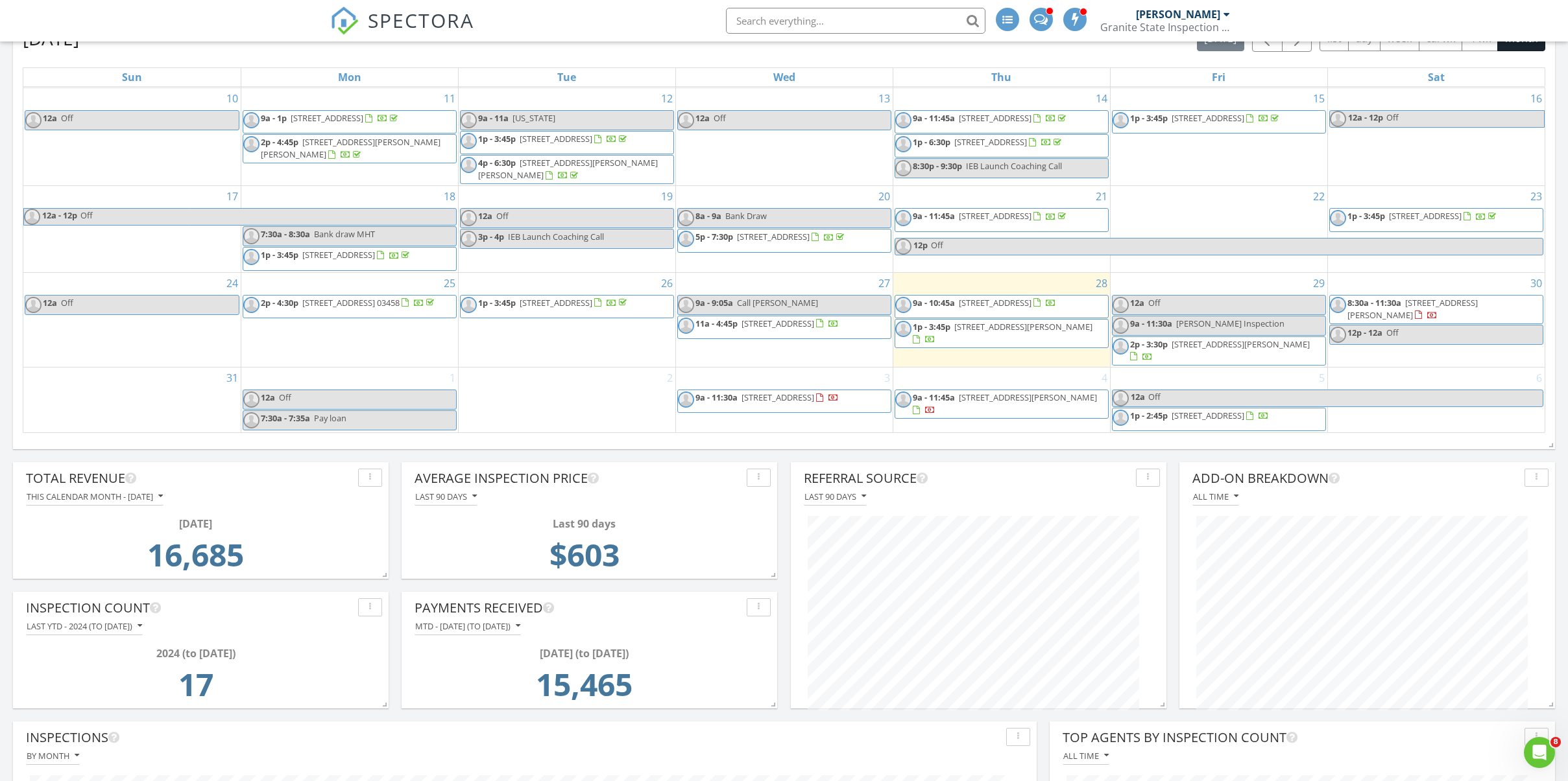
scroll to position [1763, 1568]
click at [253, 22] on nav "SPECTORA Mike Robicheau Granite State Inspection Services, LLC Role: Inspector …" at bounding box center [784, 20] width 1568 height 42
